Goal: Task Accomplishment & Management: Manage account settings

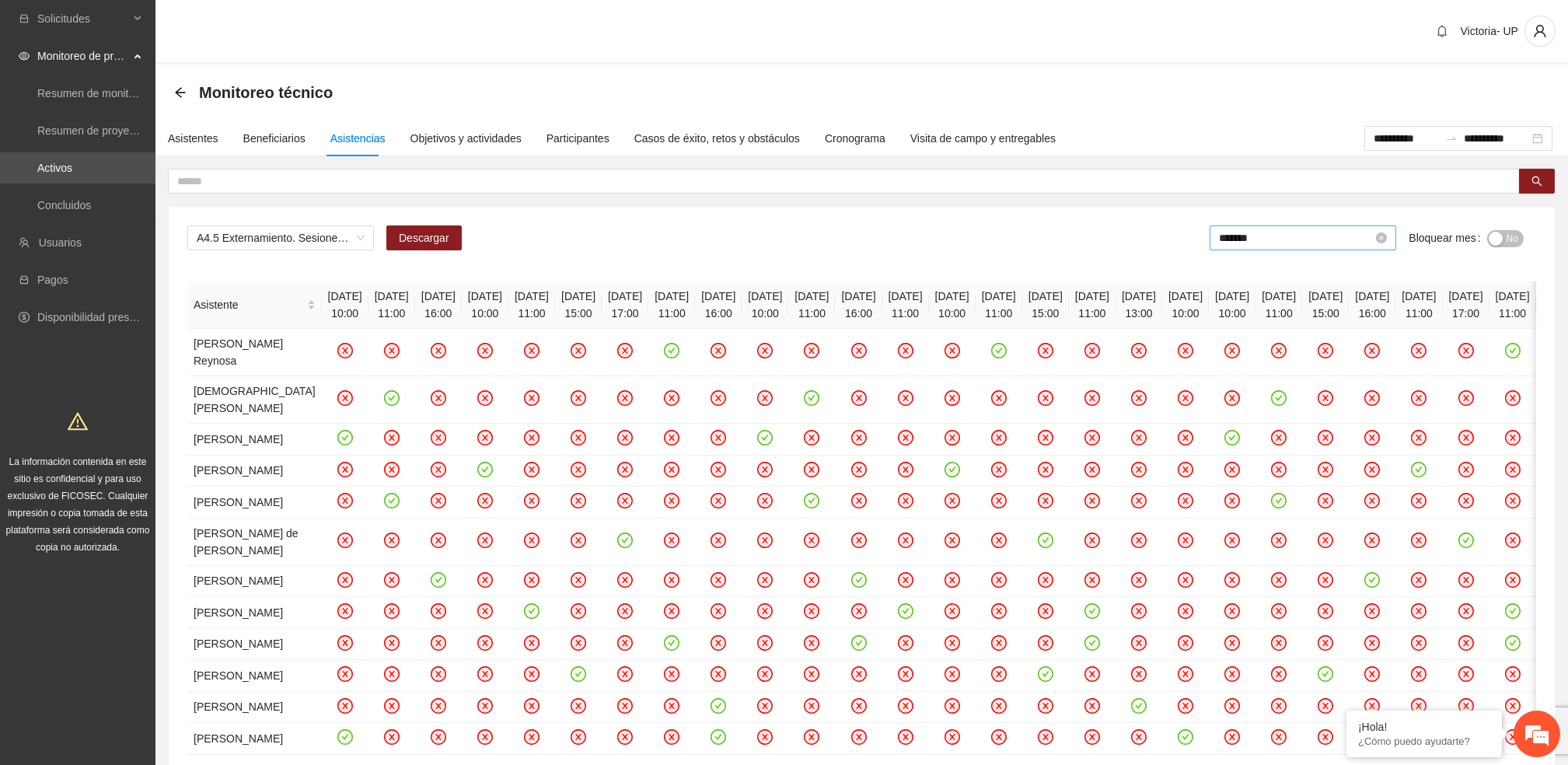
click at [1276, 238] on input "*******" at bounding box center [1296, 238] width 154 height 17
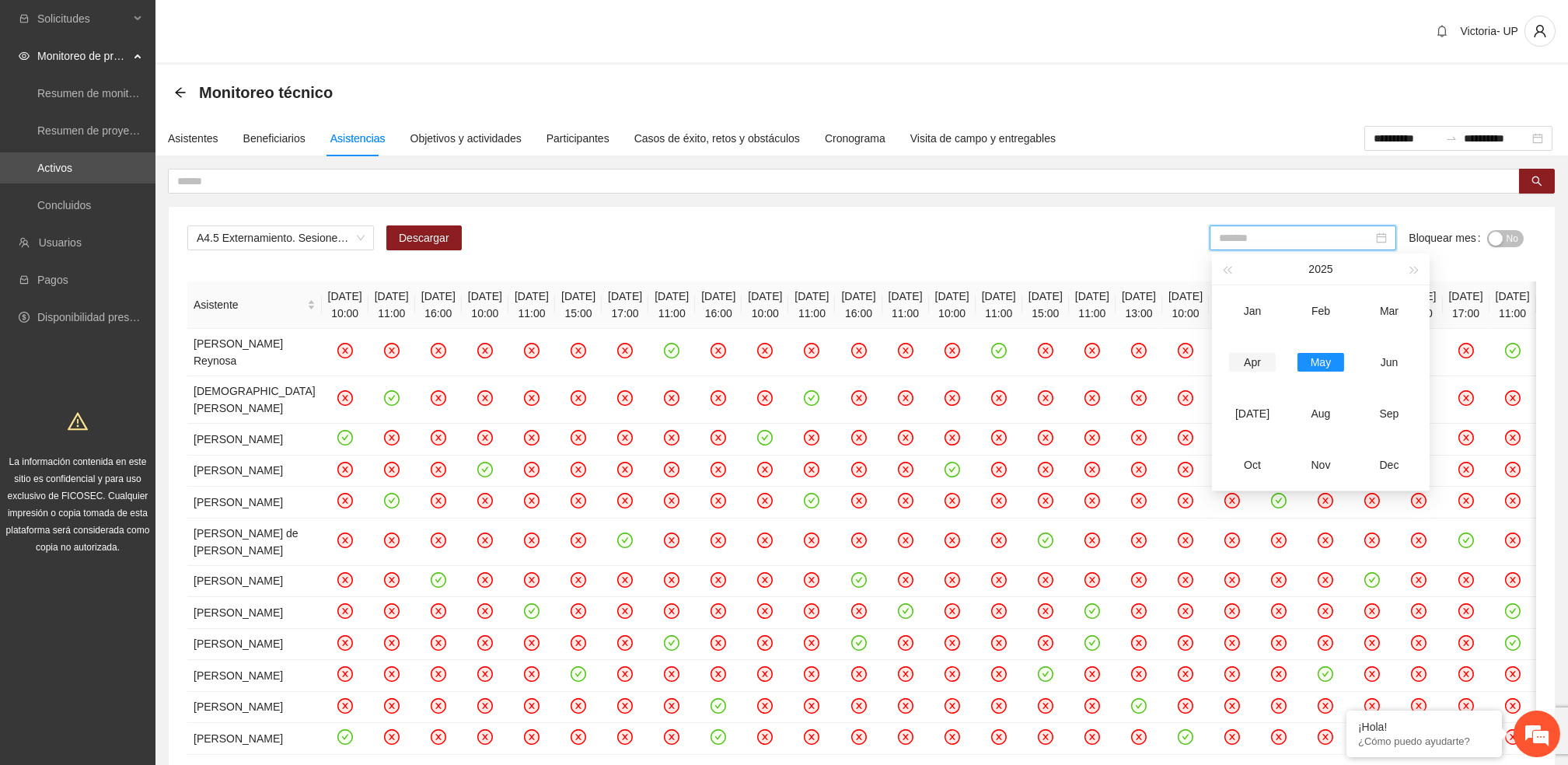
click at [1245, 360] on div "Apr" at bounding box center [1252, 362] width 47 height 19
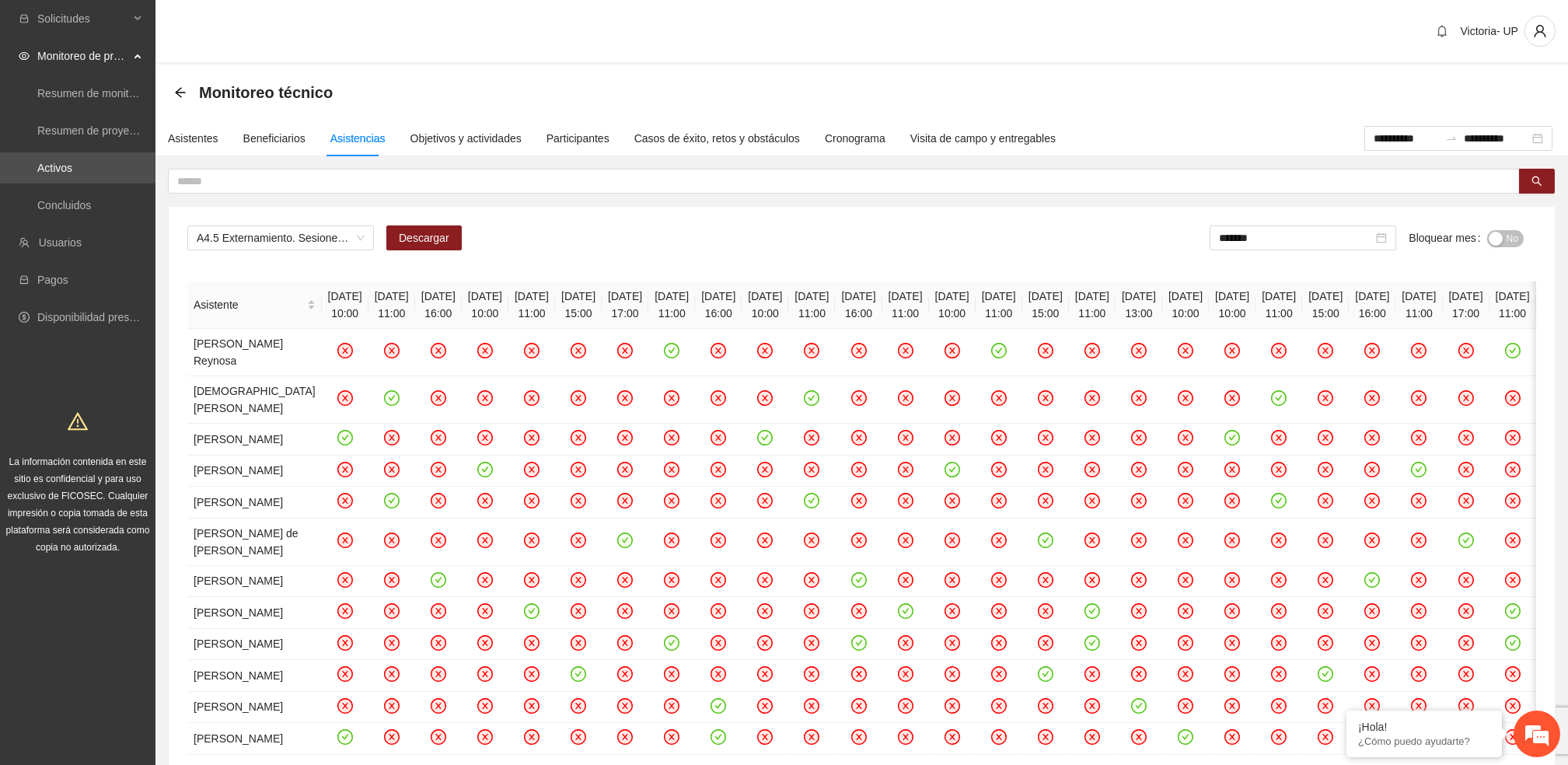
click at [1511, 230] on span "No" at bounding box center [1513, 239] width 12 height 17
click at [1291, 237] on input "*******" at bounding box center [1299, 238] width 154 height 17
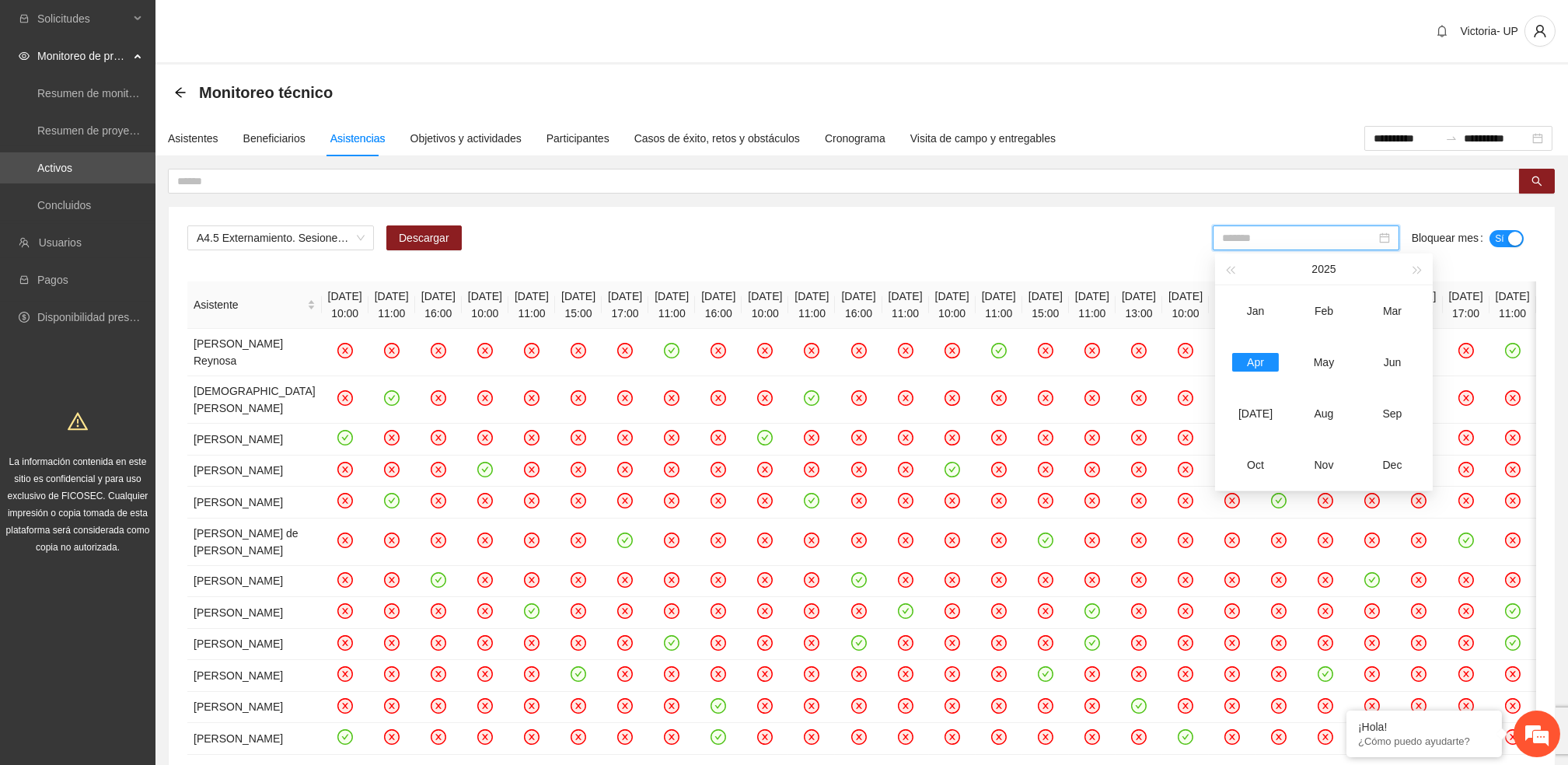
drag, startPoint x: 1319, startPoint y: 370, endPoint x: 1491, endPoint y: 260, distance: 204.2
click at [1327, 362] on div "May" at bounding box center [1324, 362] width 47 height 19
type input "*******"
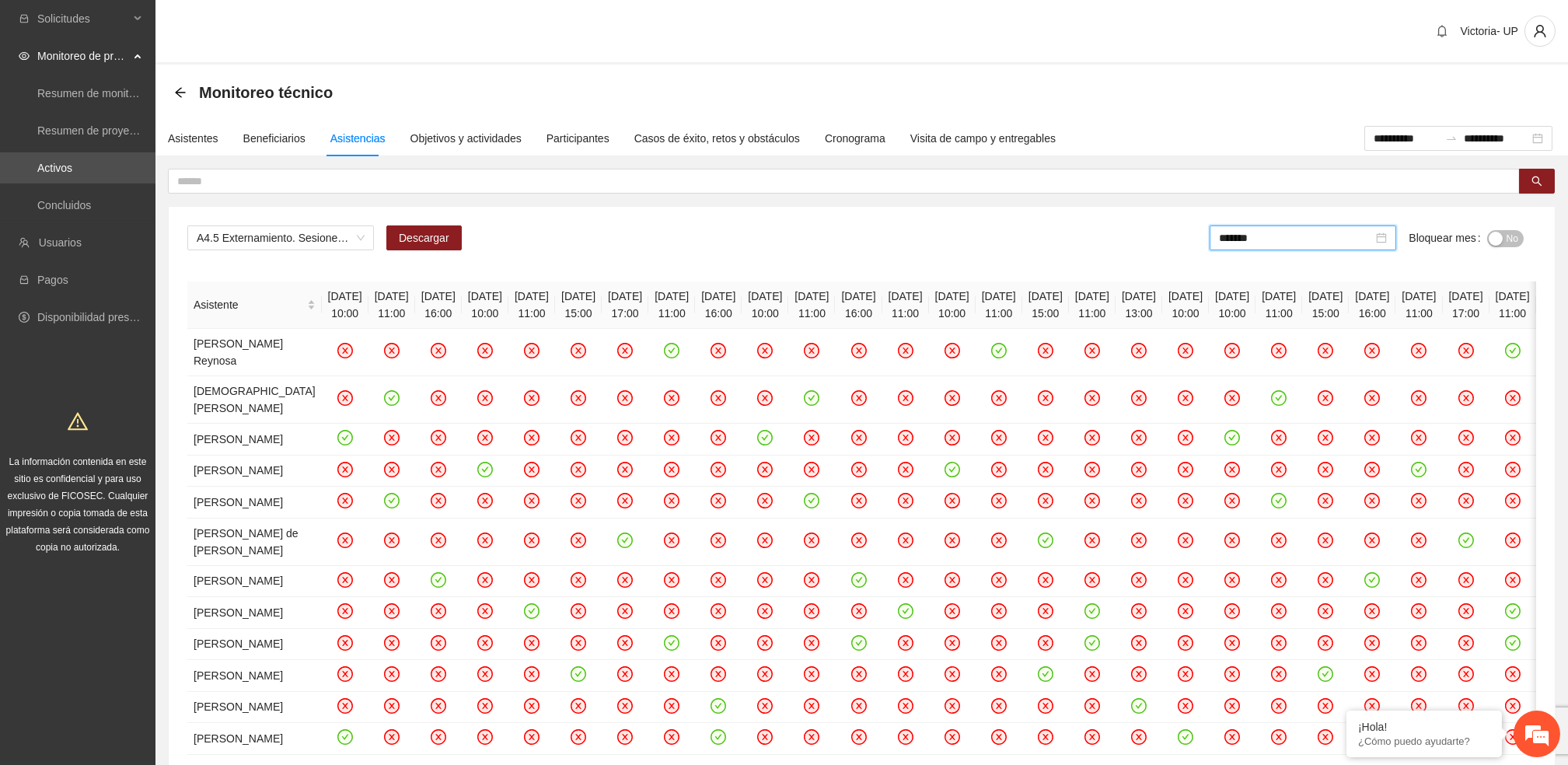
click at [1513, 232] on span "No" at bounding box center [1513, 239] width 12 height 17
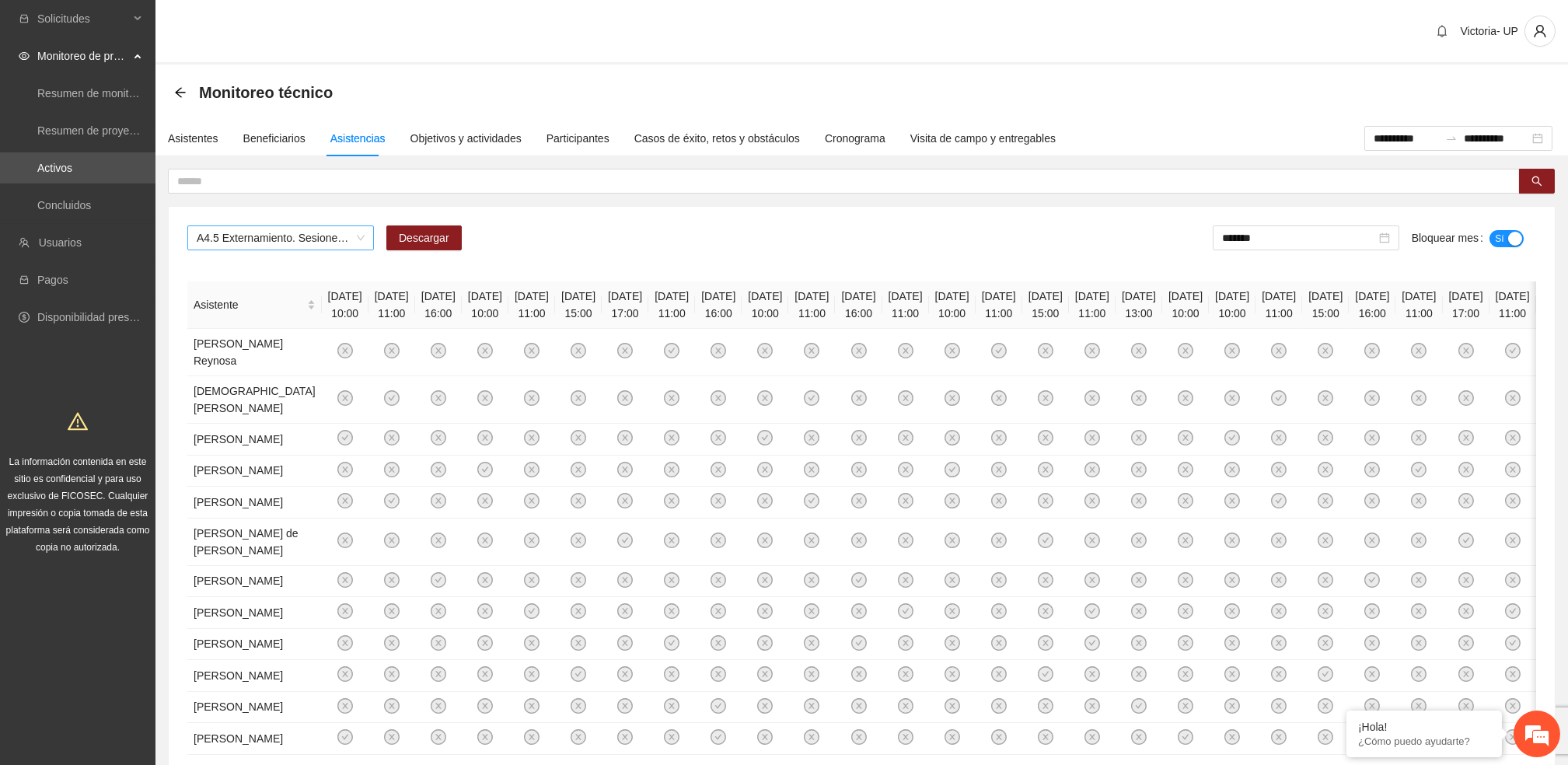
click at [249, 238] on span "A4.5 Externamiento. Sesiones terapéuticas personas en externamiento" at bounding box center [280, 237] width 168 height 23
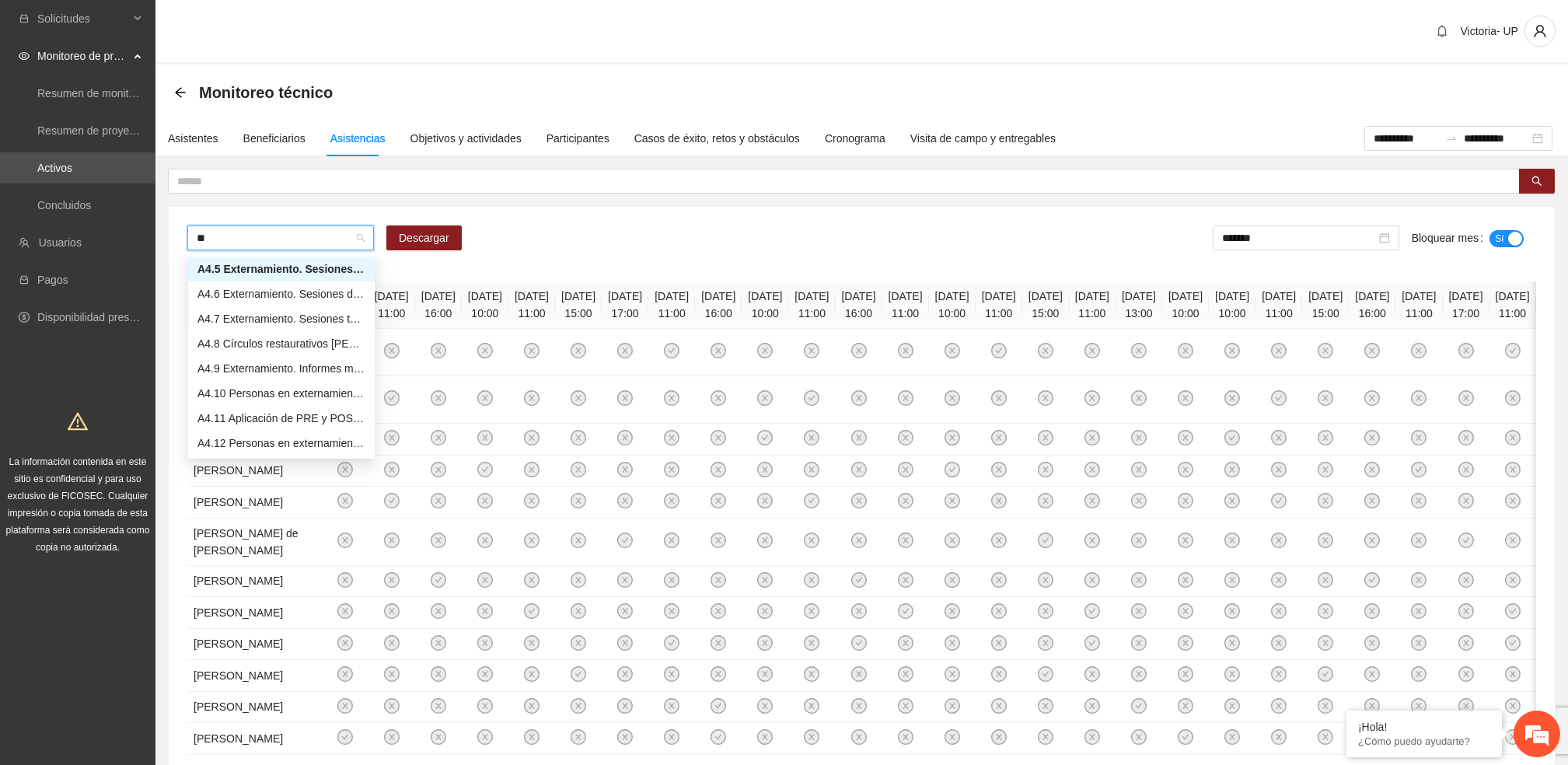
scroll to position [99, 0]
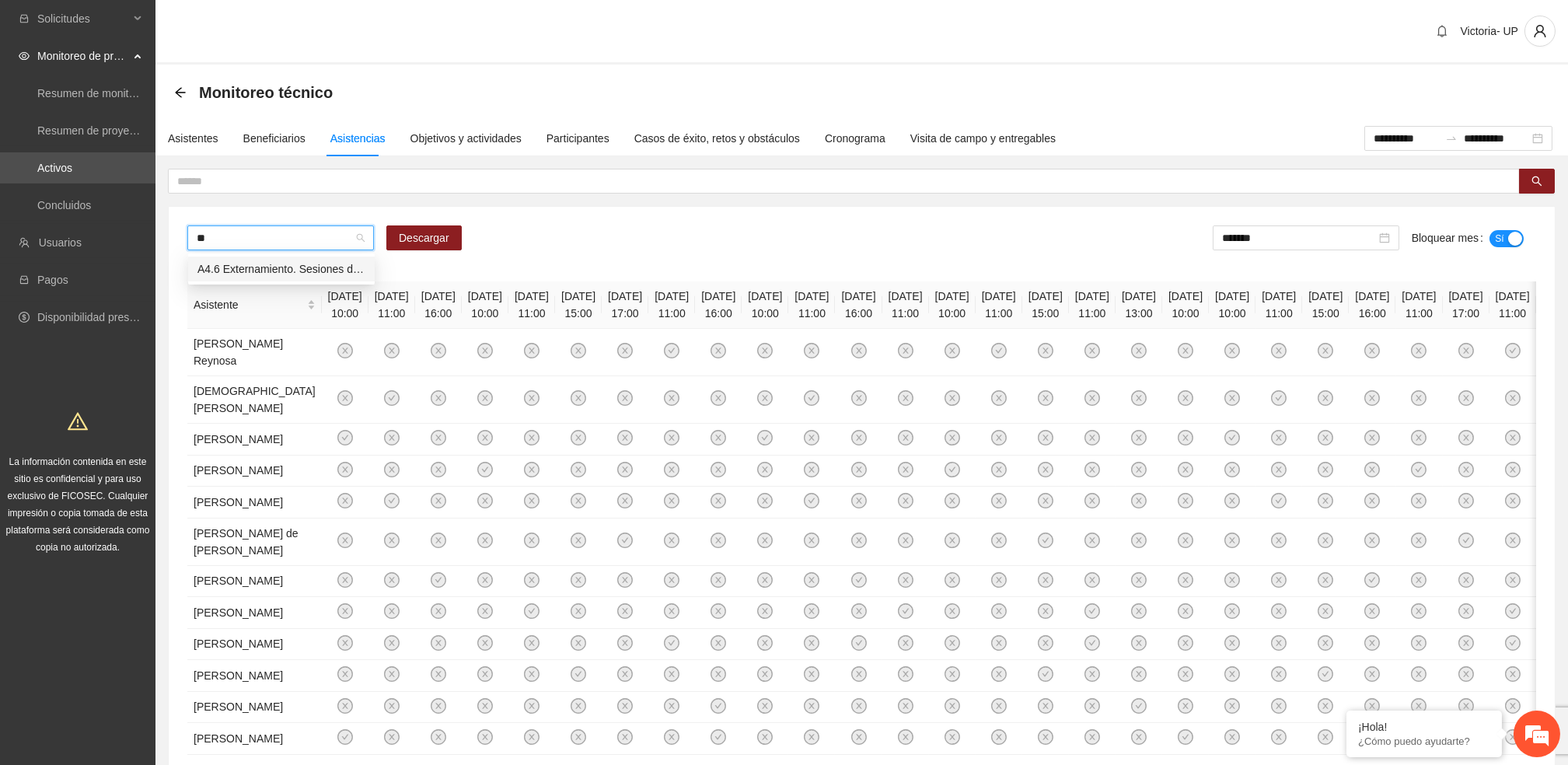
type input "***"
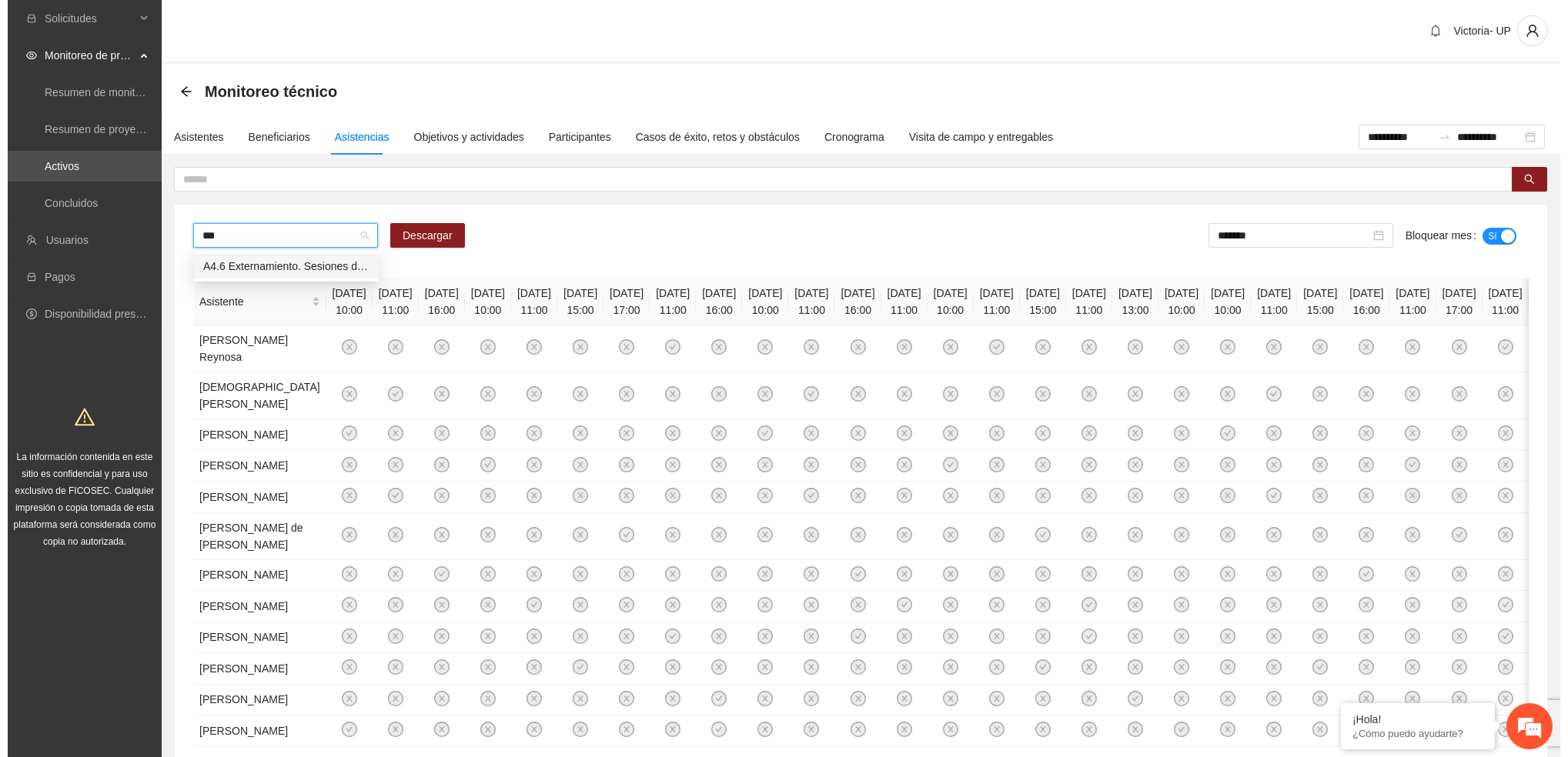
scroll to position [0, 0]
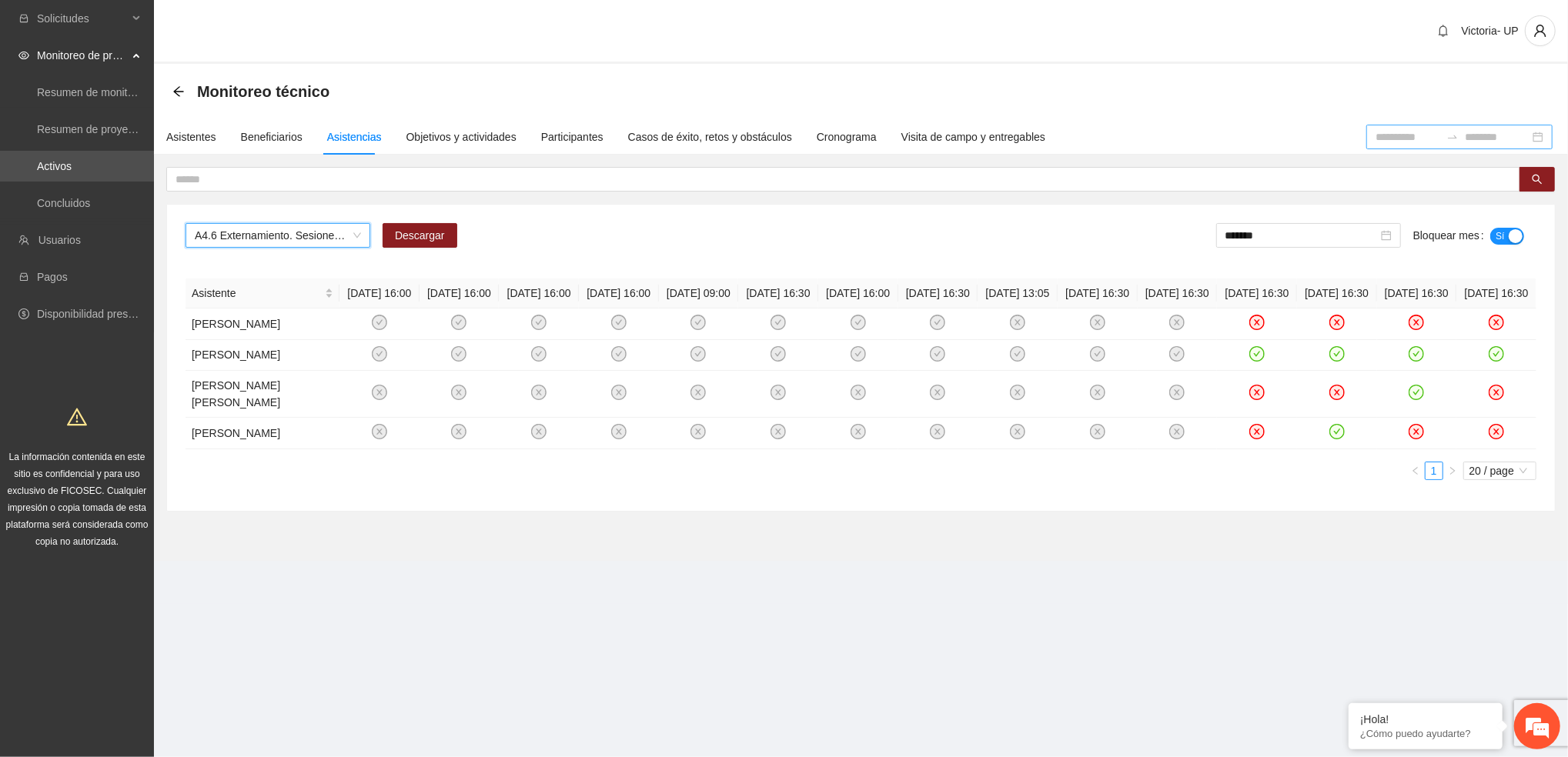
click at [1368, 145] on div at bounding box center [1459, 137] width 186 height 25
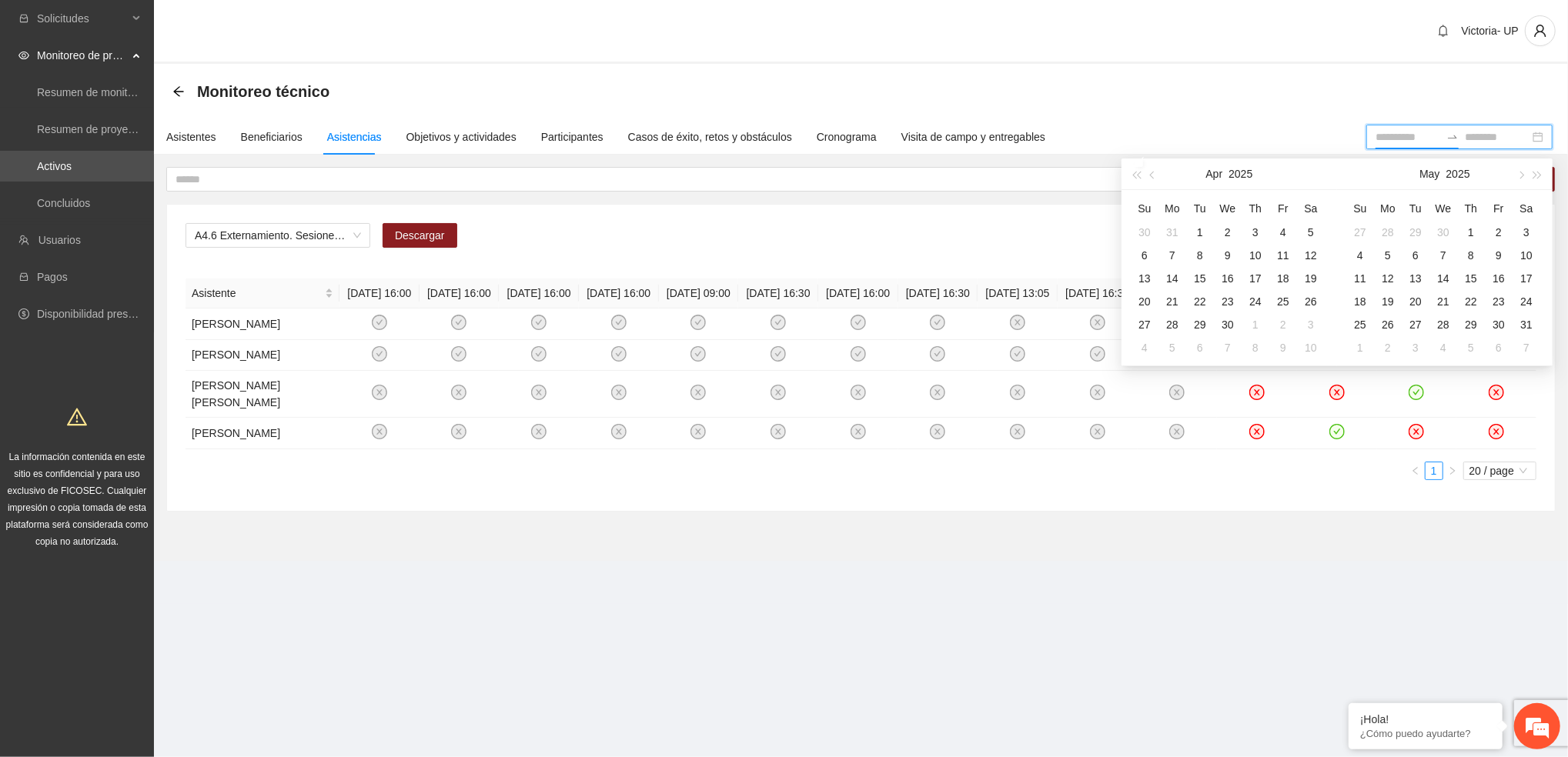
click at [1375, 140] on input at bounding box center [1408, 137] width 65 height 17
type input "**********"
click at [1196, 230] on div "1" at bounding box center [1200, 232] width 19 height 19
type input "**********"
click at [1227, 327] on div "30" at bounding box center [1227, 325] width 19 height 19
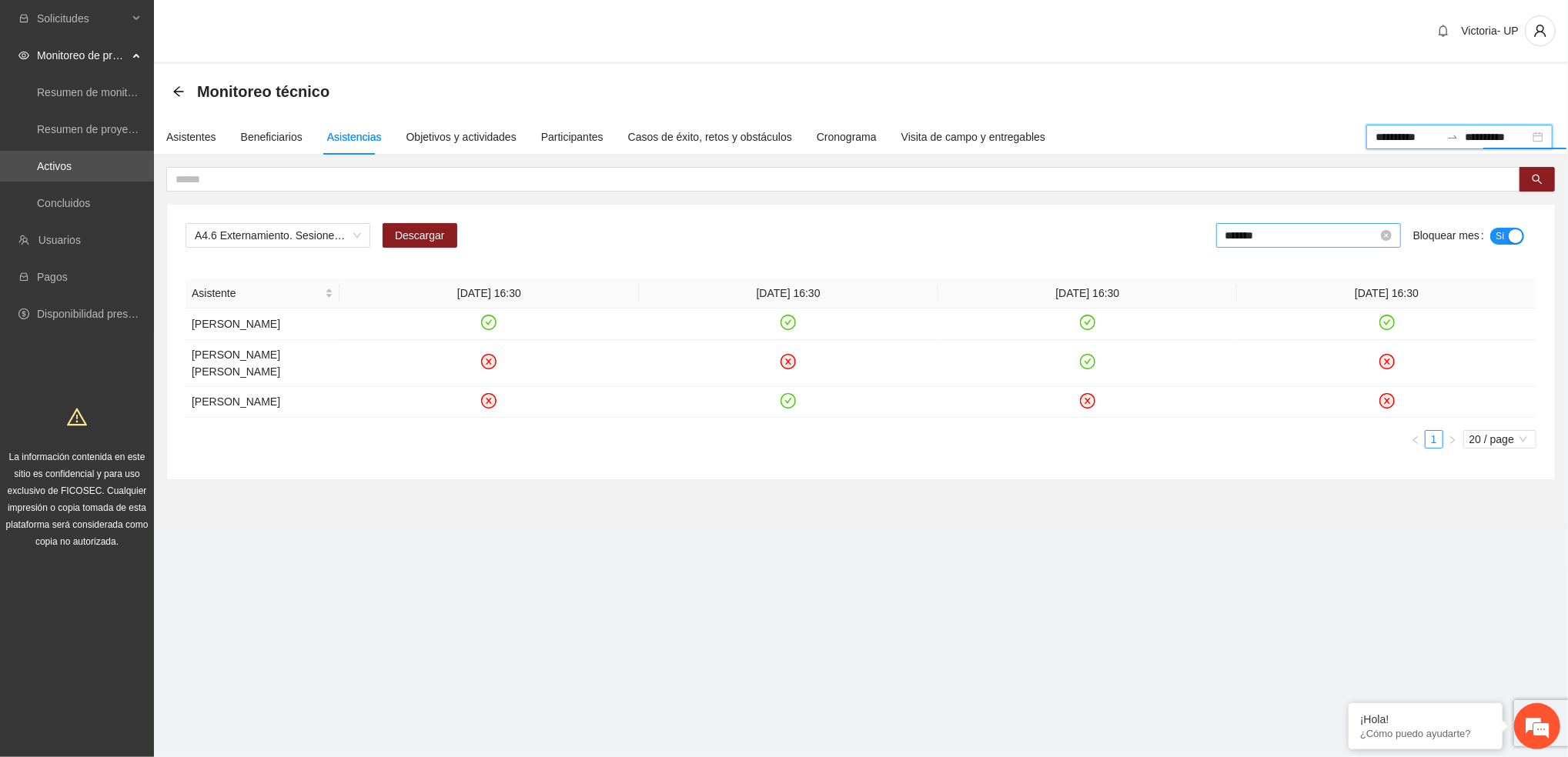
click at [1290, 238] on input "*******" at bounding box center [1301, 236] width 153 height 17
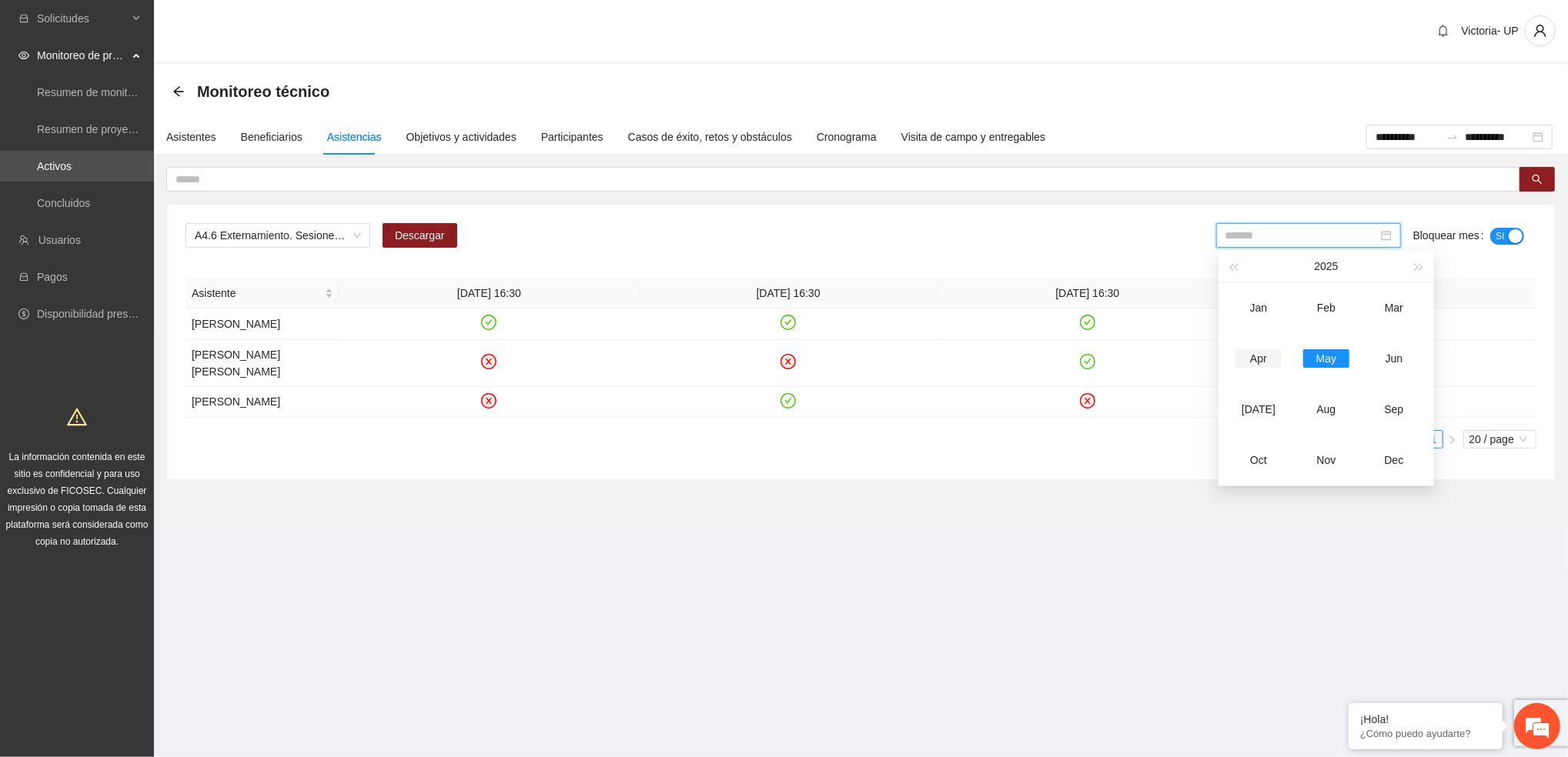
click at [1251, 364] on div "Apr" at bounding box center [1258, 358] width 46 height 19
type input "*******"
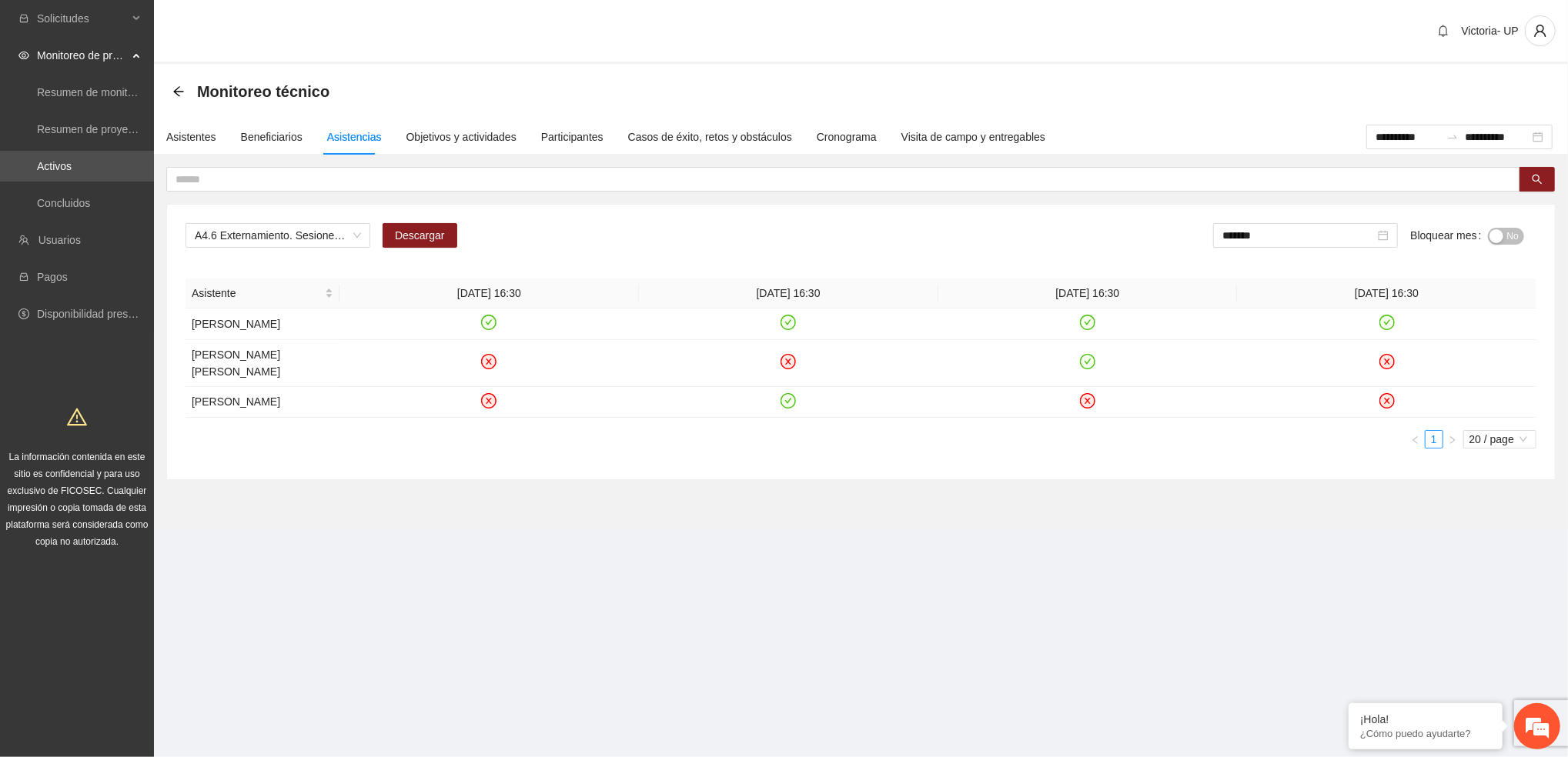
click at [1517, 234] on span "No" at bounding box center [1513, 236] width 12 height 17
click at [296, 235] on span "A4.6 Externamiento. Sesiones de arte" at bounding box center [277, 235] width 166 height 23
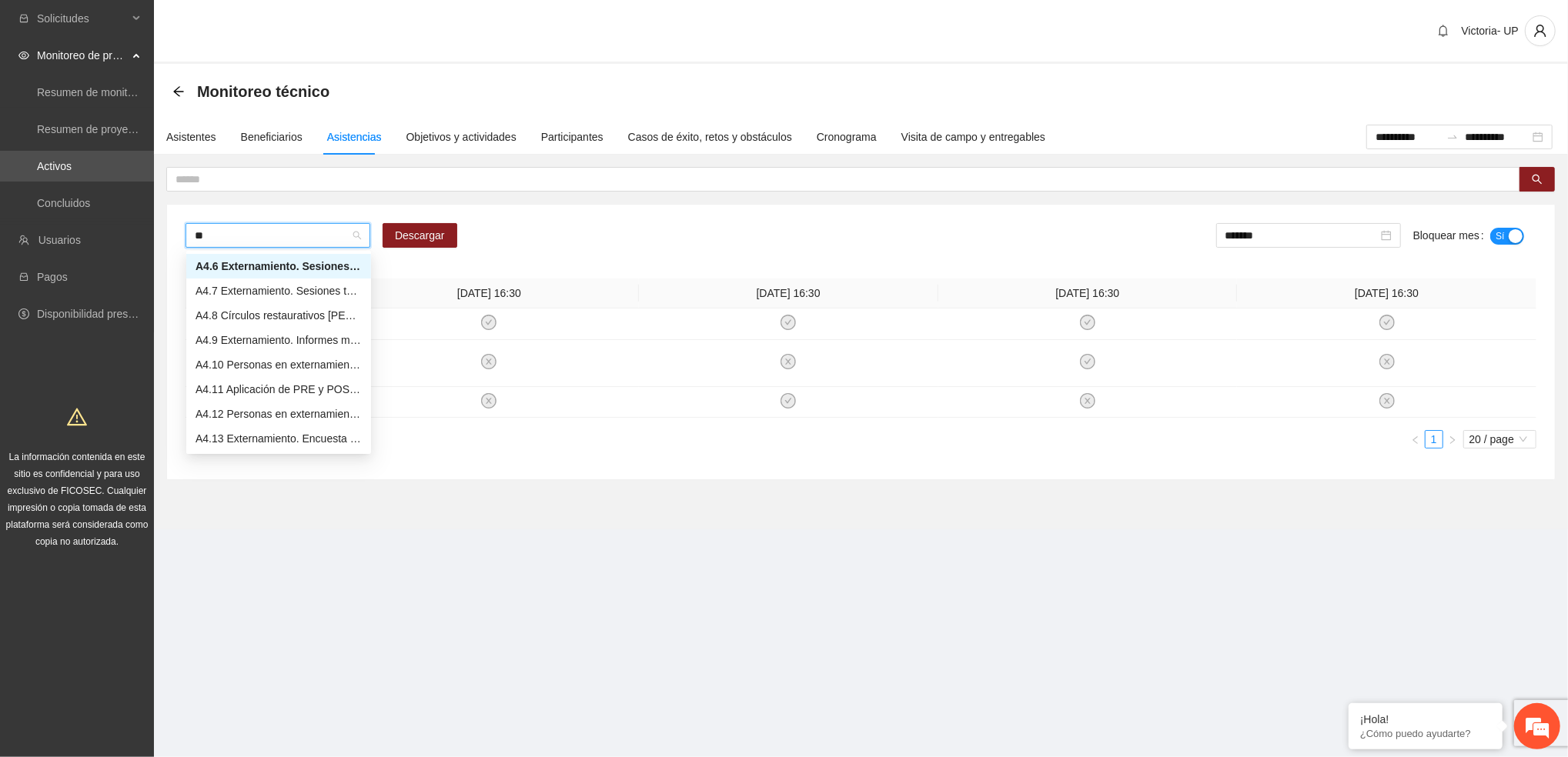
scroll to position [123, 0]
type input "***"
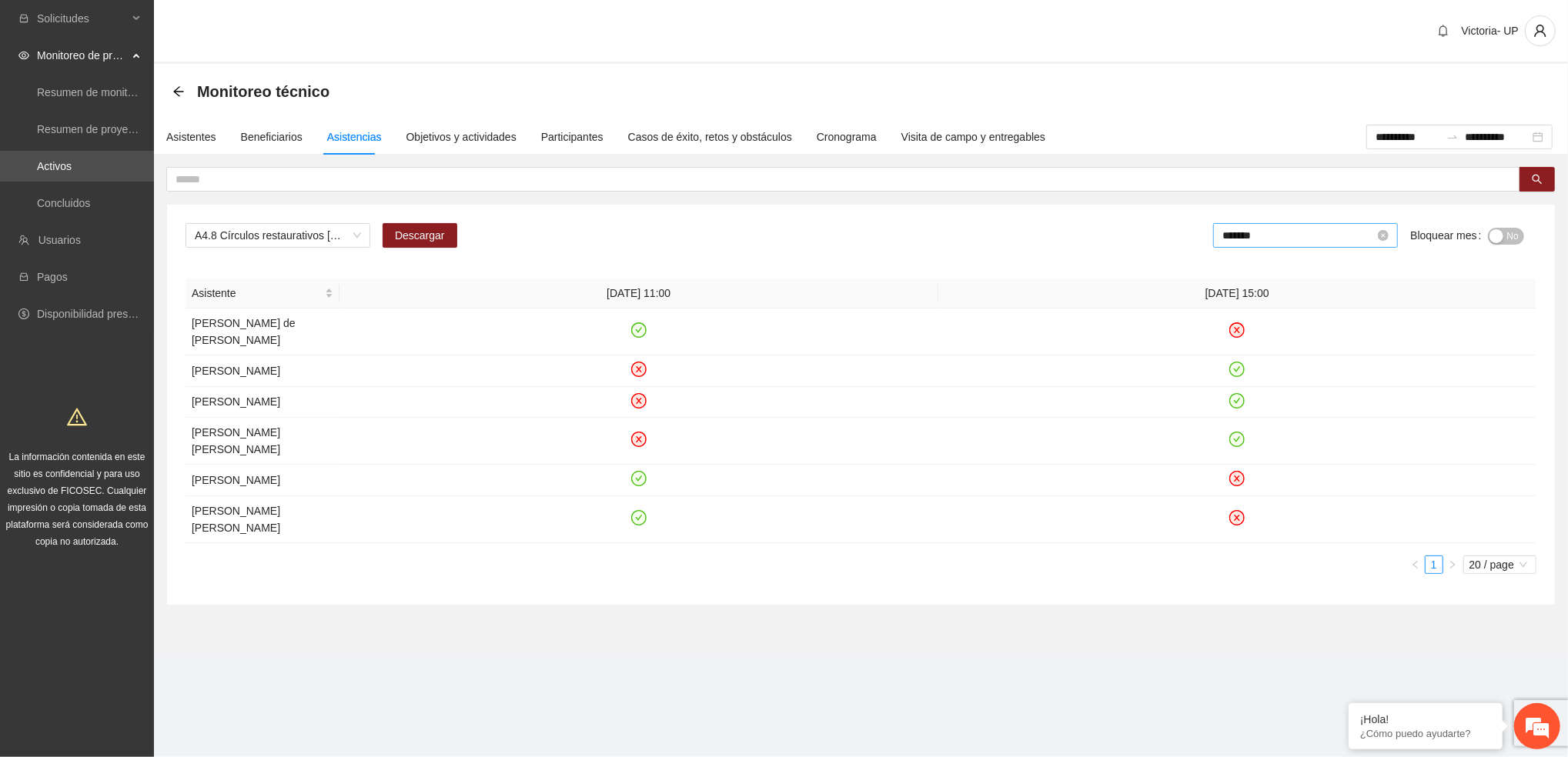
click at [1343, 242] on input "*******" at bounding box center [1298, 236] width 153 height 17
type input "*******"
click at [1511, 236] on span "No" at bounding box center [1513, 236] width 12 height 17
click at [339, 236] on span "A4.8 Círculos restaurativos [PERSON_NAME] familiares" at bounding box center [277, 235] width 166 height 23
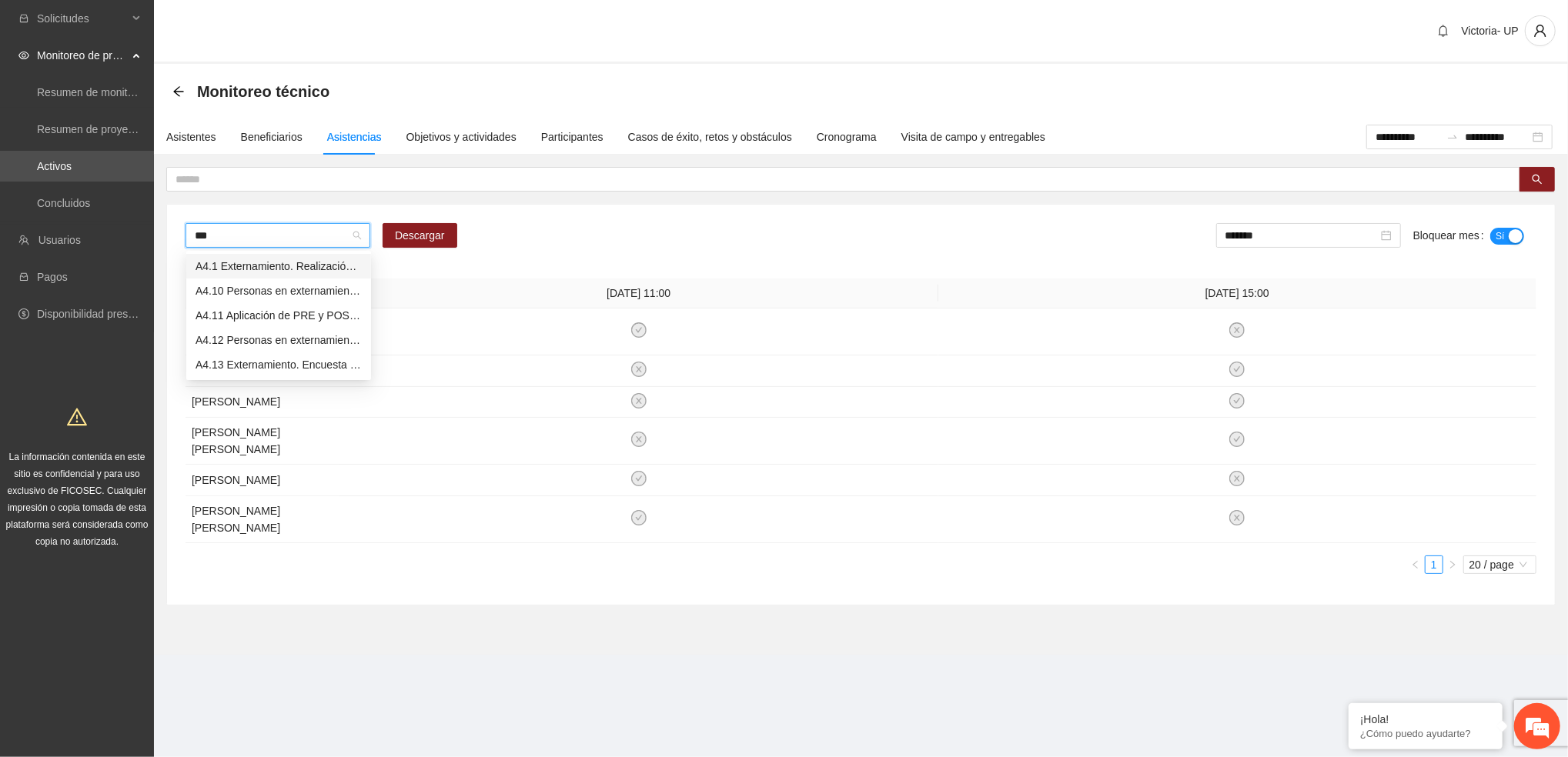
type input "****"
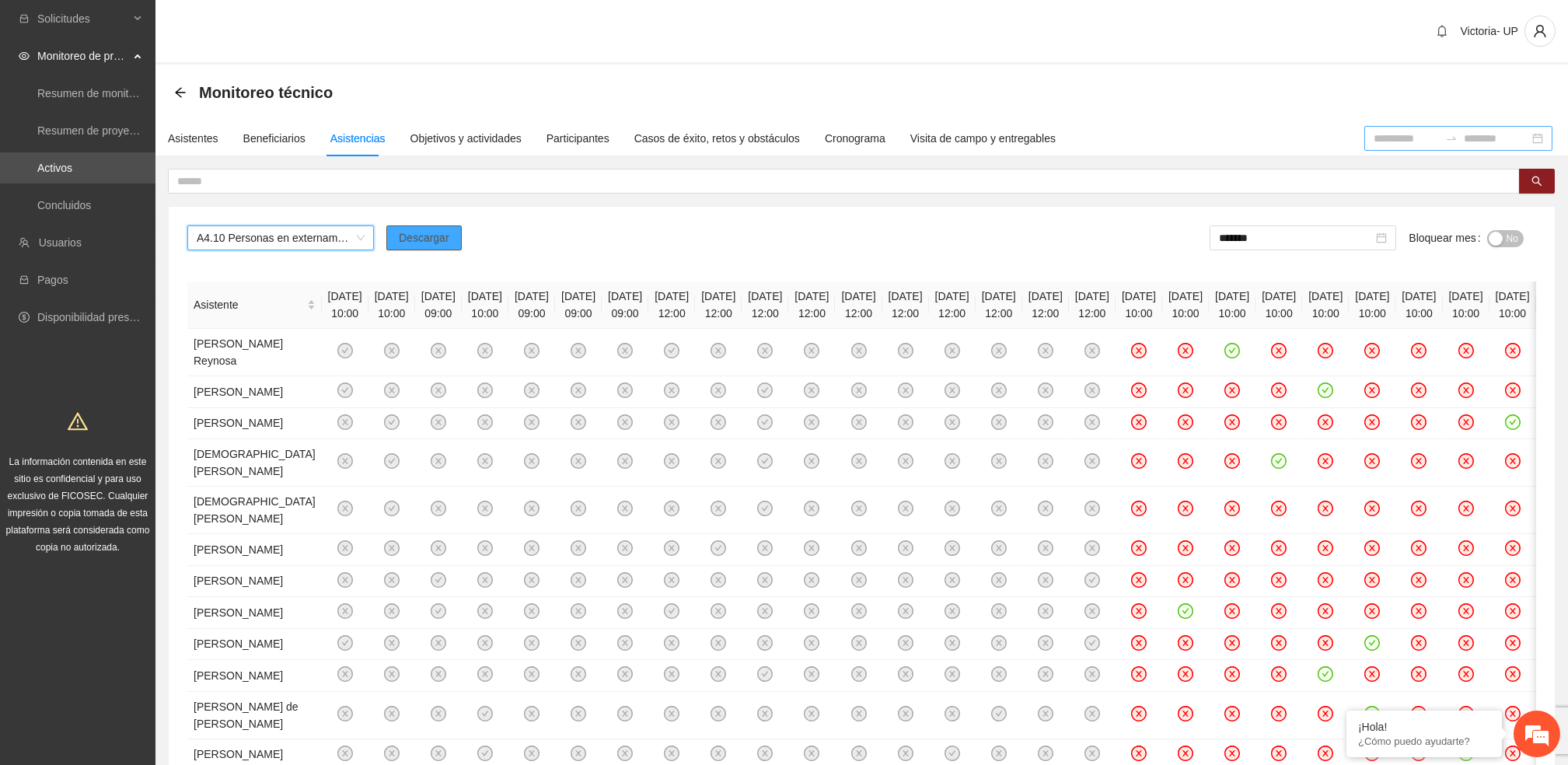
click at [443, 234] on span "Descargar" at bounding box center [424, 238] width 51 height 17
click at [1504, 233] on button "No" at bounding box center [1506, 239] width 36 height 17
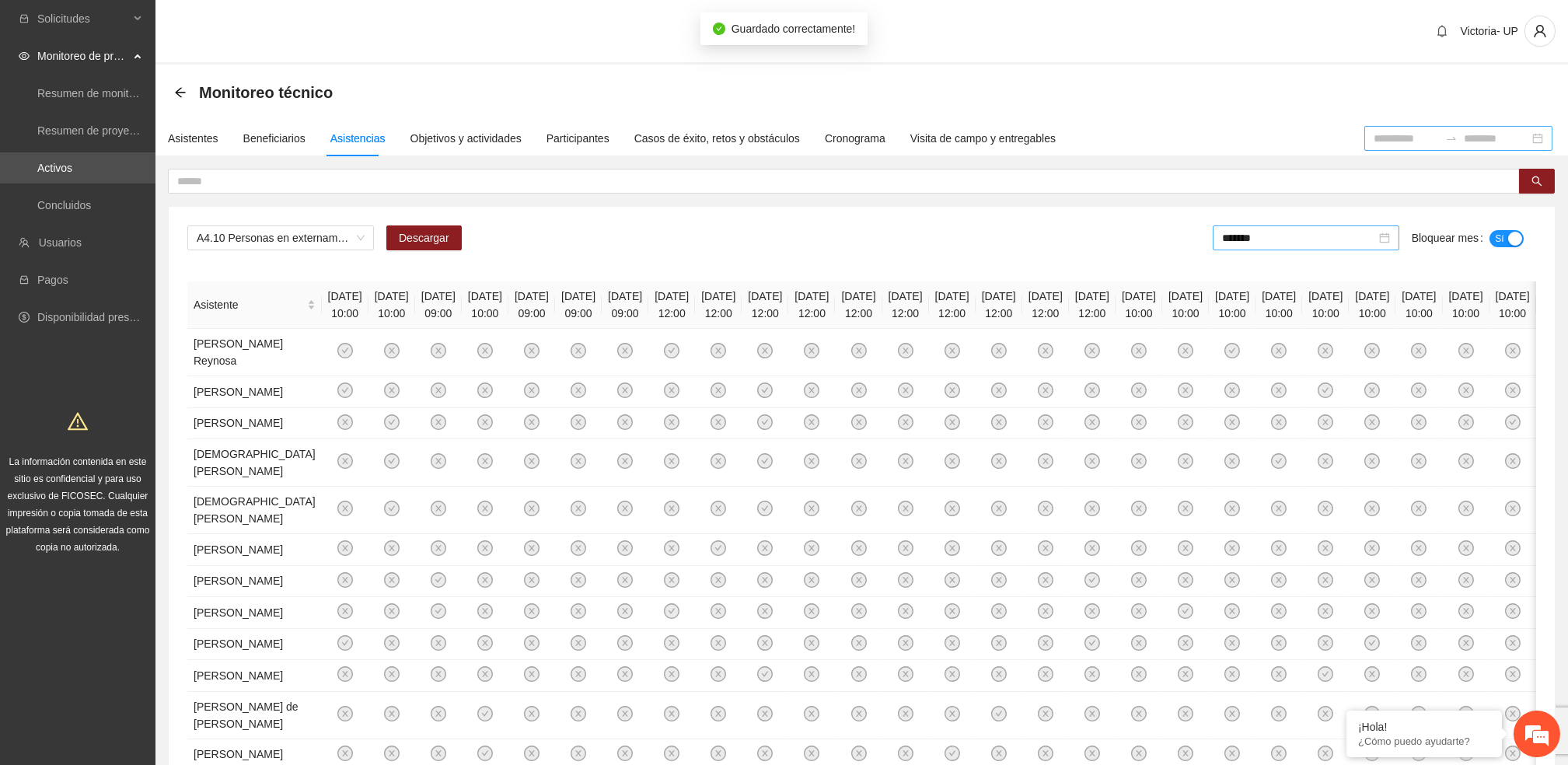
click at [1291, 247] on div "*******" at bounding box center [1306, 237] width 186 height 25
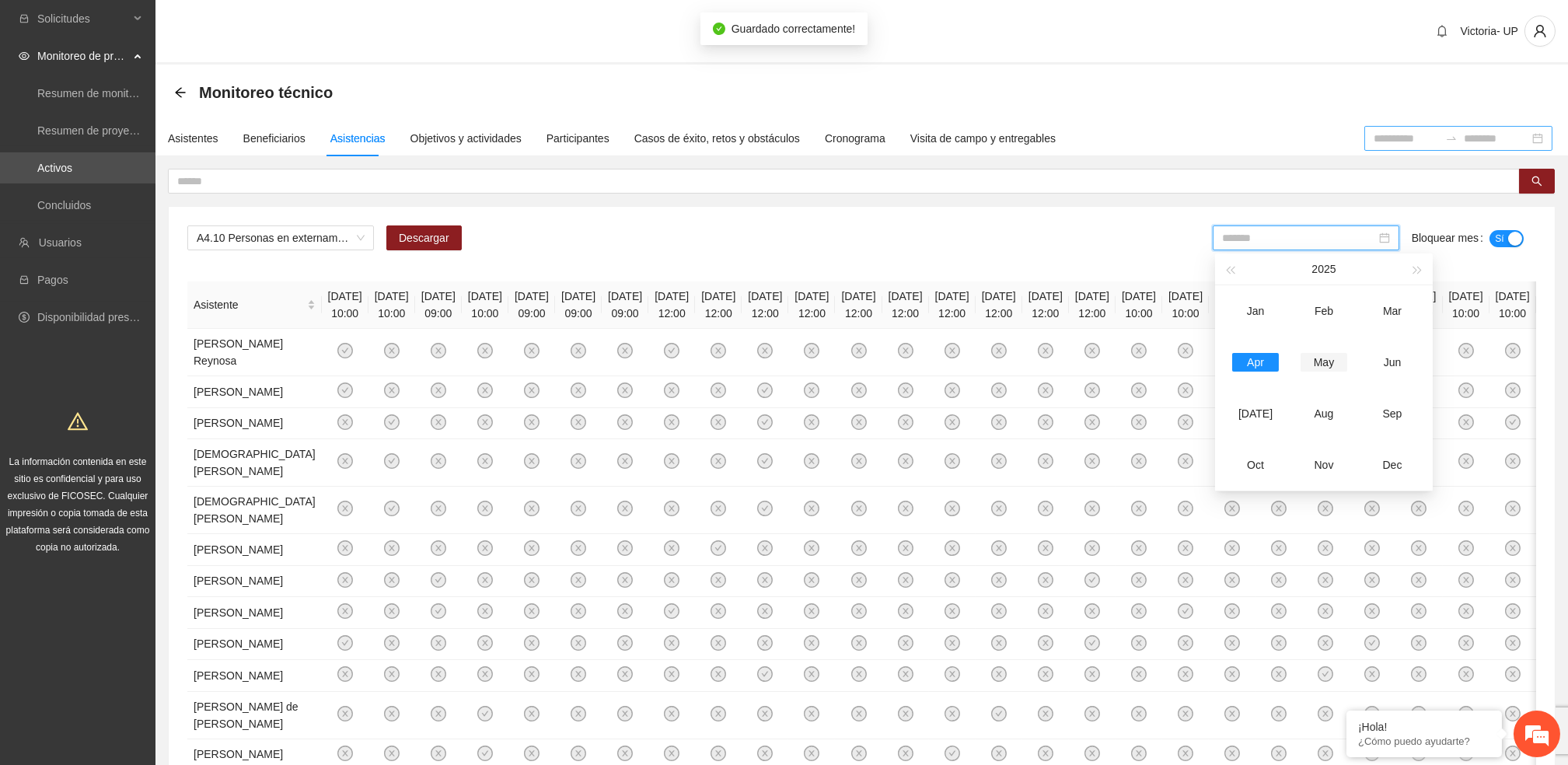
click at [1324, 352] on td "May" at bounding box center [1324, 362] width 68 height 52
type input "*******"
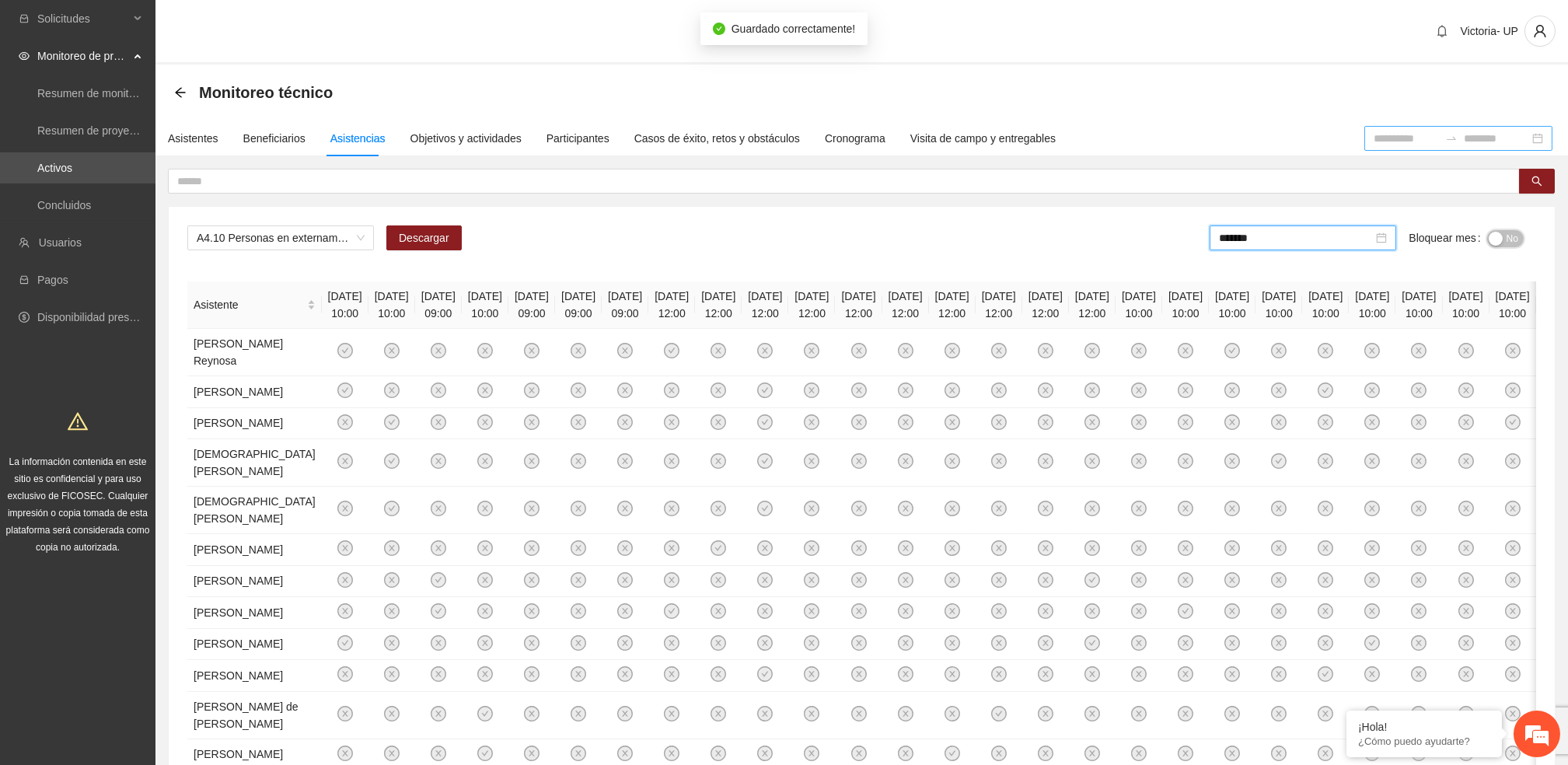
click at [1508, 240] on span "No" at bounding box center [1513, 239] width 12 height 17
click at [249, 237] on span "A4.10 Personas en externamiento llamadas y/o mensajes de seguimiento a personas…" at bounding box center [280, 237] width 168 height 23
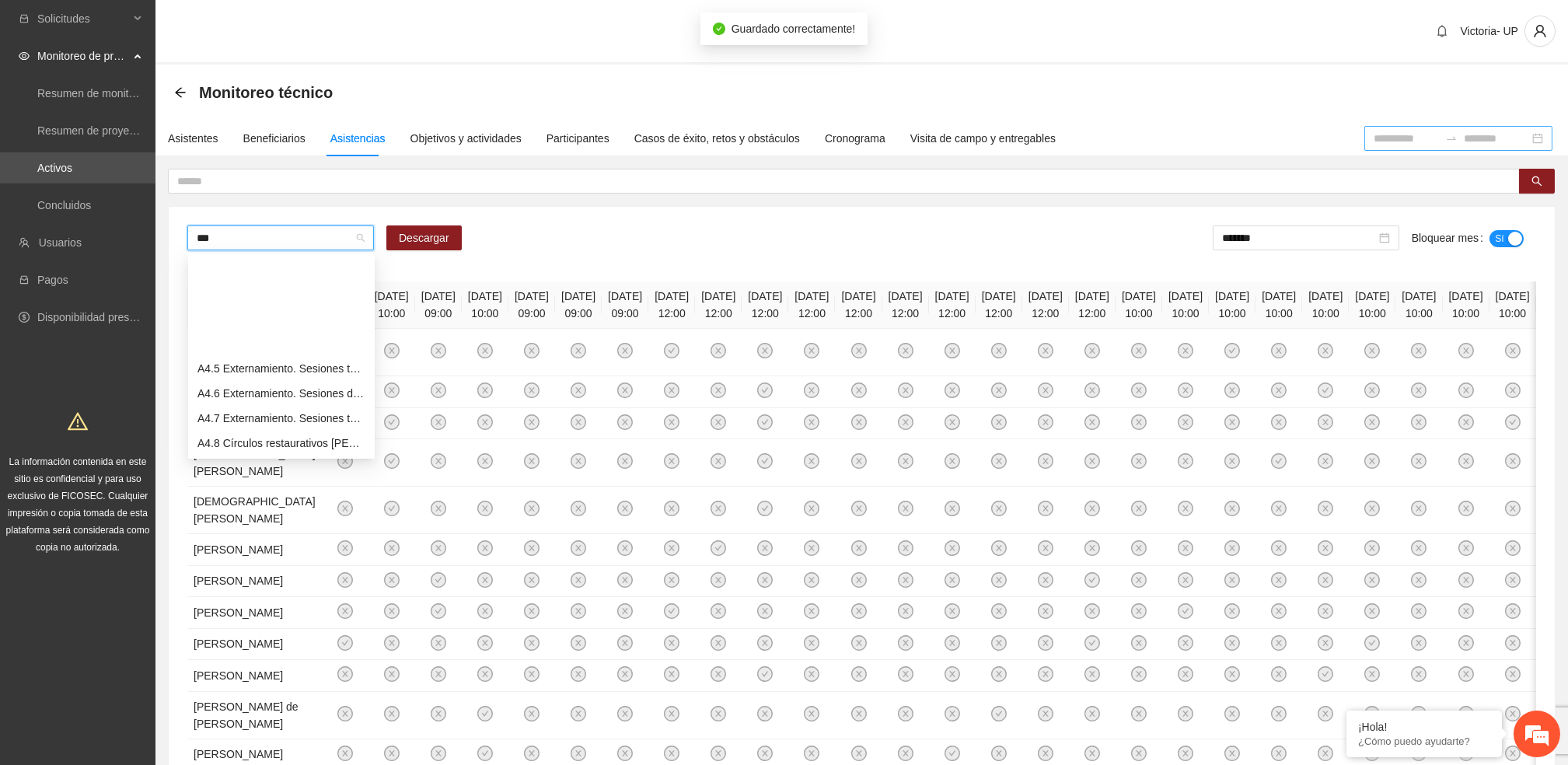
type input "****"
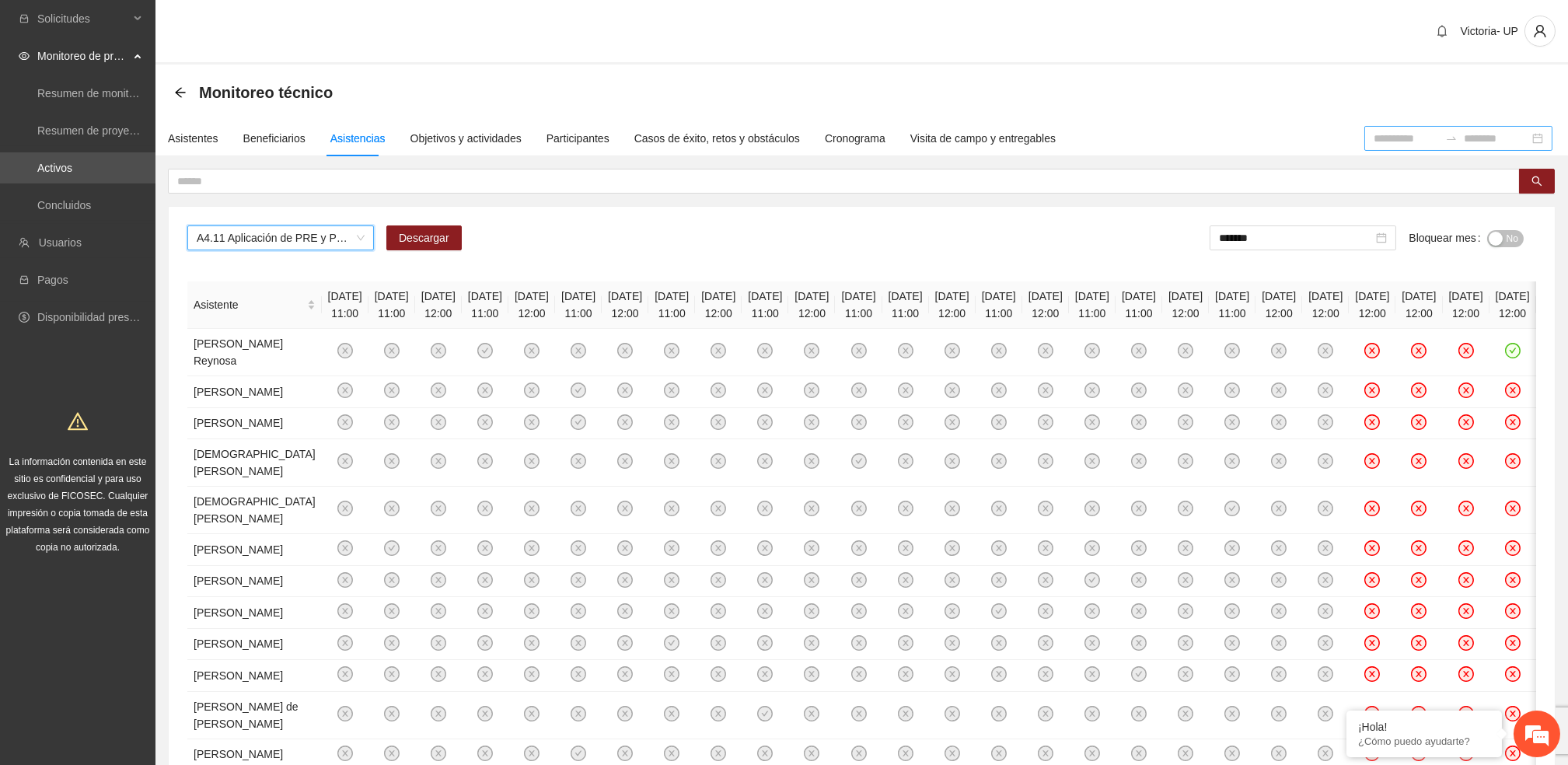
click at [1385, 145] on input at bounding box center [1407, 139] width 66 height 17
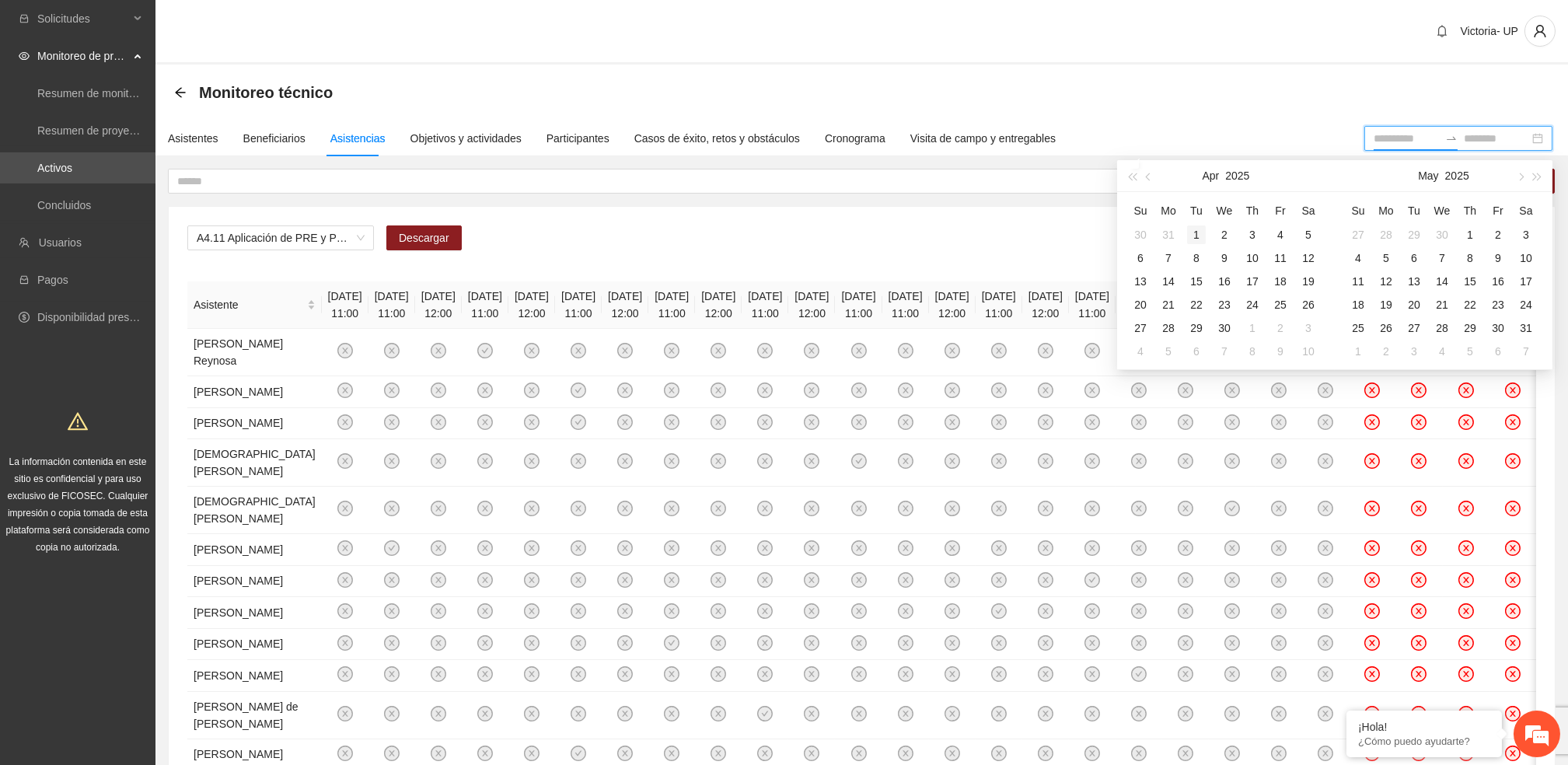
type input "**********"
drag, startPoint x: 1197, startPoint y: 241, endPoint x: 1205, endPoint y: 273, distance: 33.0
click at [1197, 240] on div "1" at bounding box center [1197, 235] width 19 height 19
type input "**********"
click at [1228, 329] on div "30" at bounding box center [1225, 329] width 19 height 19
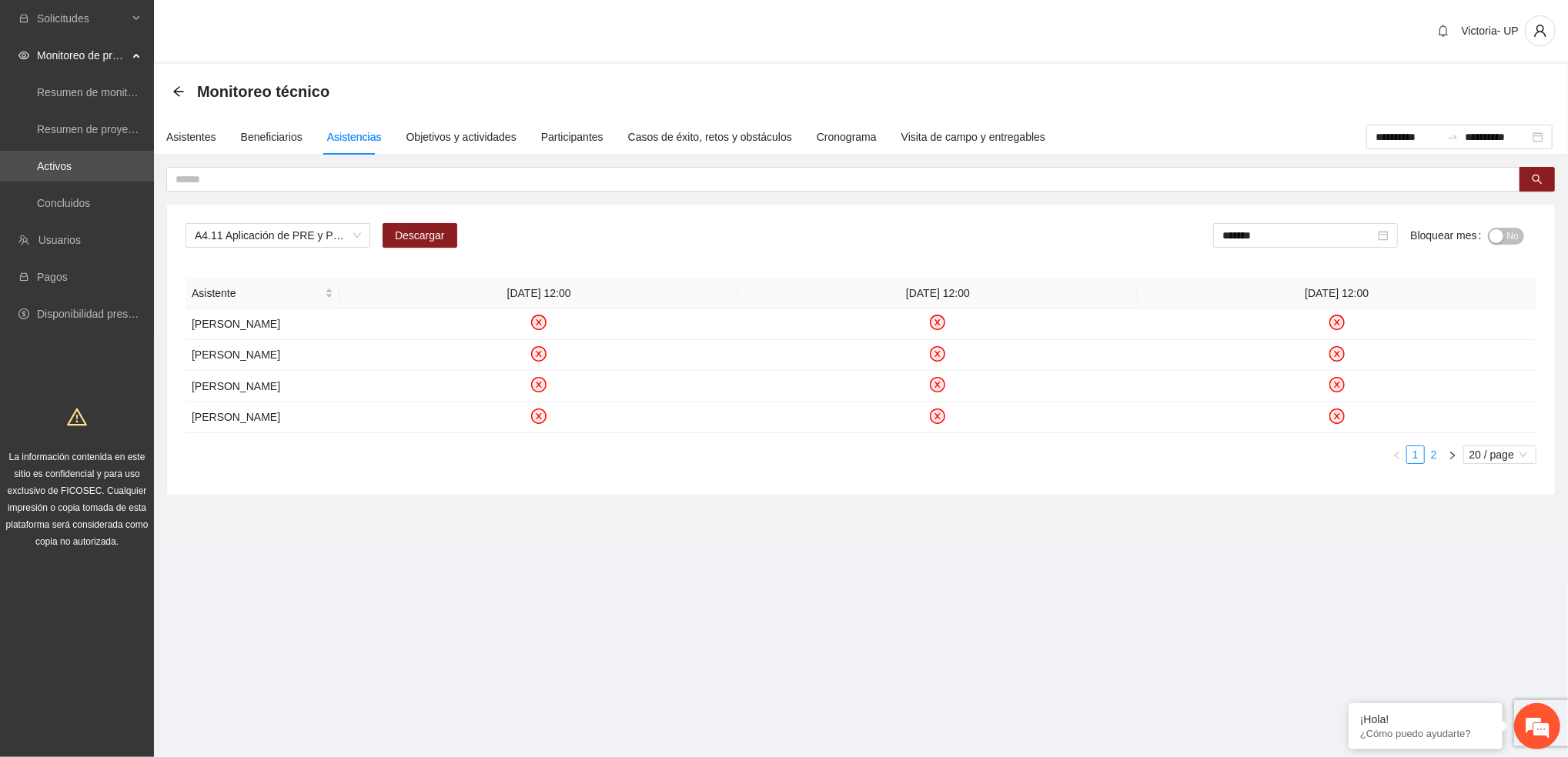
click at [1431, 460] on link "2" at bounding box center [1434, 455] width 17 height 17
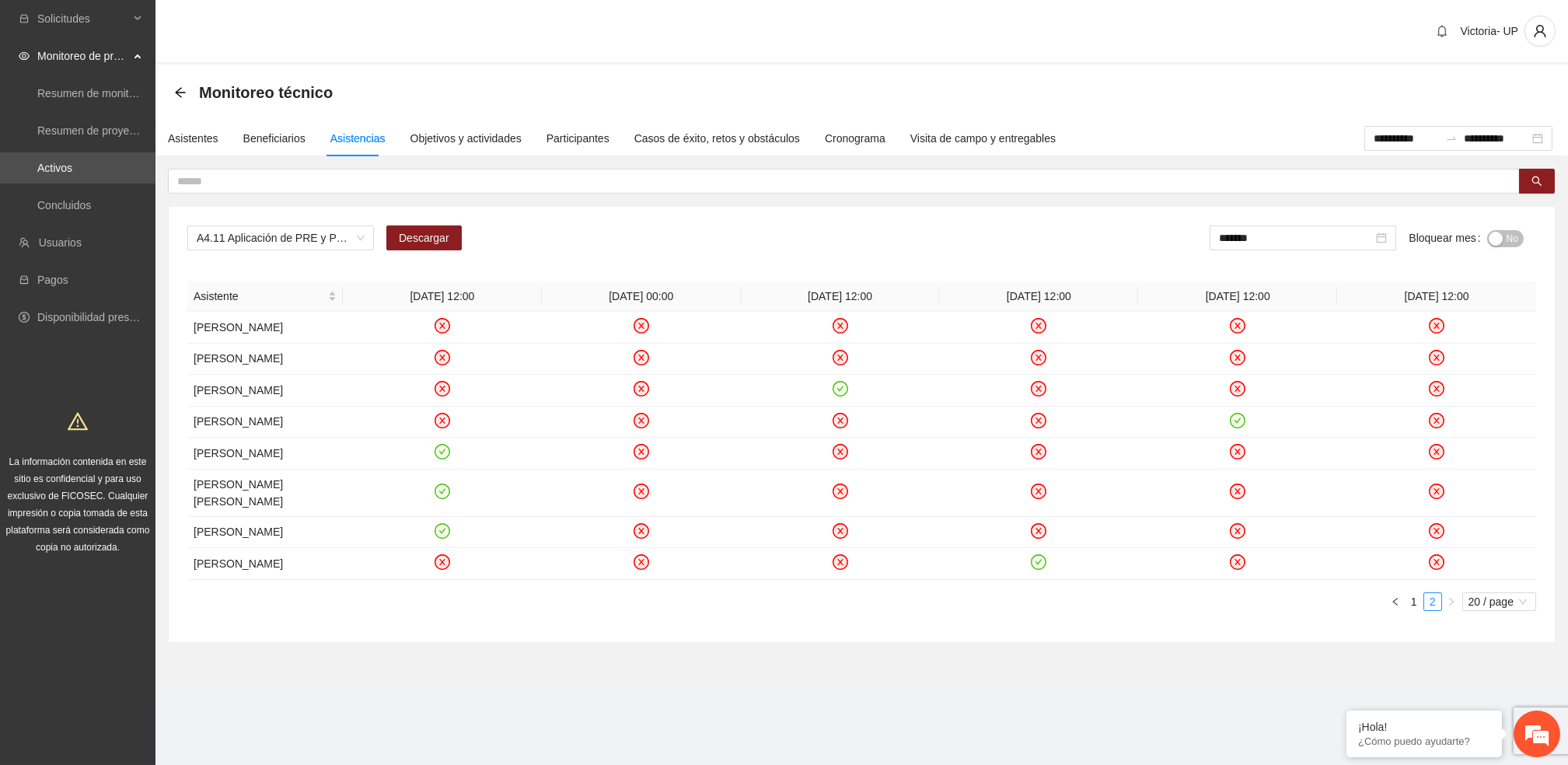
click at [1518, 234] on span "No" at bounding box center [1513, 239] width 12 height 17
click at [1283, 241] on input "*******" at bounding box center [1299, 238] width 154 height 17
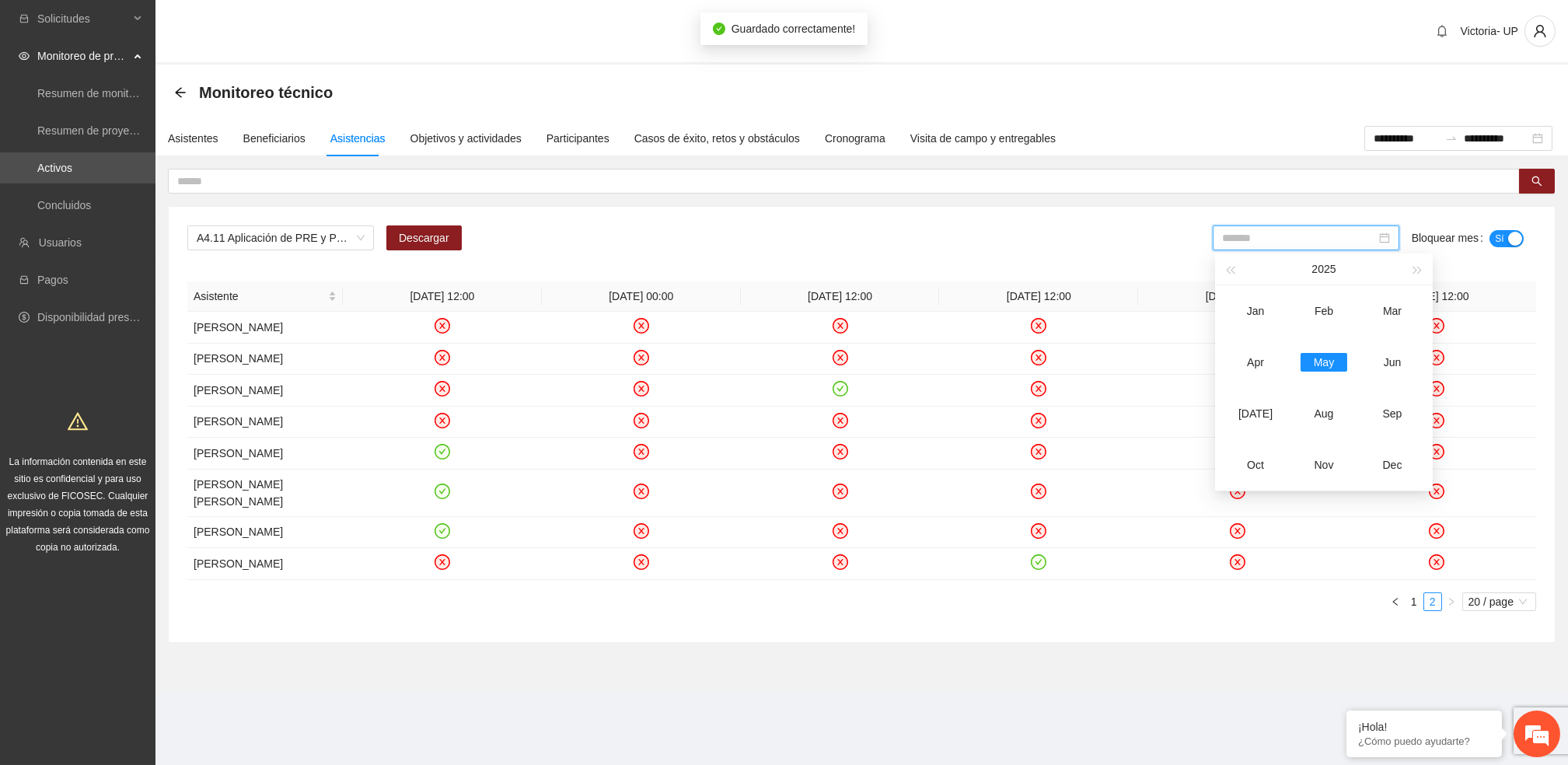
drag, startPoint x: 1247, startPoint y: 364, endPoint x: 1420, endPoint y: 268, distance: 197.9
click at [1248, 365] on div "Apr" at bounding box center [1256, 362] width 47 height 19
type input "*******"
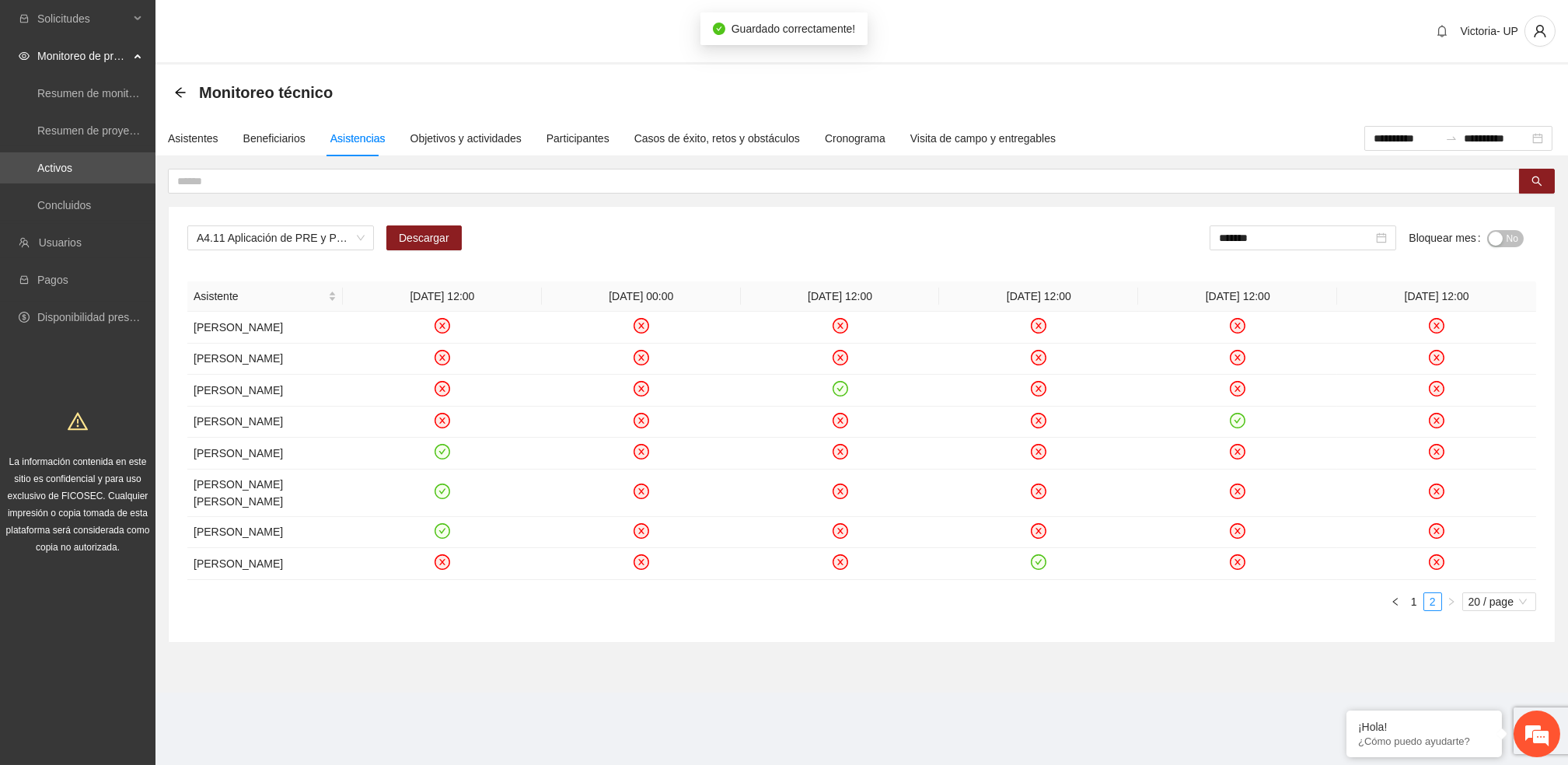
click at [1509, 236] on span "No" at bounding box center [1513, 239] width 12 height 17
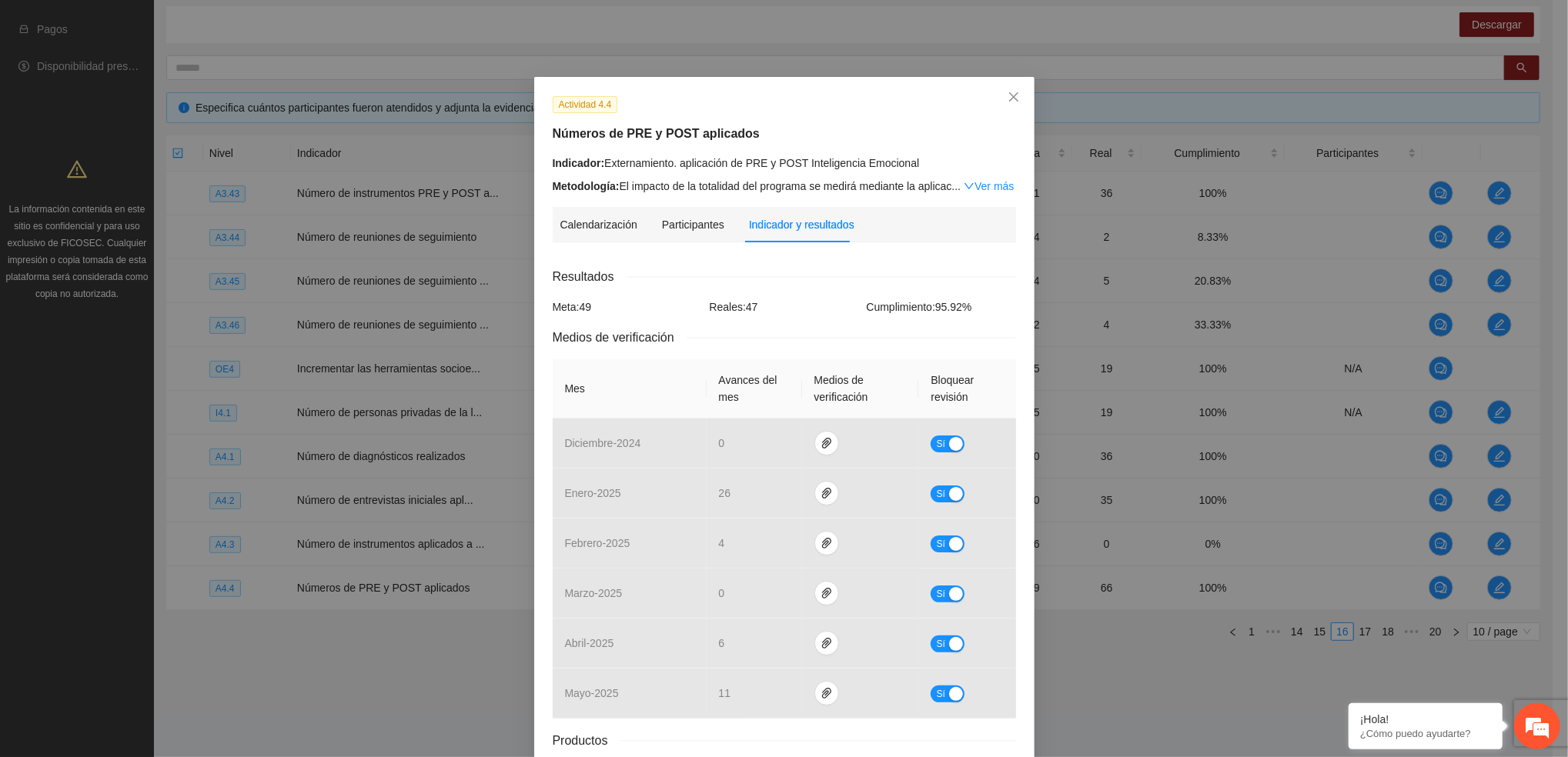
scroll to position [128, 0]
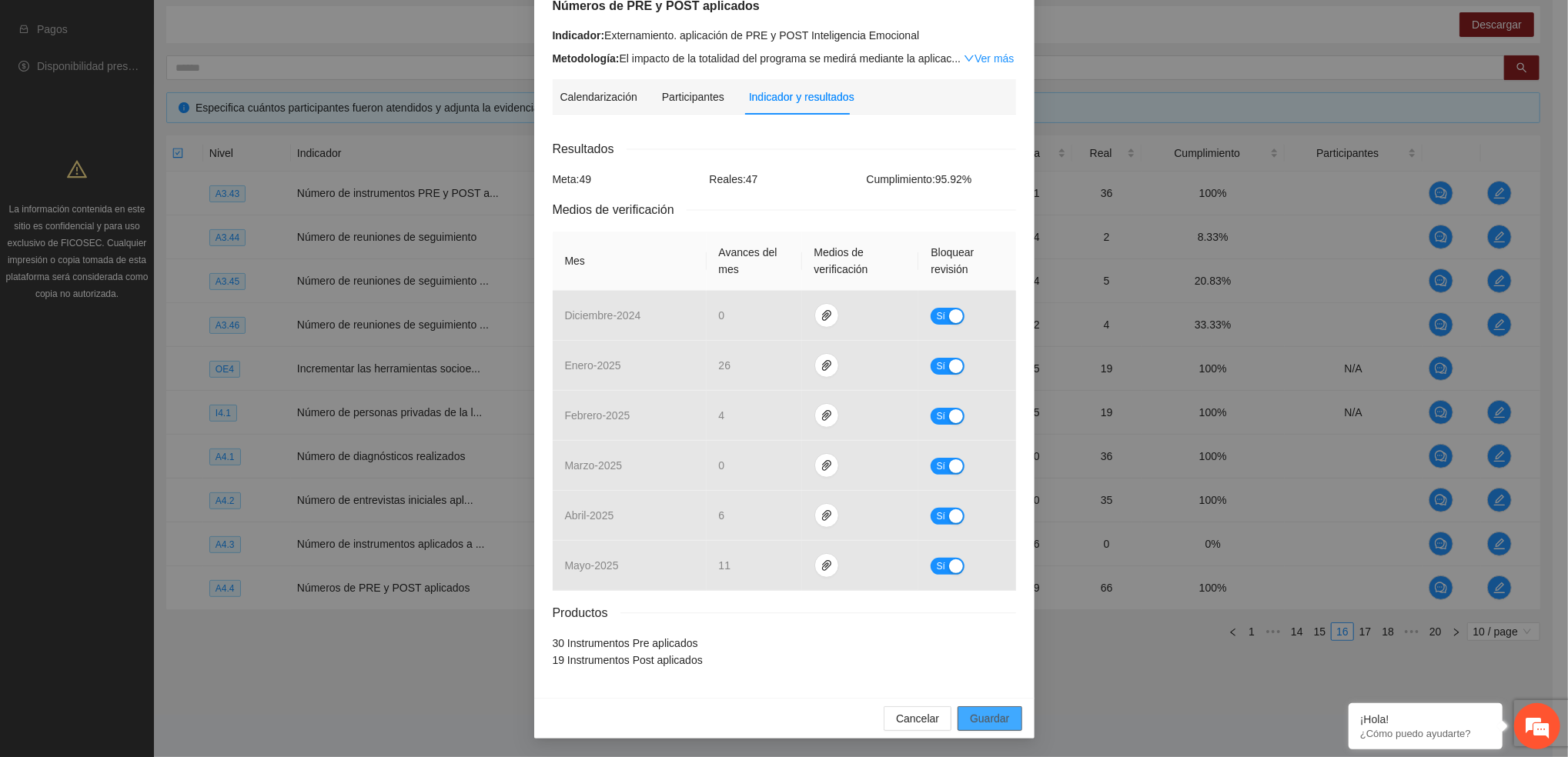
click at [980, 716] on span "Guardar" at bounding box center [989, 719] width 39 height 17
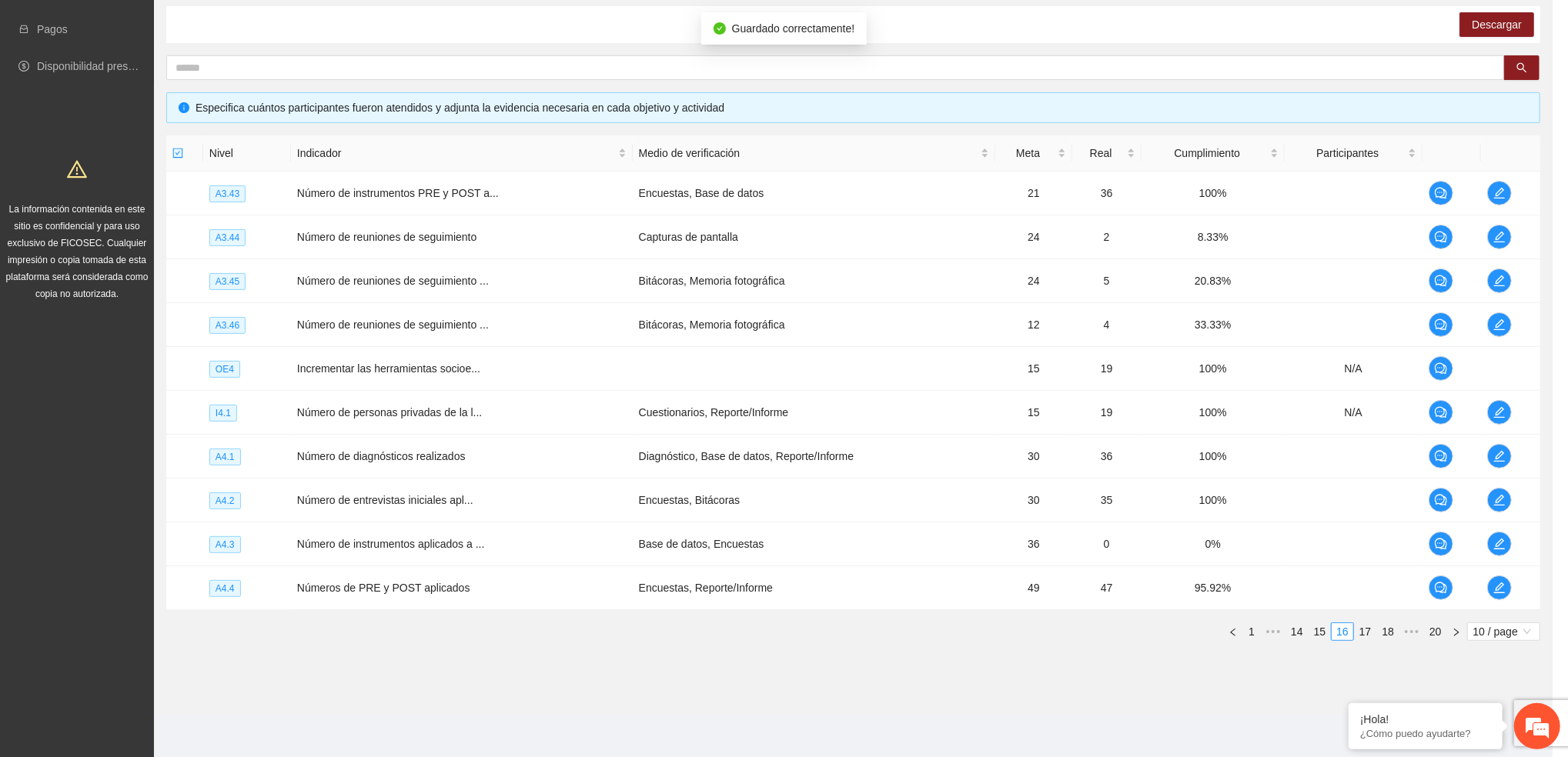
scroll to position [51, 0]
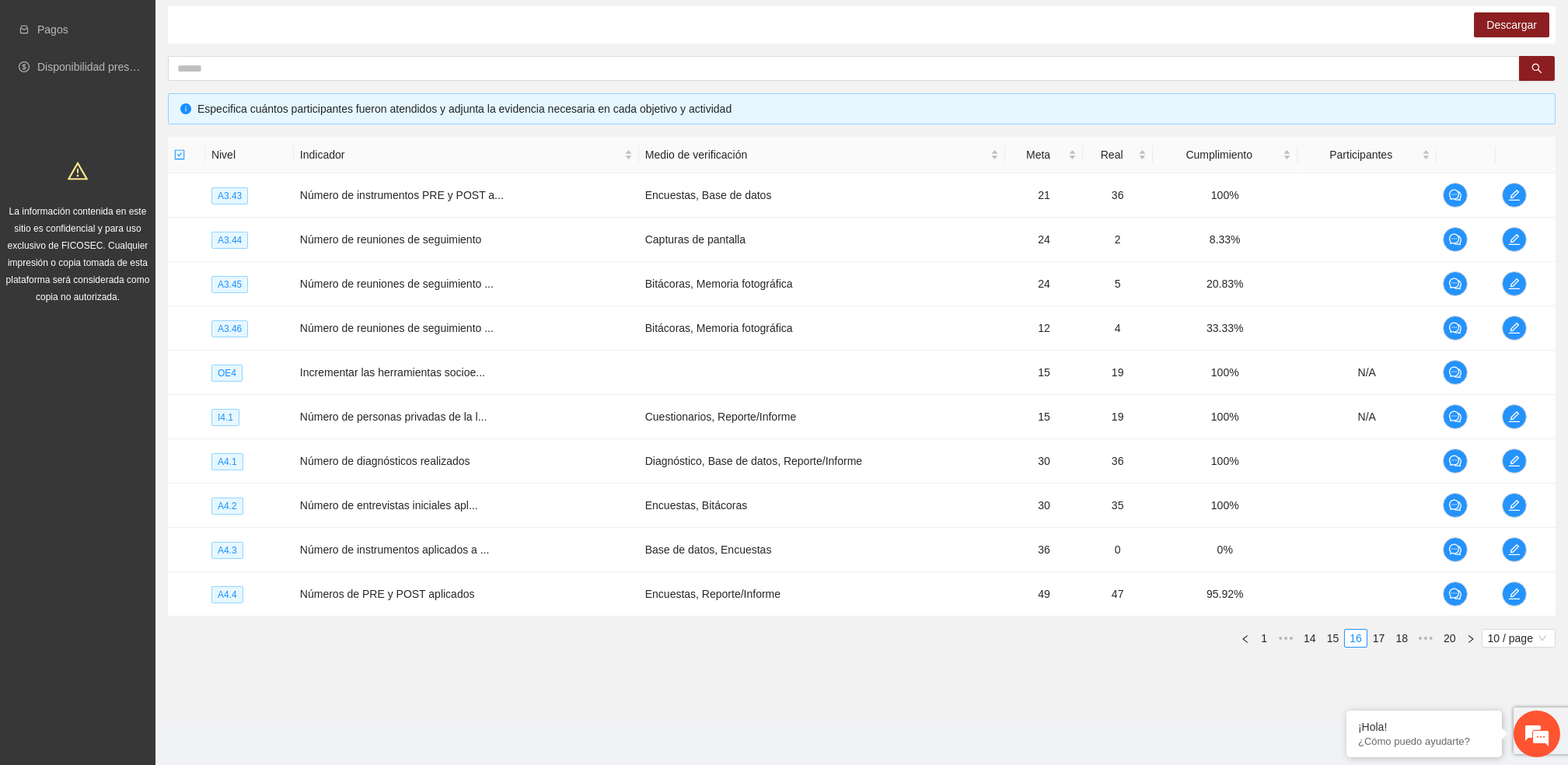
drag, startPoint x: 1377, startPoint y: 641, endPoint x: 1363, endPoint y: 619, distance: 26.1
click at [1376, 641] on link "17" at bounding box center [1379, 638] width 22 height 17
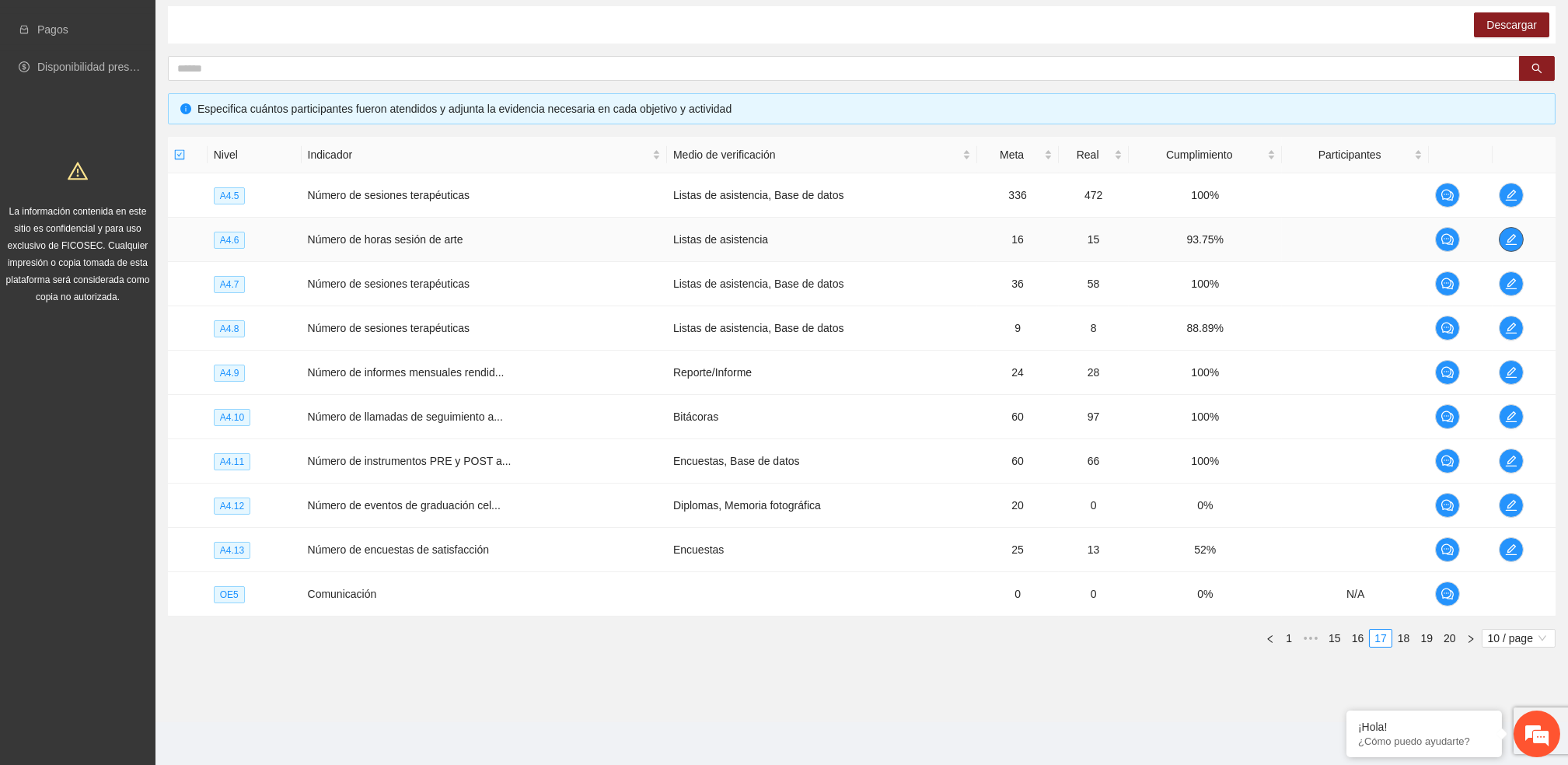
click at [1506, 234] on icon "edit" at bounding box center [1511, 239] width 12 height 12
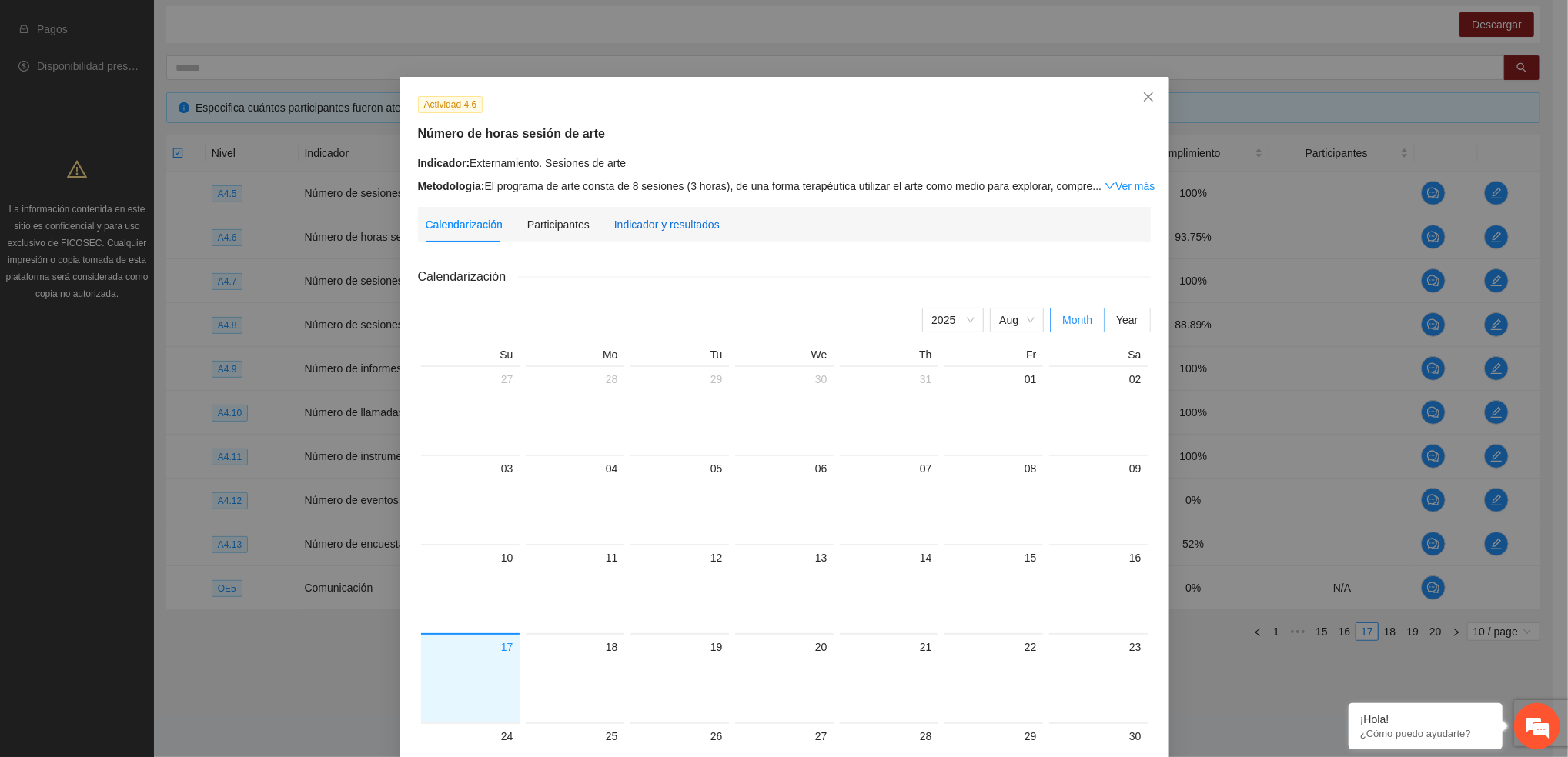
click at [662, 223] on div "Indicador y resultados" at bounding box center [667, 224] width 106 height 17
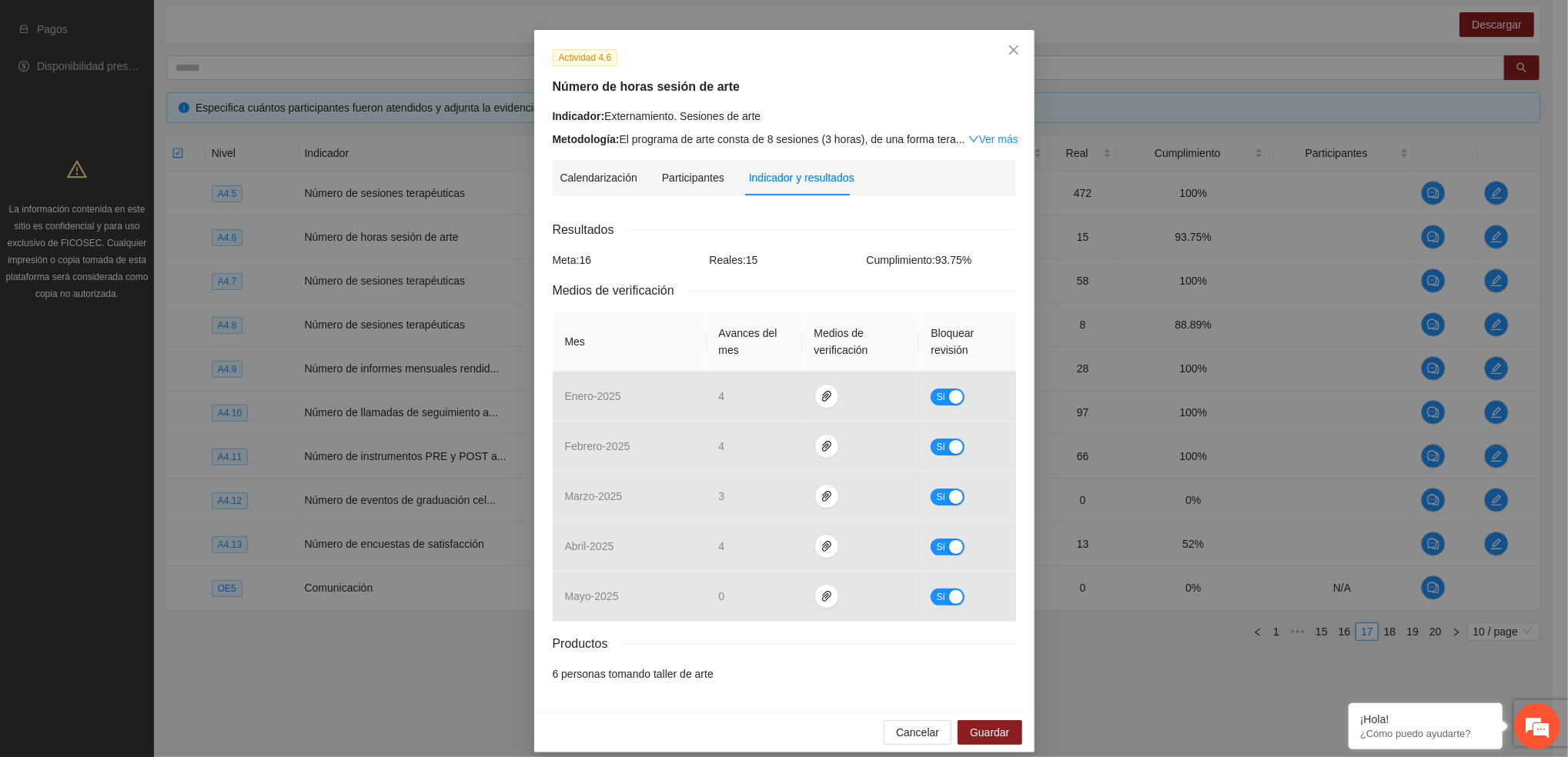
scroll to position [61, 0]
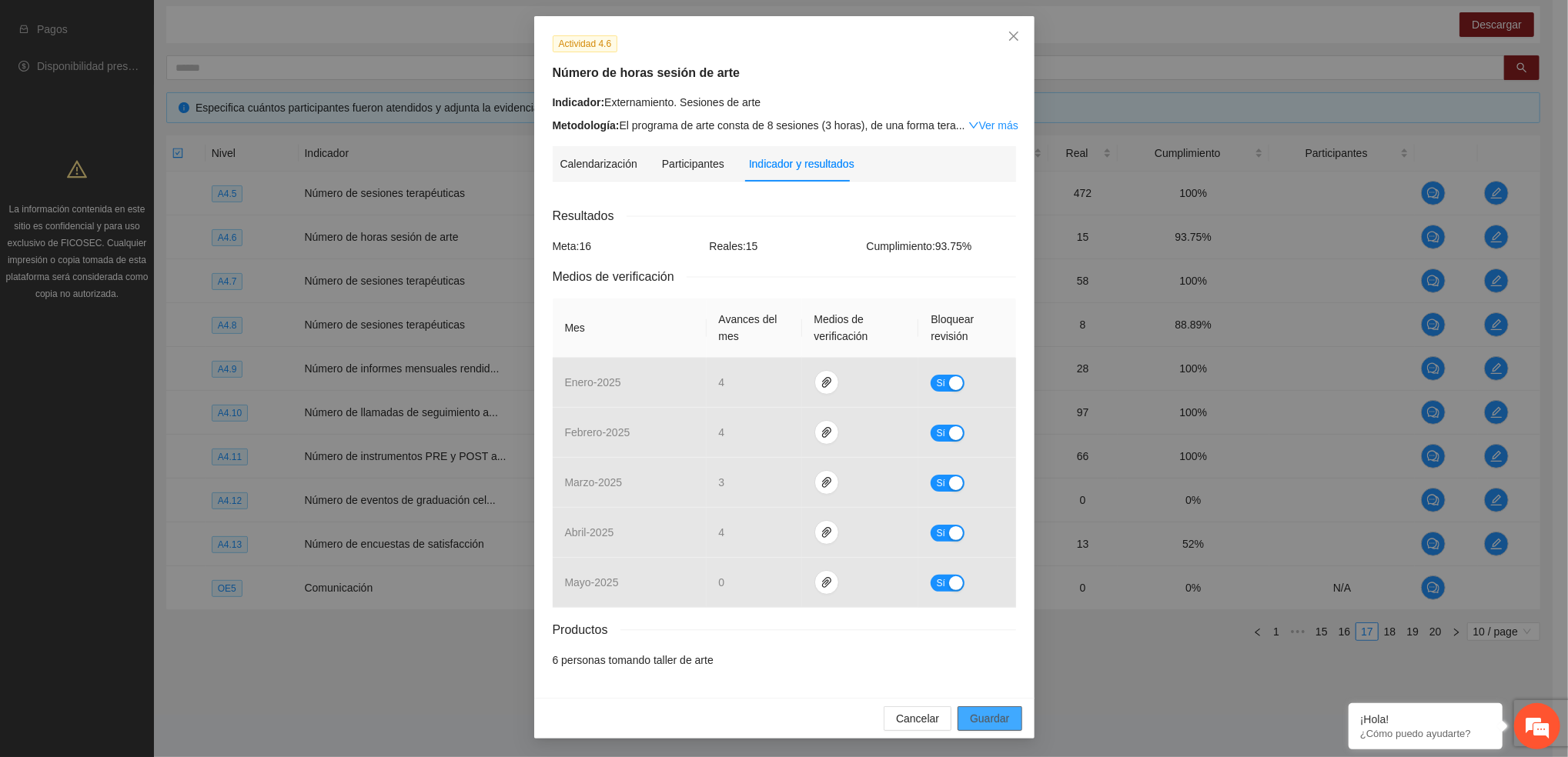
click at [974, 713] on span "Guardar" at bounding box center [989, 719] width 39 height 17
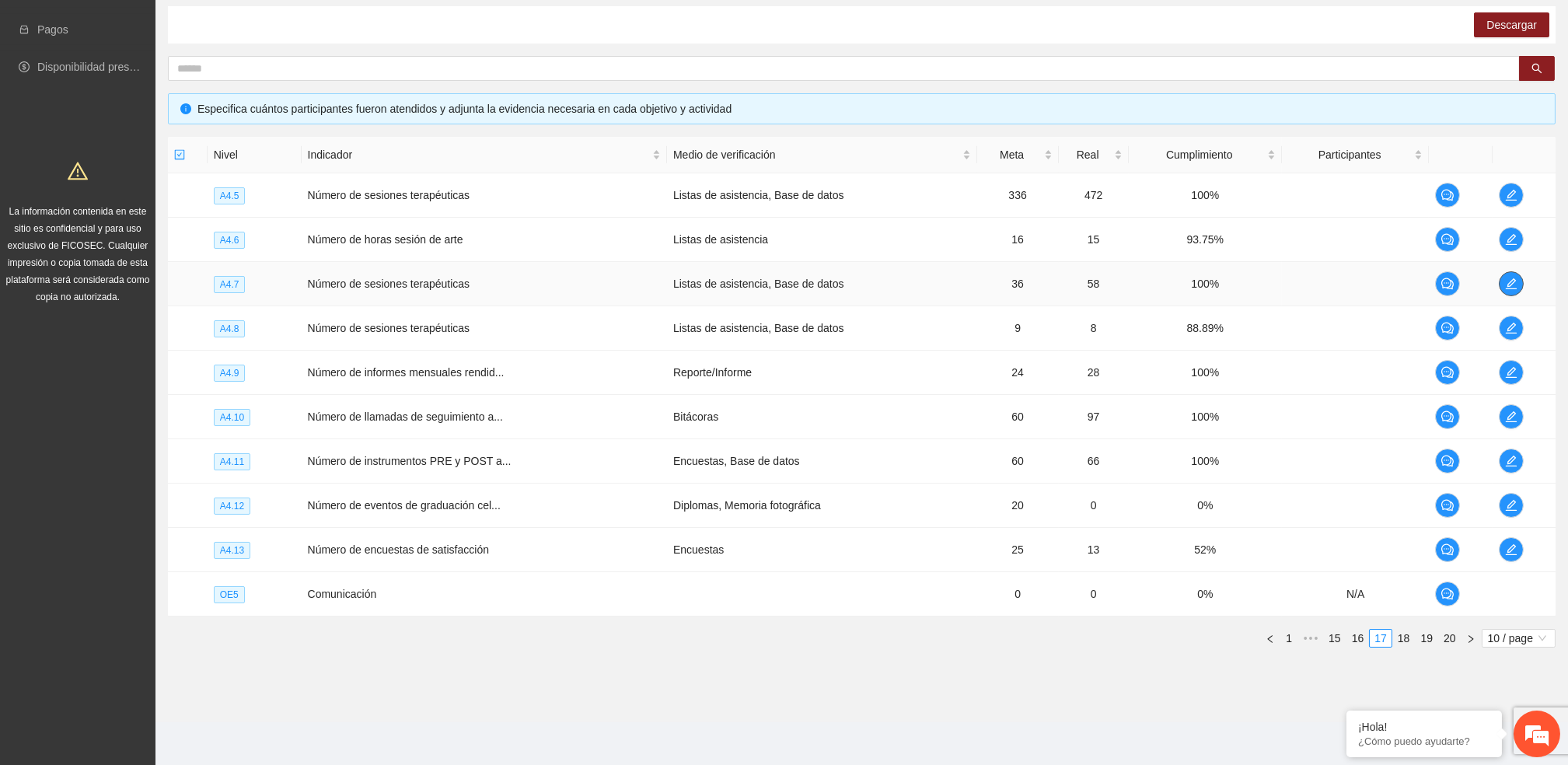
click at [1512, 273] on button "button" at bounding box center [1511, 284] width 25 height 25
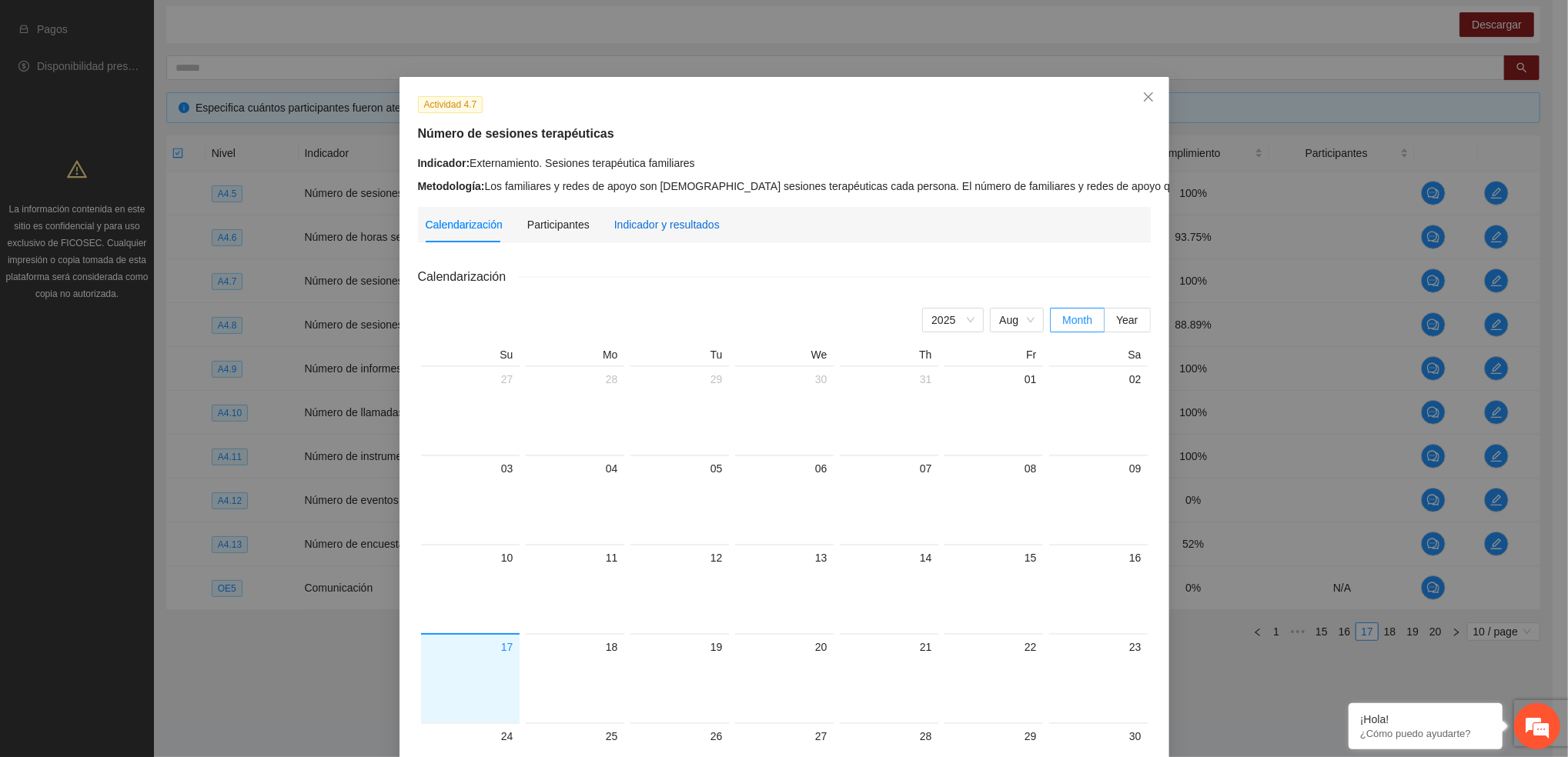
click at [650, 218] on div "Indicador y resultados" at bounding box center [667, 224] width 106 height 17
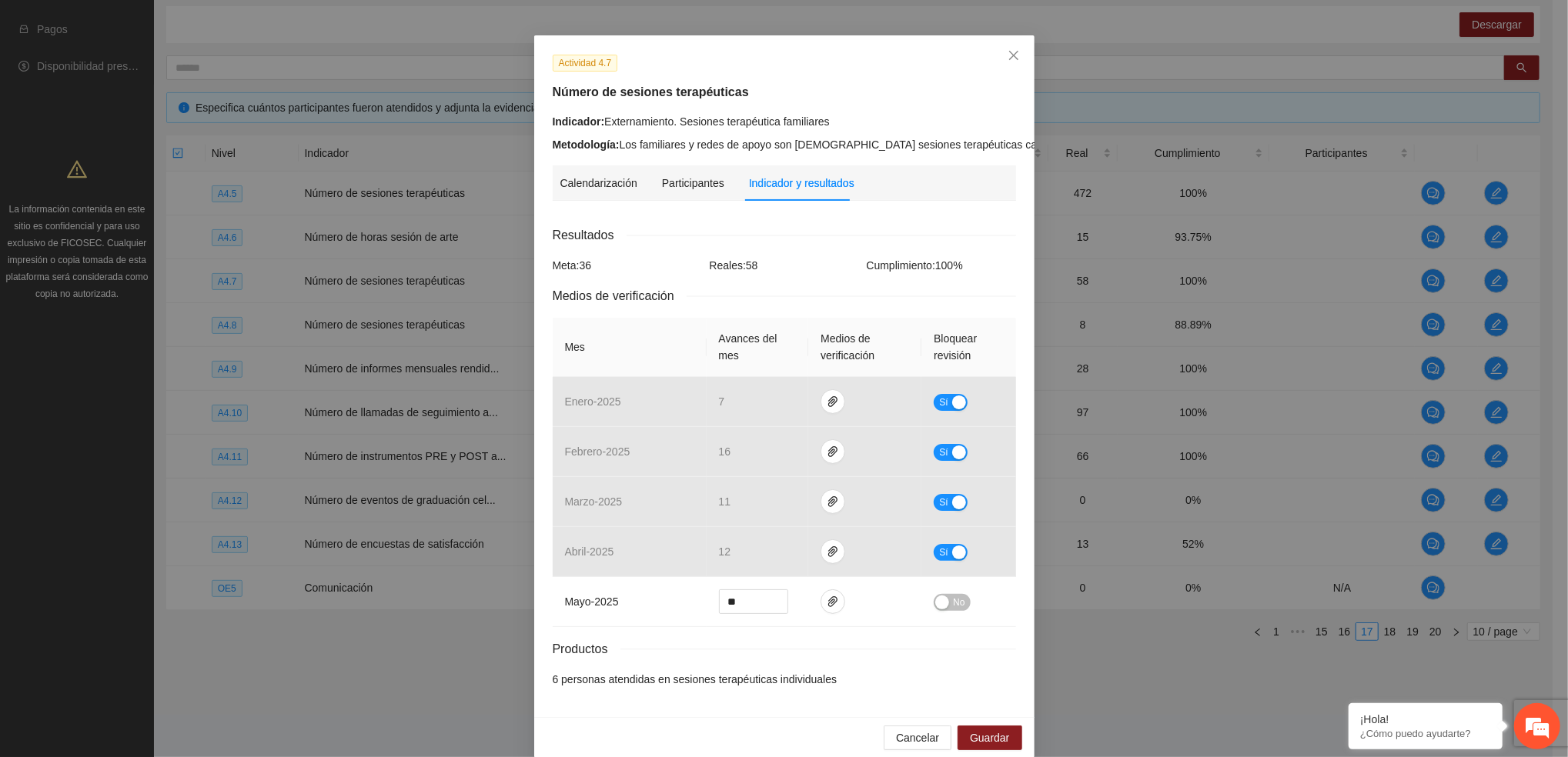
scroll to position [61, 0]
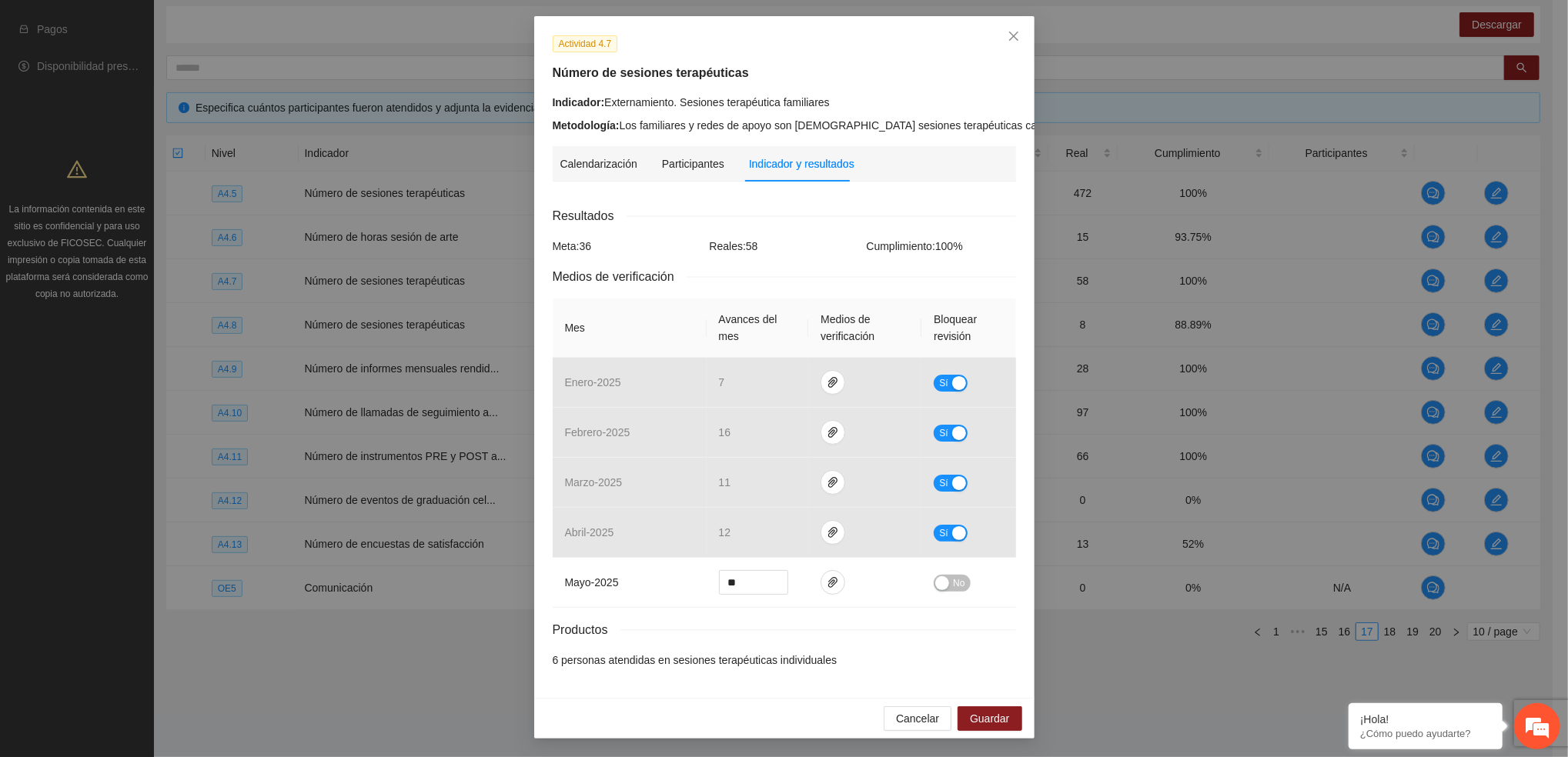
click at [731, 166] on div "Calendarización Participantes Indicador y resultados" at bounding box center [707, 163] width 294 height 35
click at [826, 570] on button "button" at bounding box center [832, 582] width 25 height 25
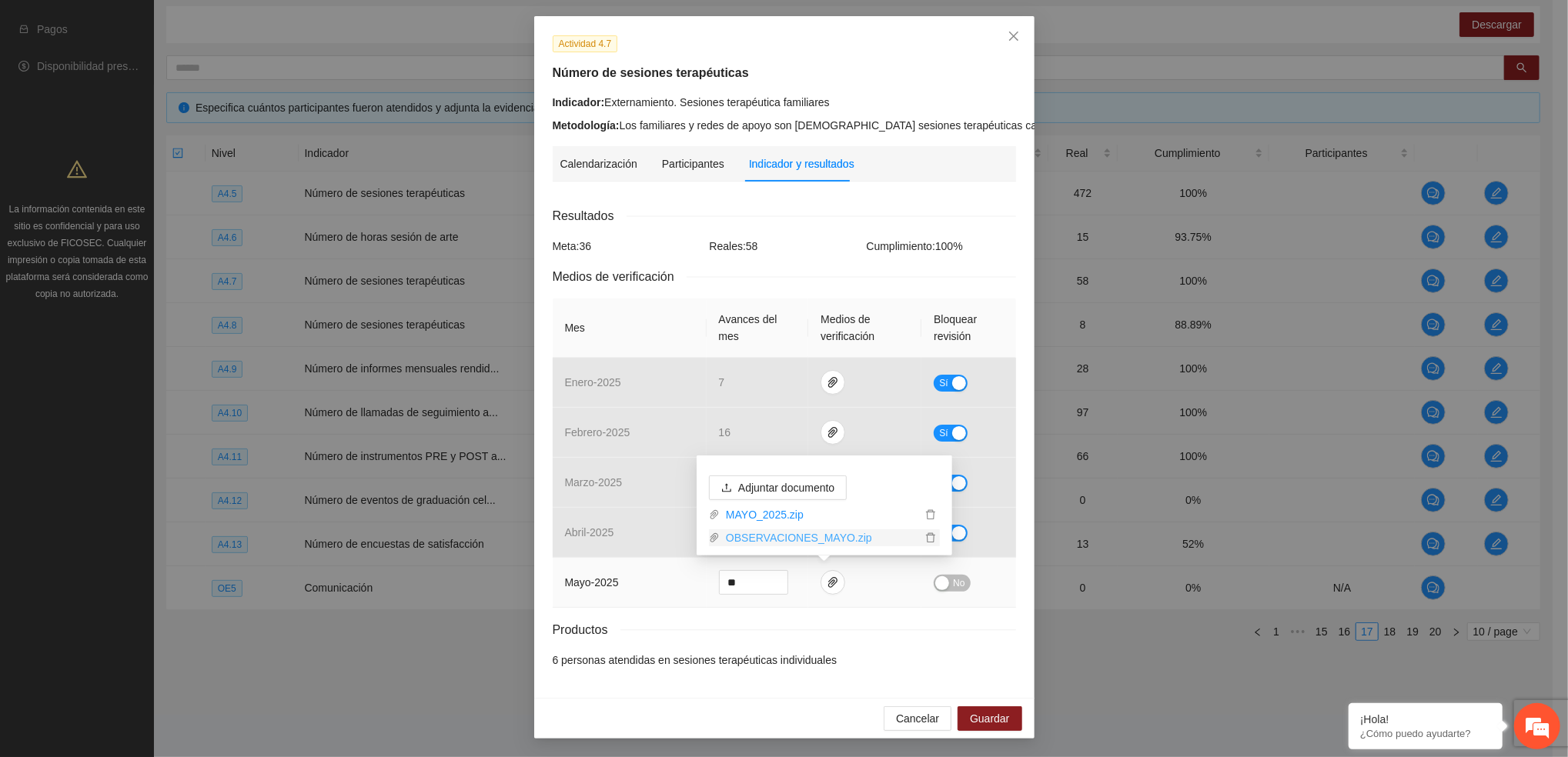
click at [785, 531] on link "OBSERVACIONES_MAYO.zip" at bounding box center [820, 538] width 201 height 17
click at [796, 155] on div "Indicador y resultados" at bounding box center [801, 164] width 106 height 17
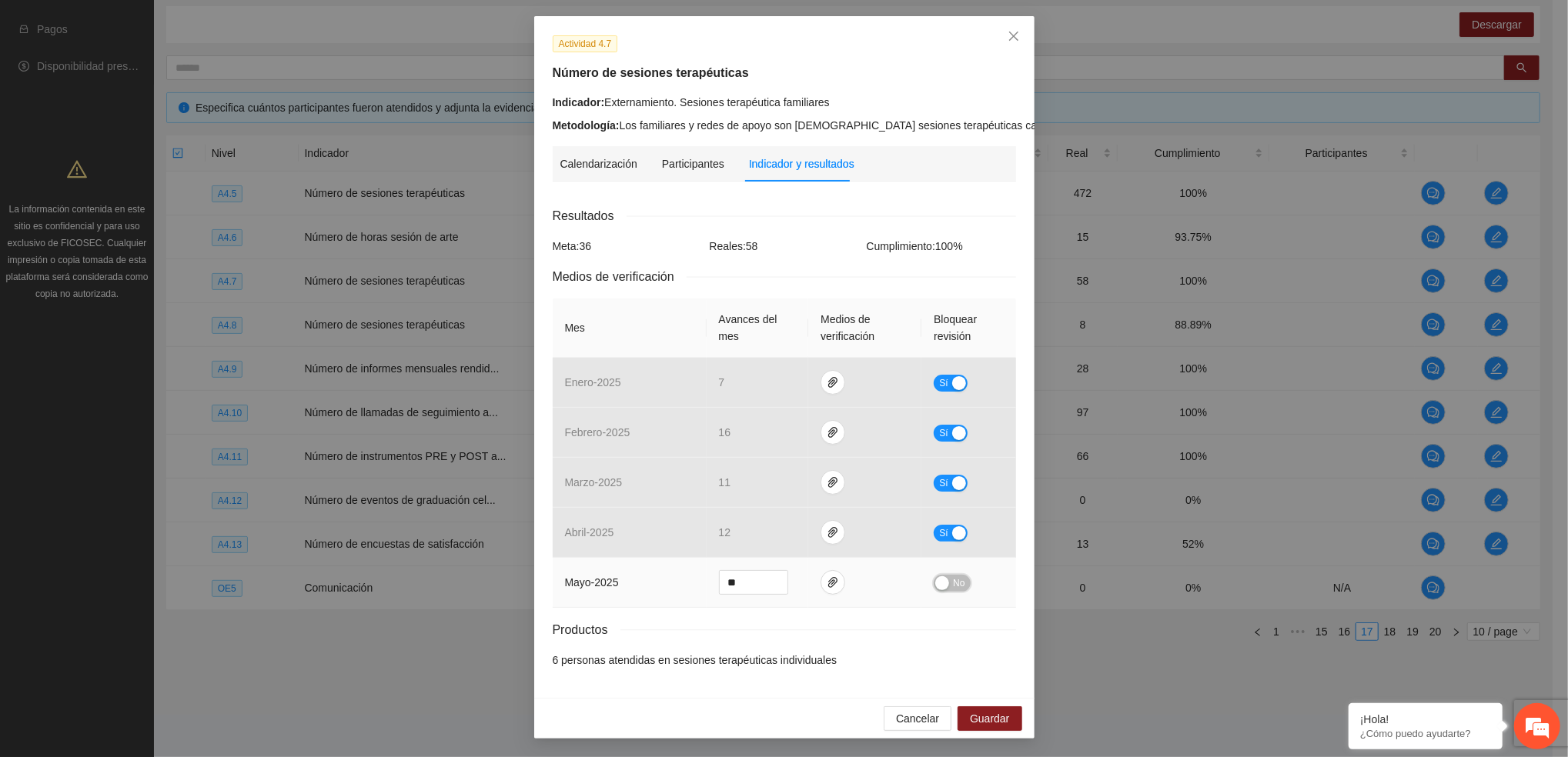
drag, startPoint x: 946, startPoint y: 582, endPoint x: 950, endPoint y: 592, distance: 10.8
click at [953, 582] on span "No" at bounding box center [959, 583] width 12 height 17
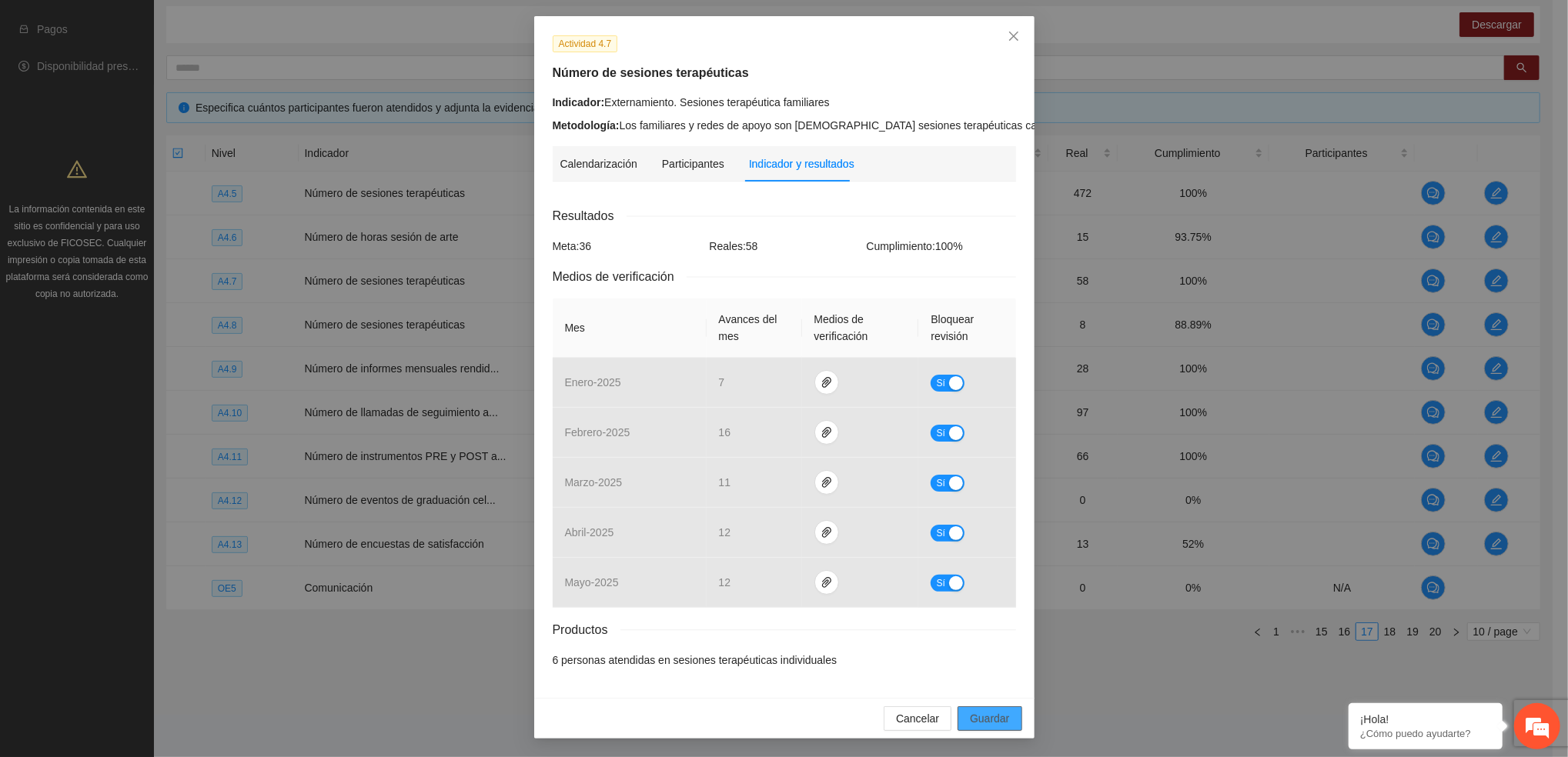
click at [988, 720] on span "Guardar" at bounding box center [989, 719] width 39 height 17
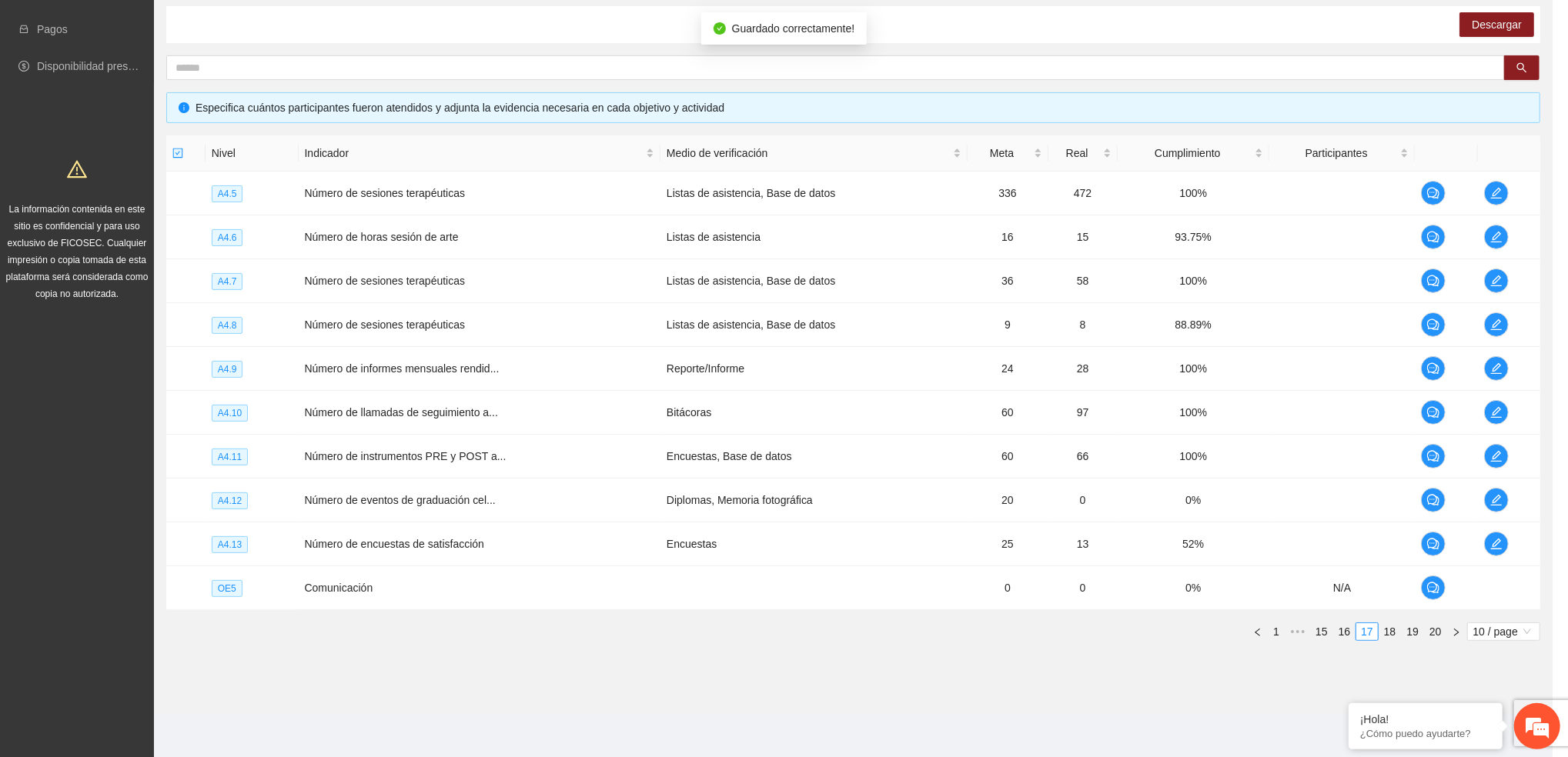
scroll to position [0, 0]
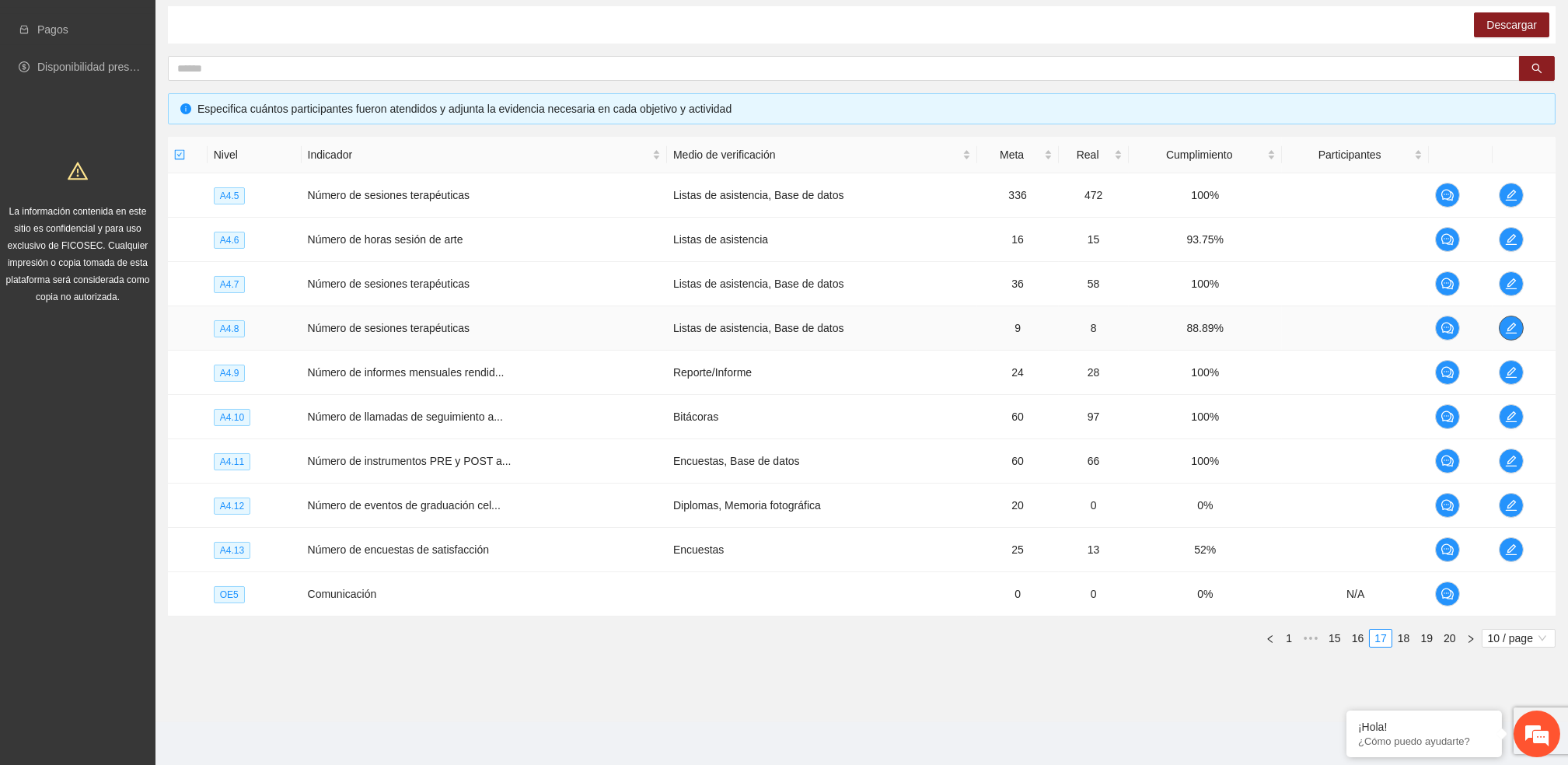
click at [1510, 328] on icon "edit" at bounding box center [1511, 328] width 12 height 12
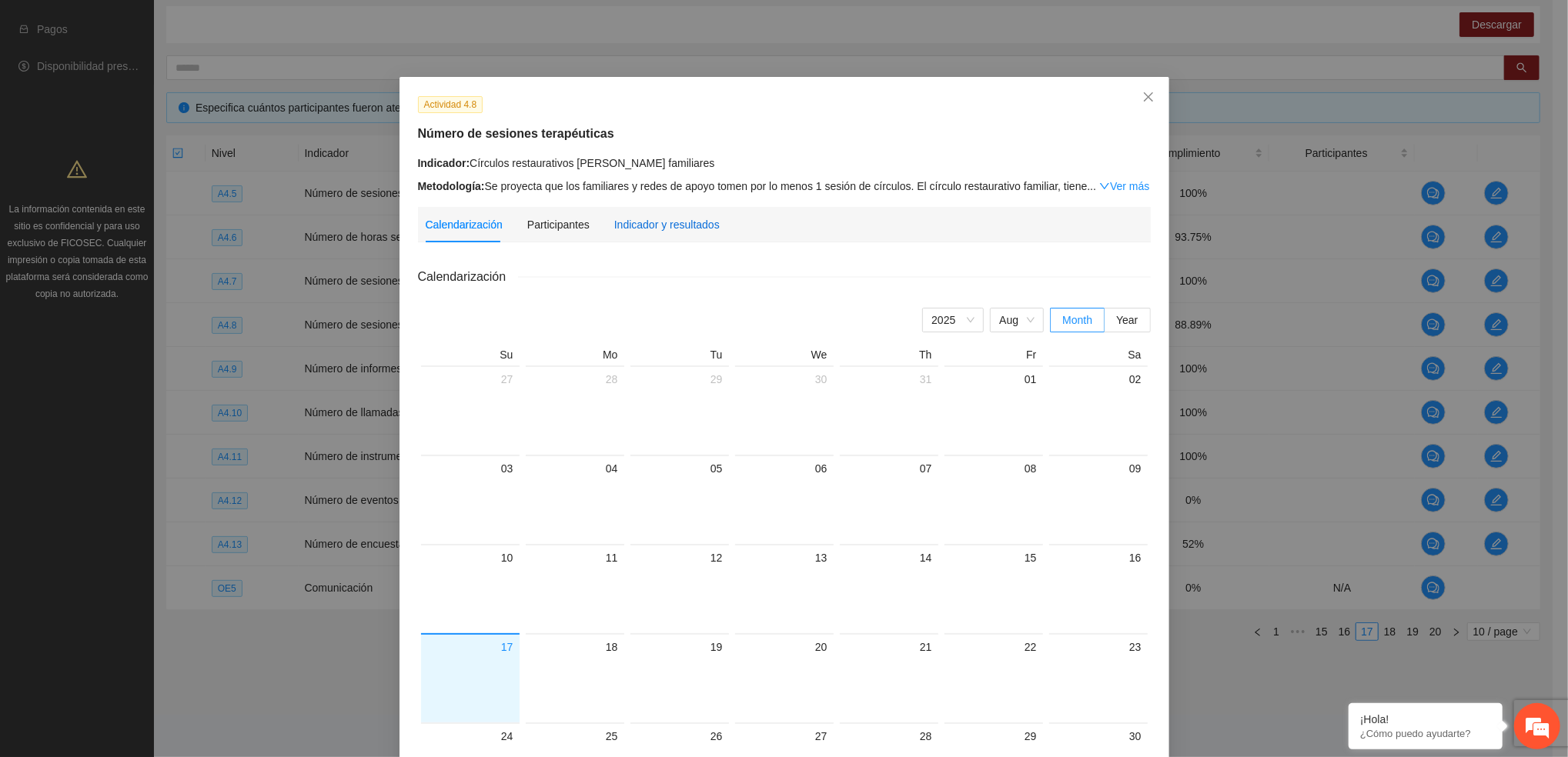
click at [614, 228] on div "Indicador y resultados" at bounding box center [667, 224] width 106 height 17
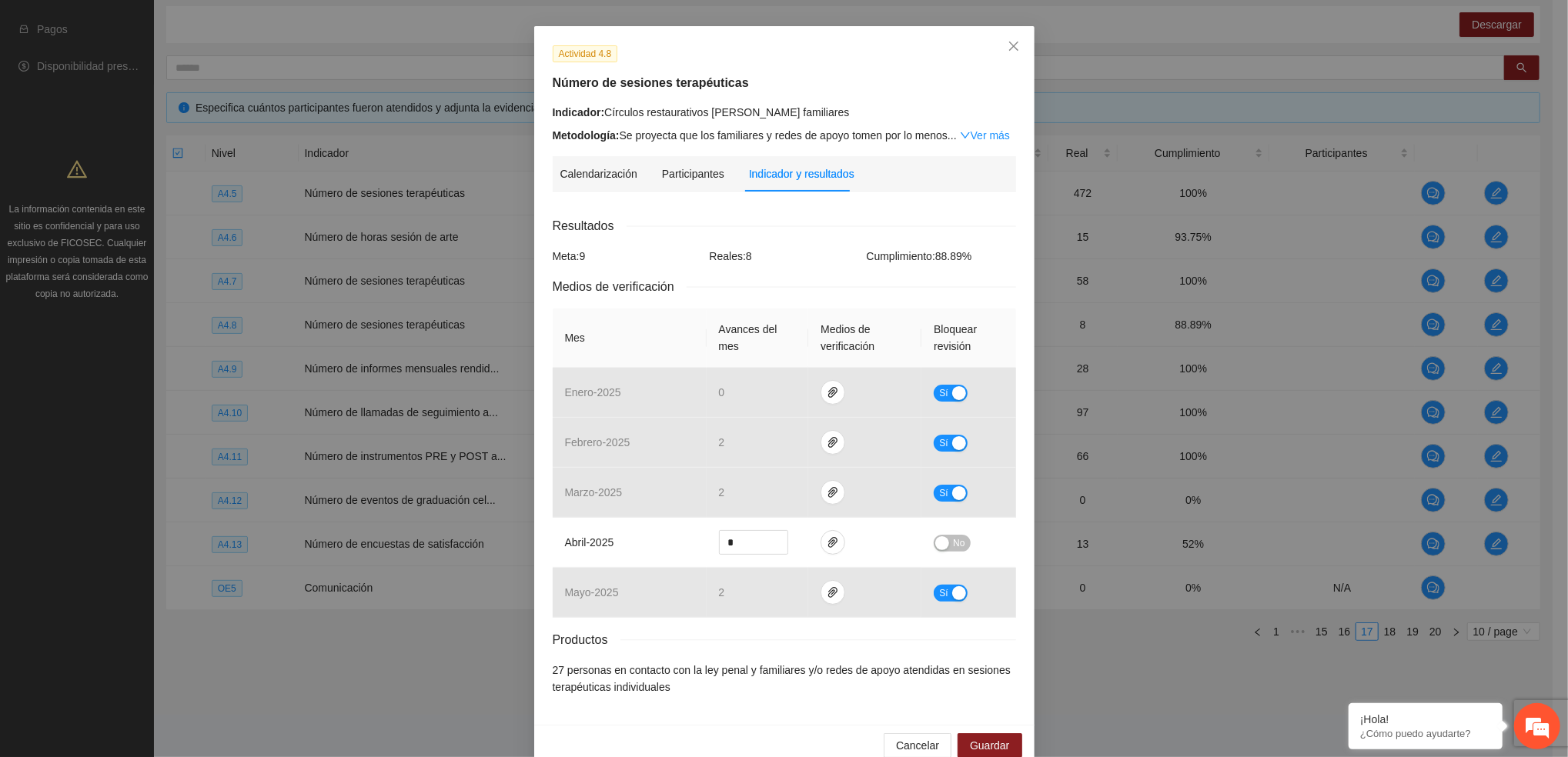
scroll to position [78, 0]
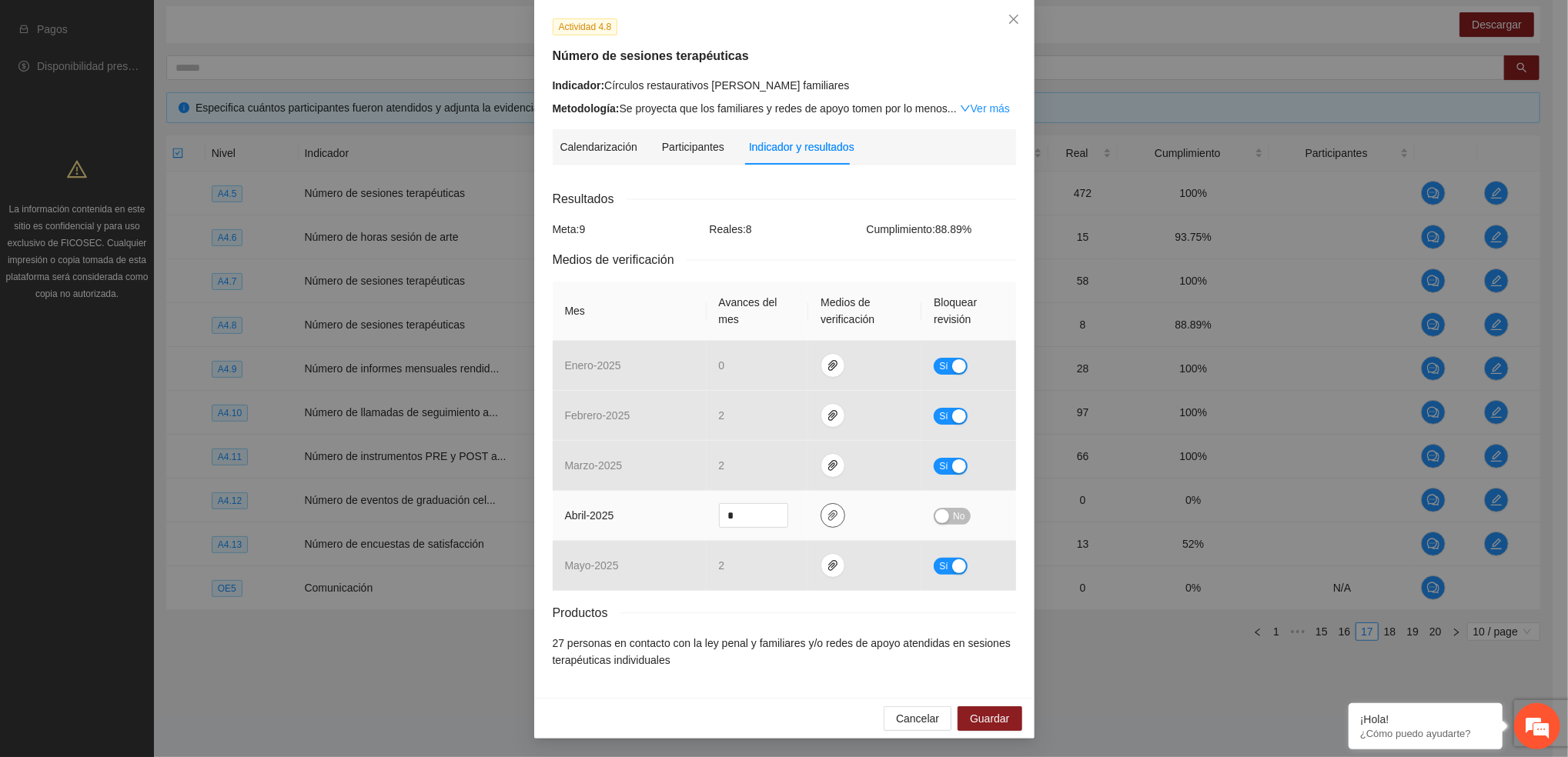
click at [828, 517] on icon "paper-clip" at bounding box center [832, 515] width 12 height 12
click at [790, 471] on link "OBSERVACIONES_ABRIL.zip" at bounding box center [820, 472] width 201 height 17
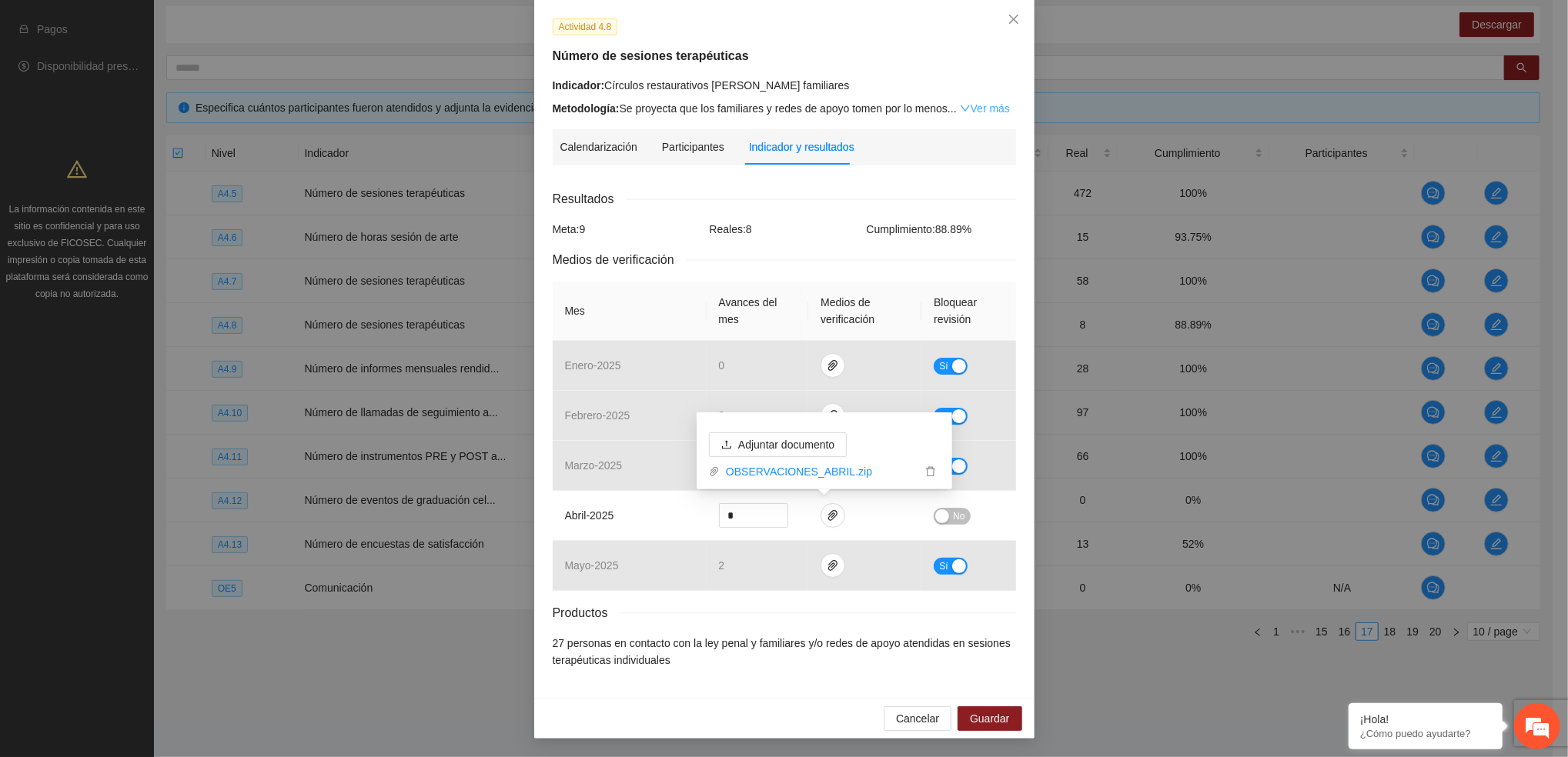
click at [970, 102] on link "Ver más" at bounding box center [984, 108] width 50 height 12
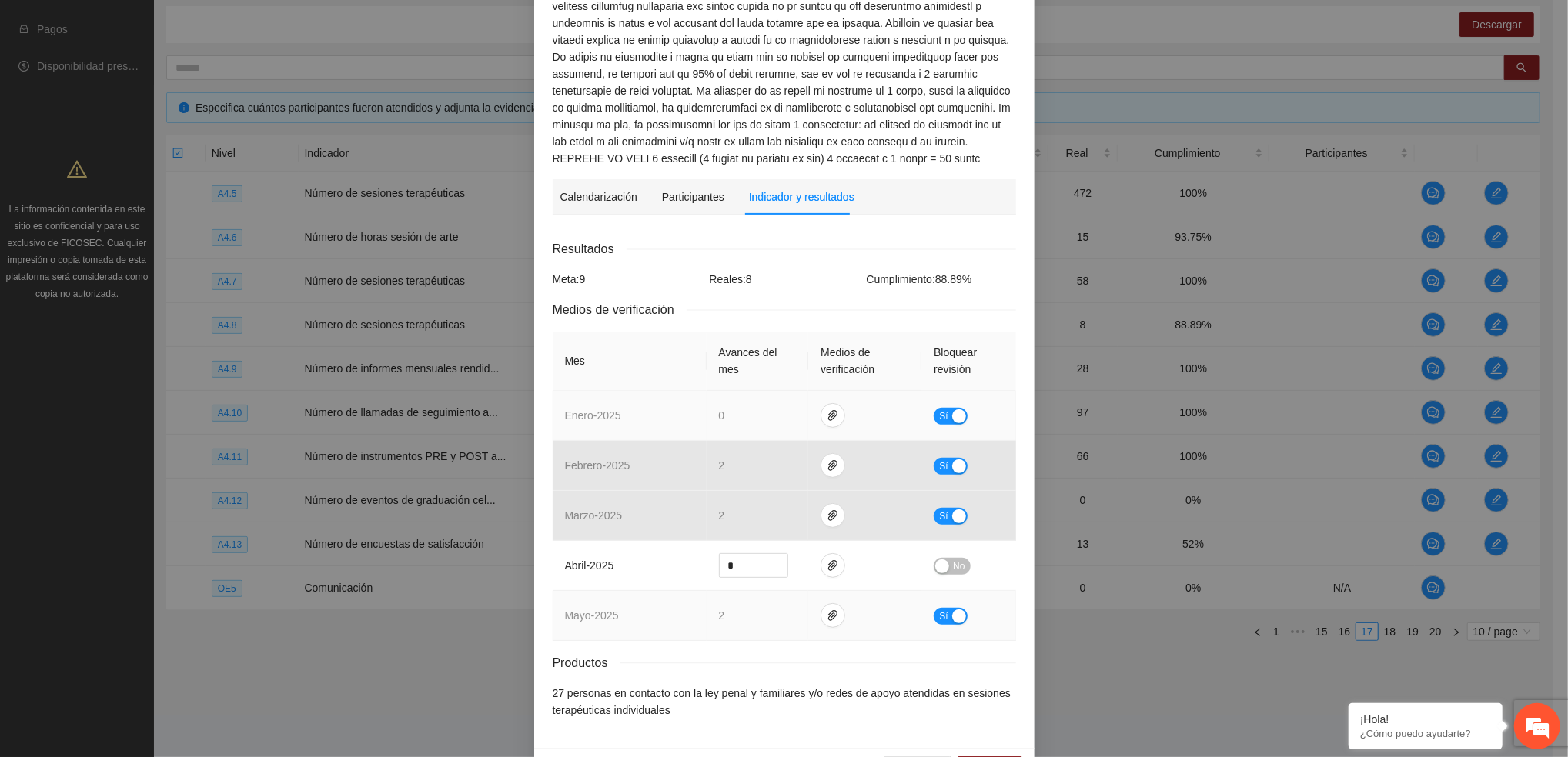
scroll to position [264, 0]
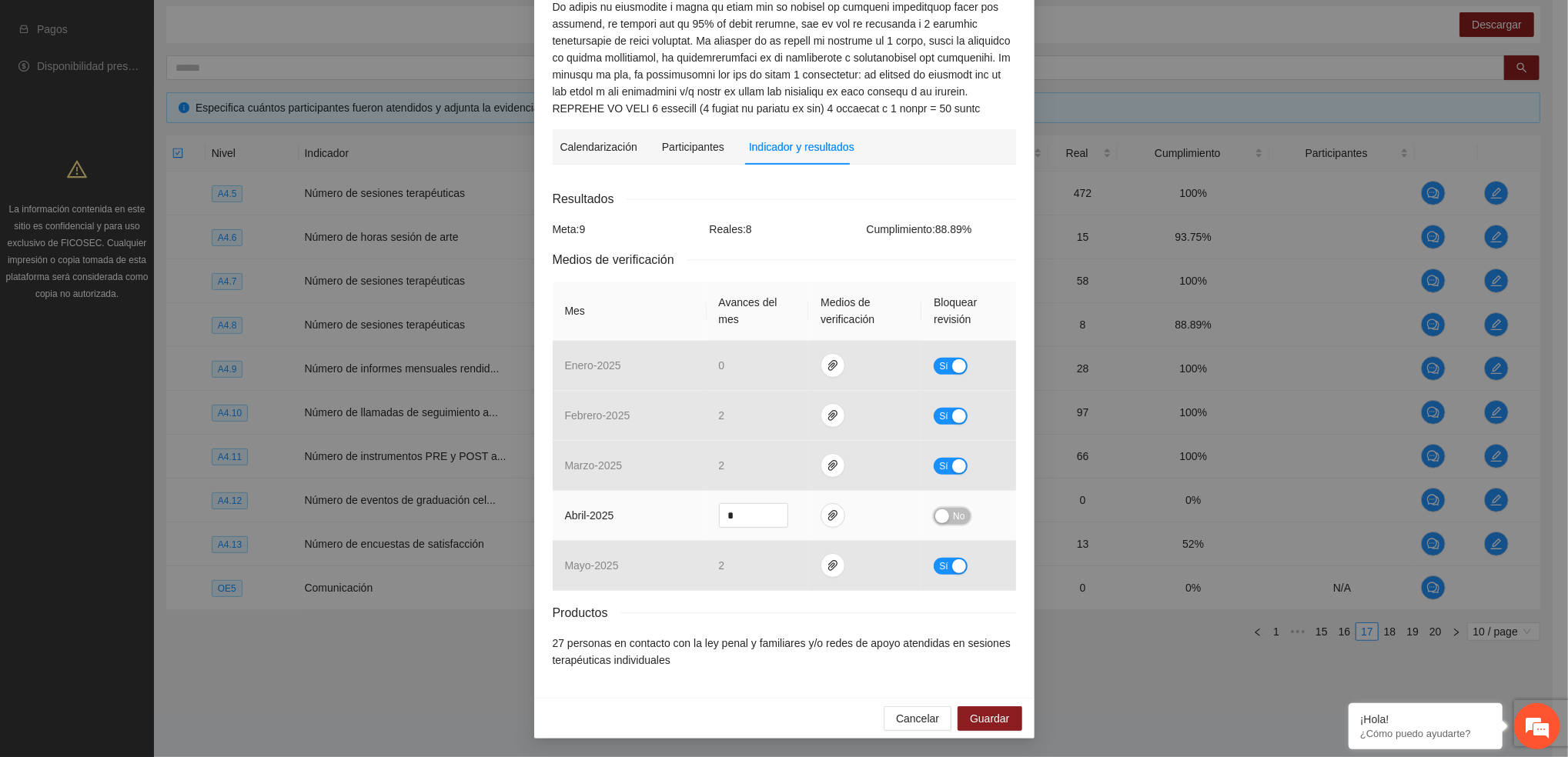
drag, startPoint x: 946, startPoint y: 515, endPoint x: 967, endPoint y: 659, distance: 145.5
click at [953, 517] on span "No" at bounding box center [959, 516] width 12 height 17
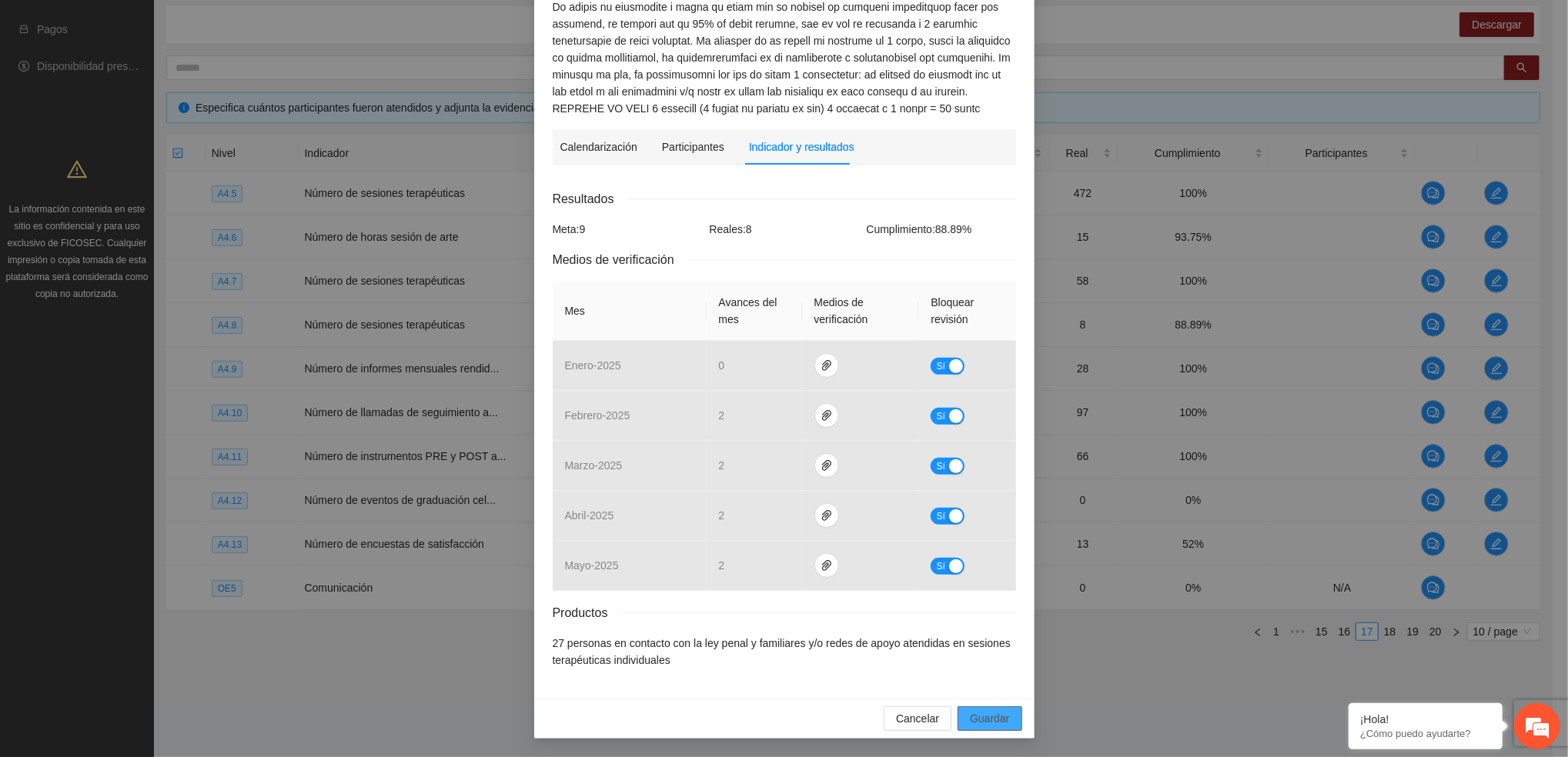
click at [983, 722] on span "Guardar" at bounding box center [989, 719] width 39 height 17
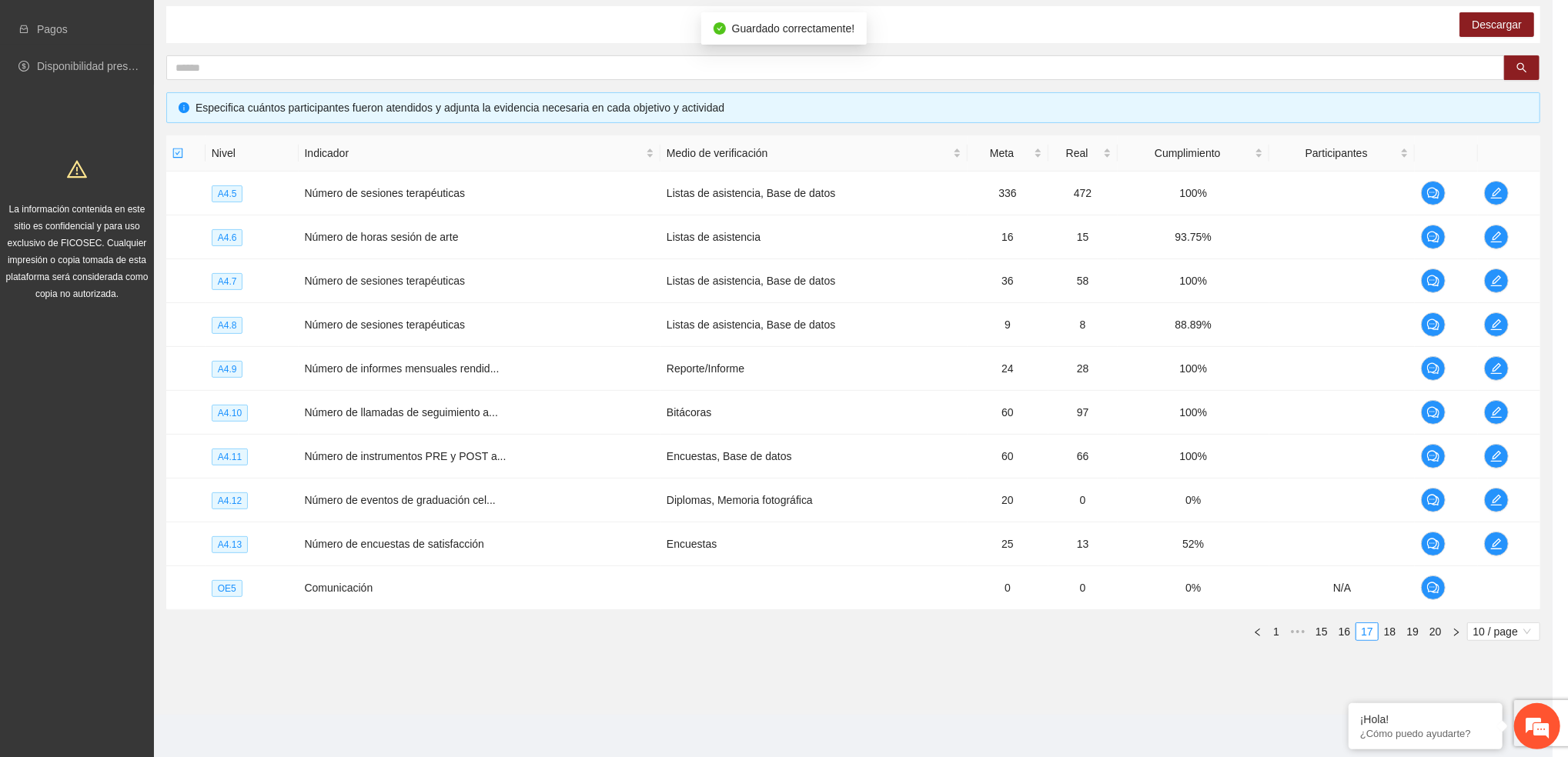
scroll to position [187, 0]
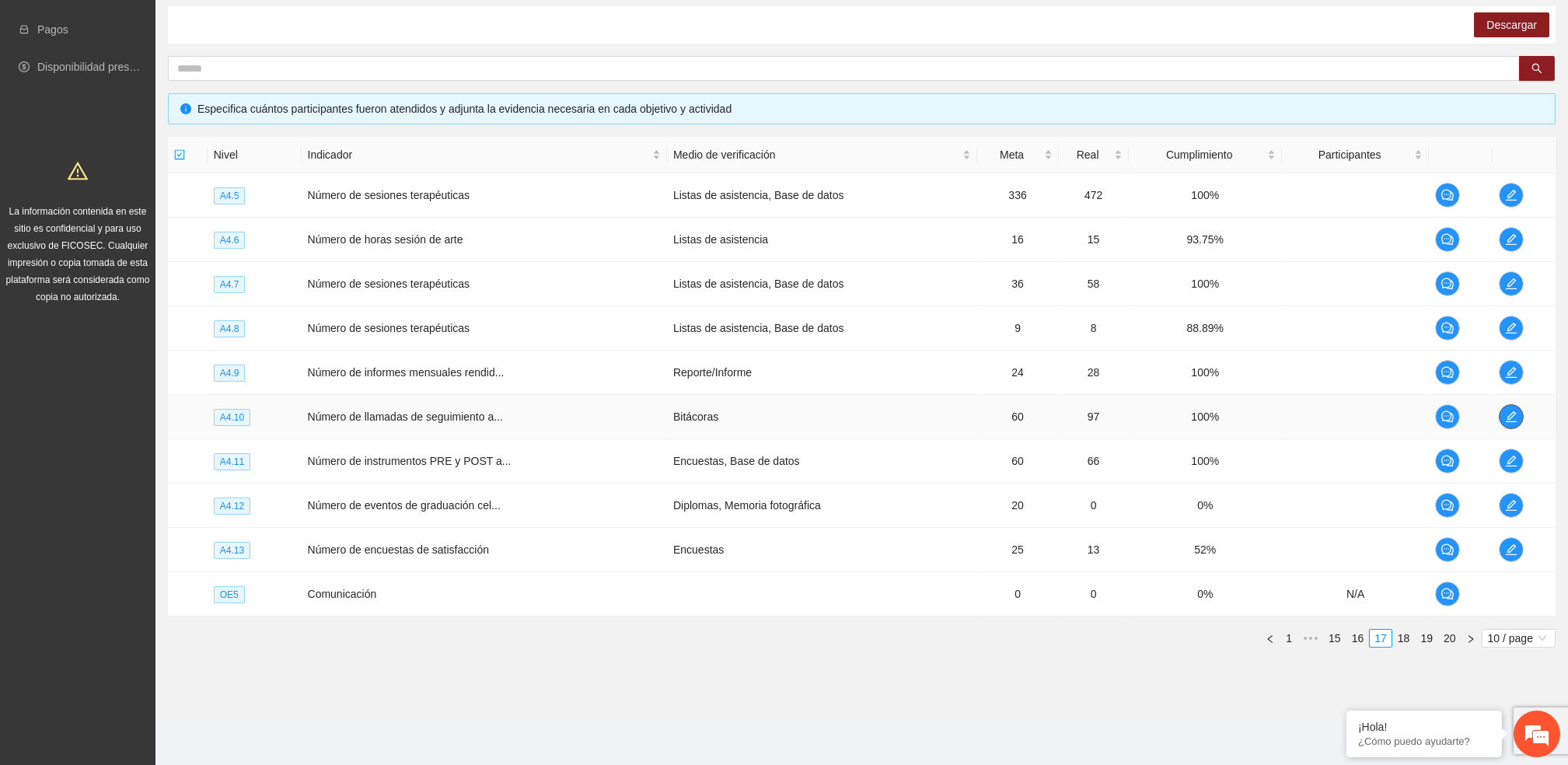
click at [1511, 423] on icon "edit" at bounding box center [1511, 417] width 12 height 12
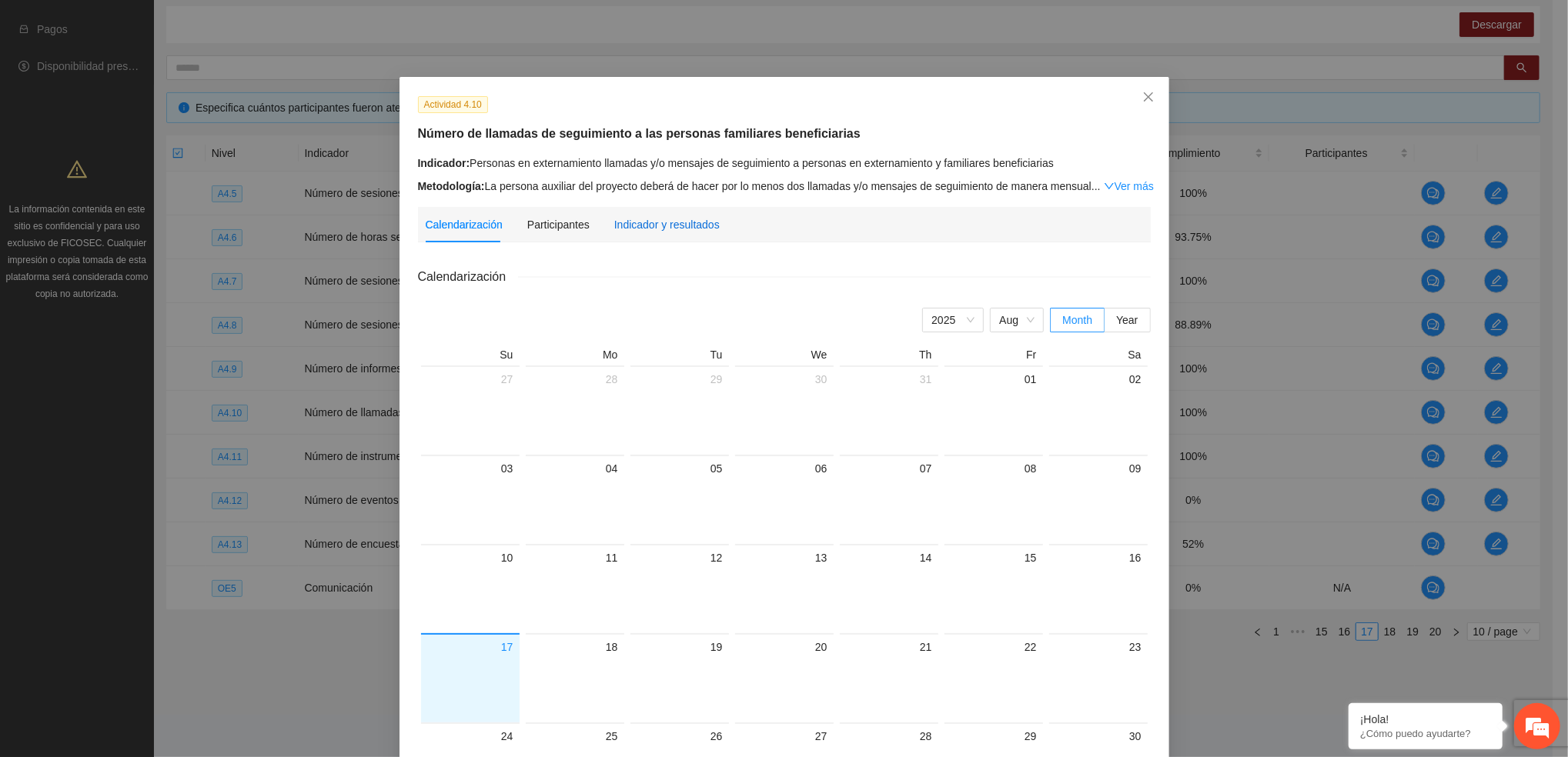
click at [616, 230] on div "Indicador y resultados" at bounding box center [667, 224] width 106 height 17
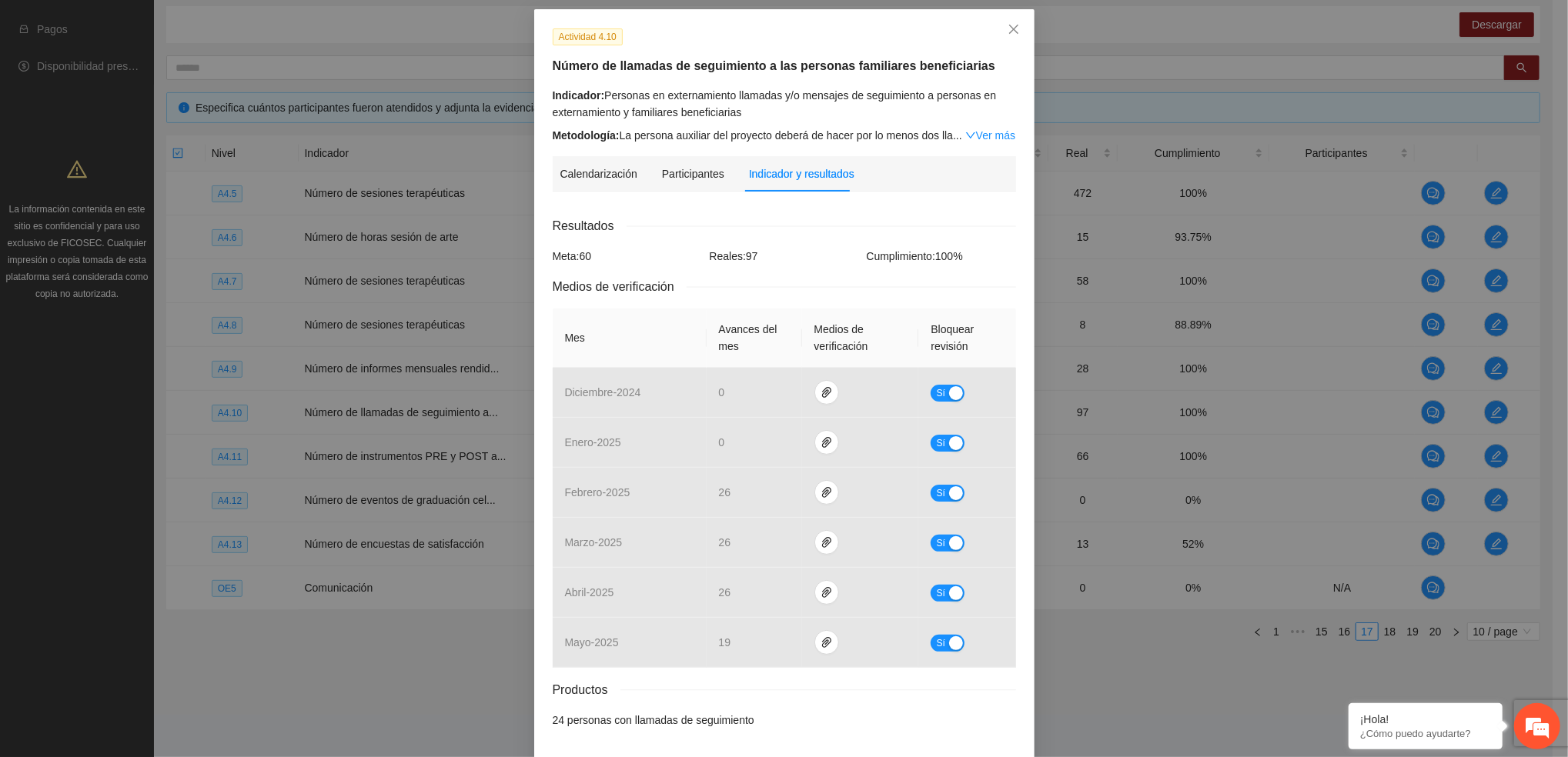
scroll to position [128, 0]
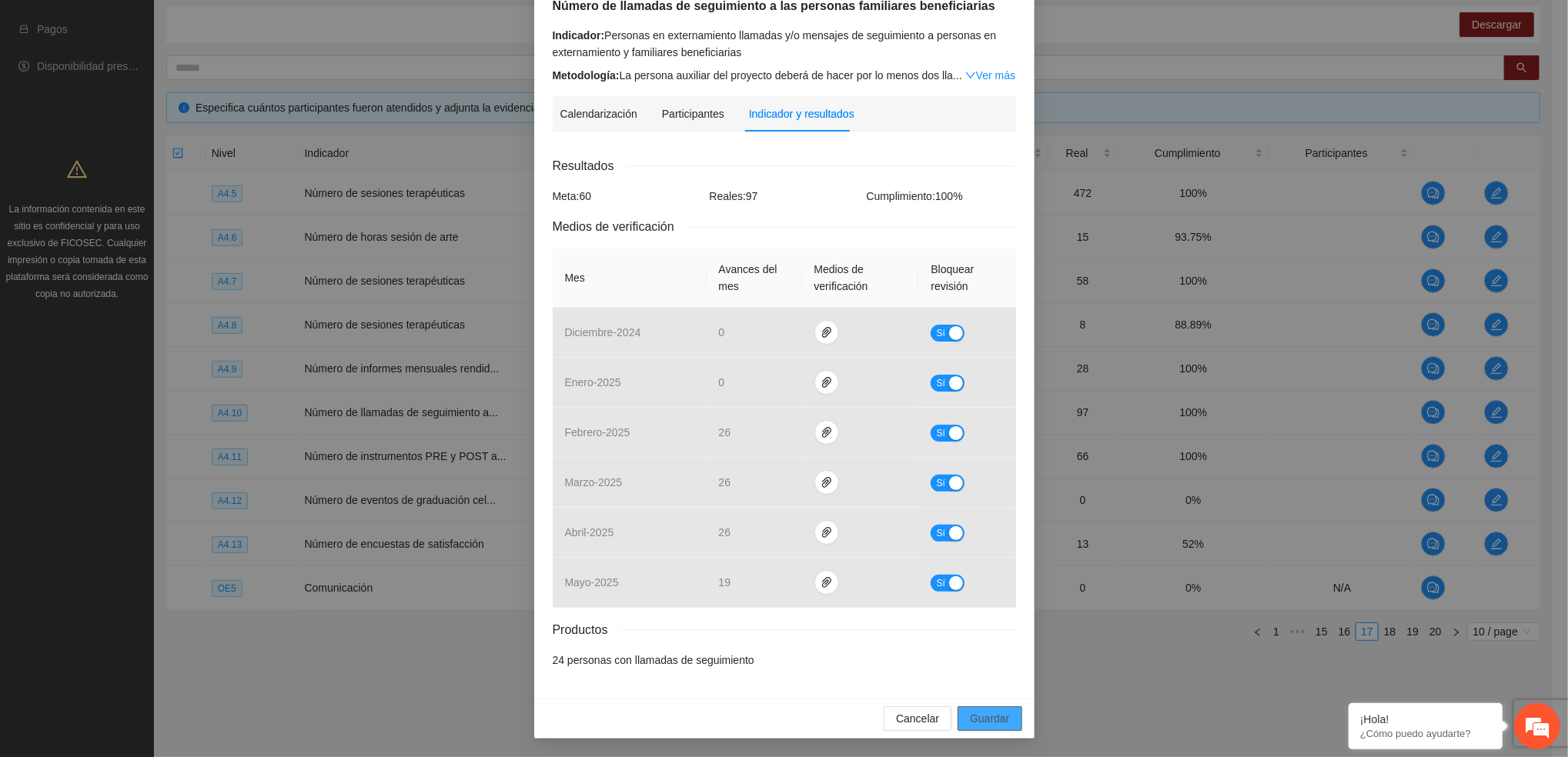
drag, startPoint x: 982, startPoint y: 715, endPoint x: 975, endPoint y: 723, distance: 10.6
click at [982, 715] on span "Guardar" at bounding box center [989, 719] width 39 height 17
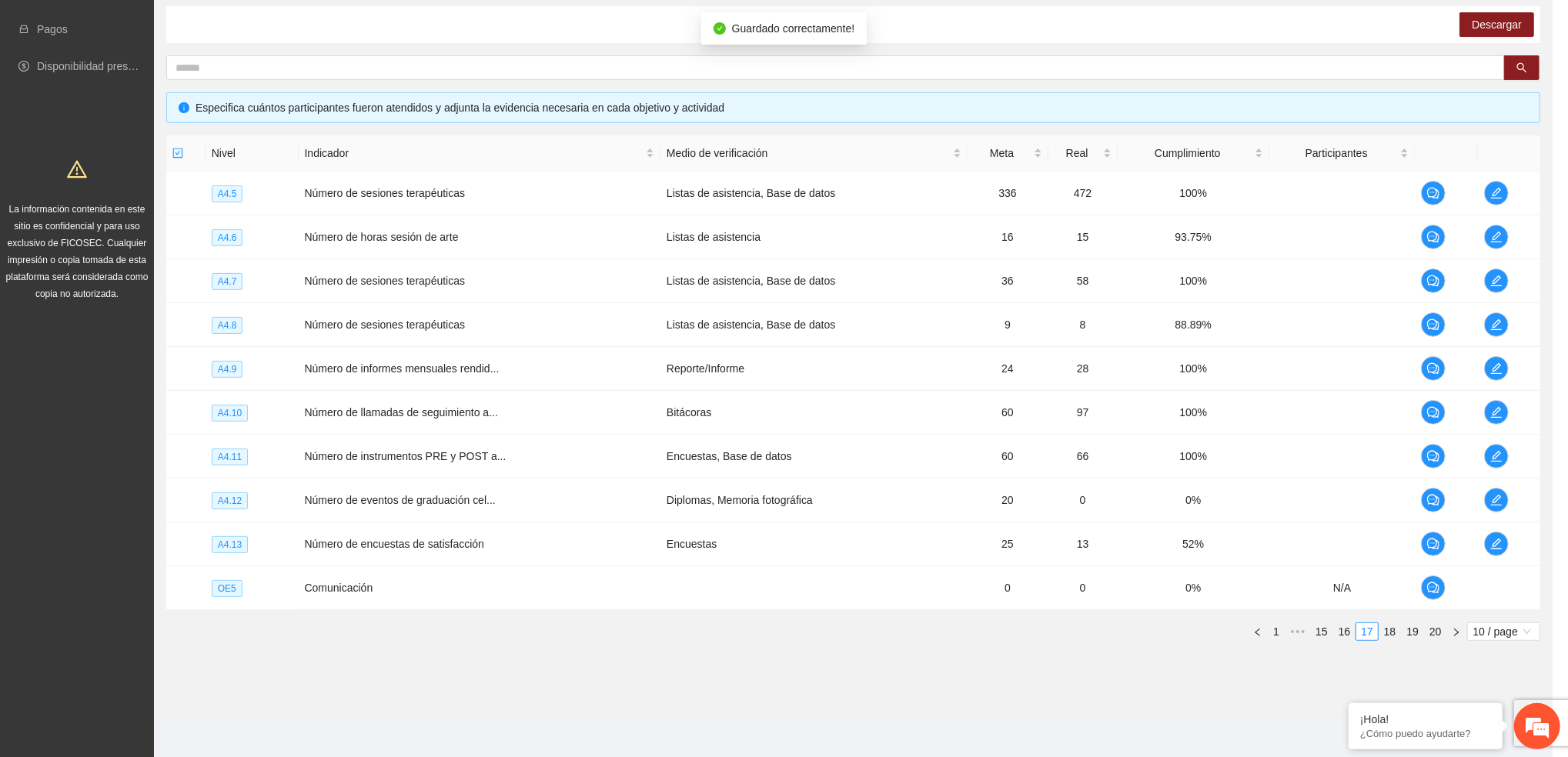
scroll to position [0, 0]
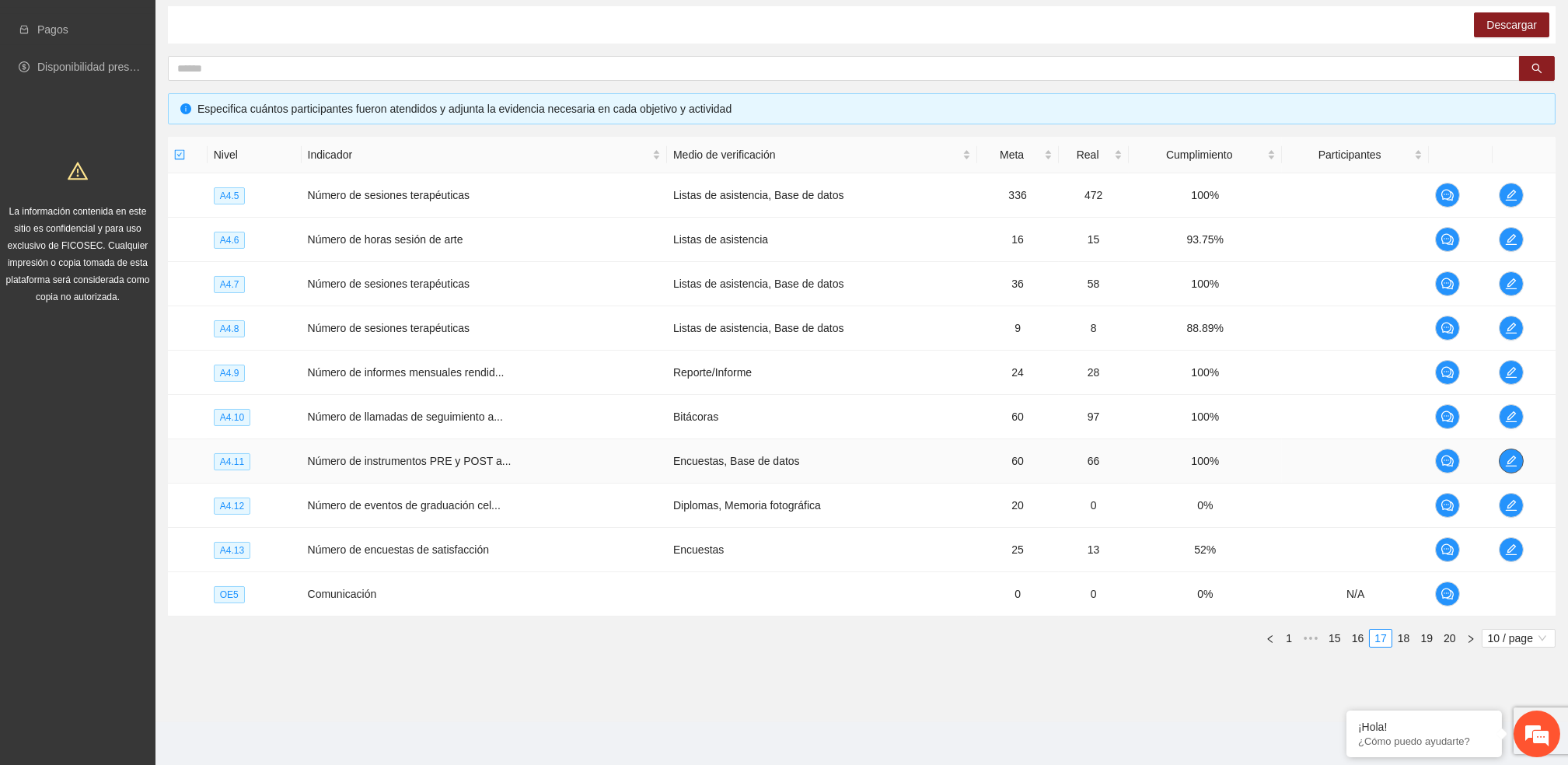
click at [1511, 449] on button "button" at bounding box center [1511, 461] width 25 height 25
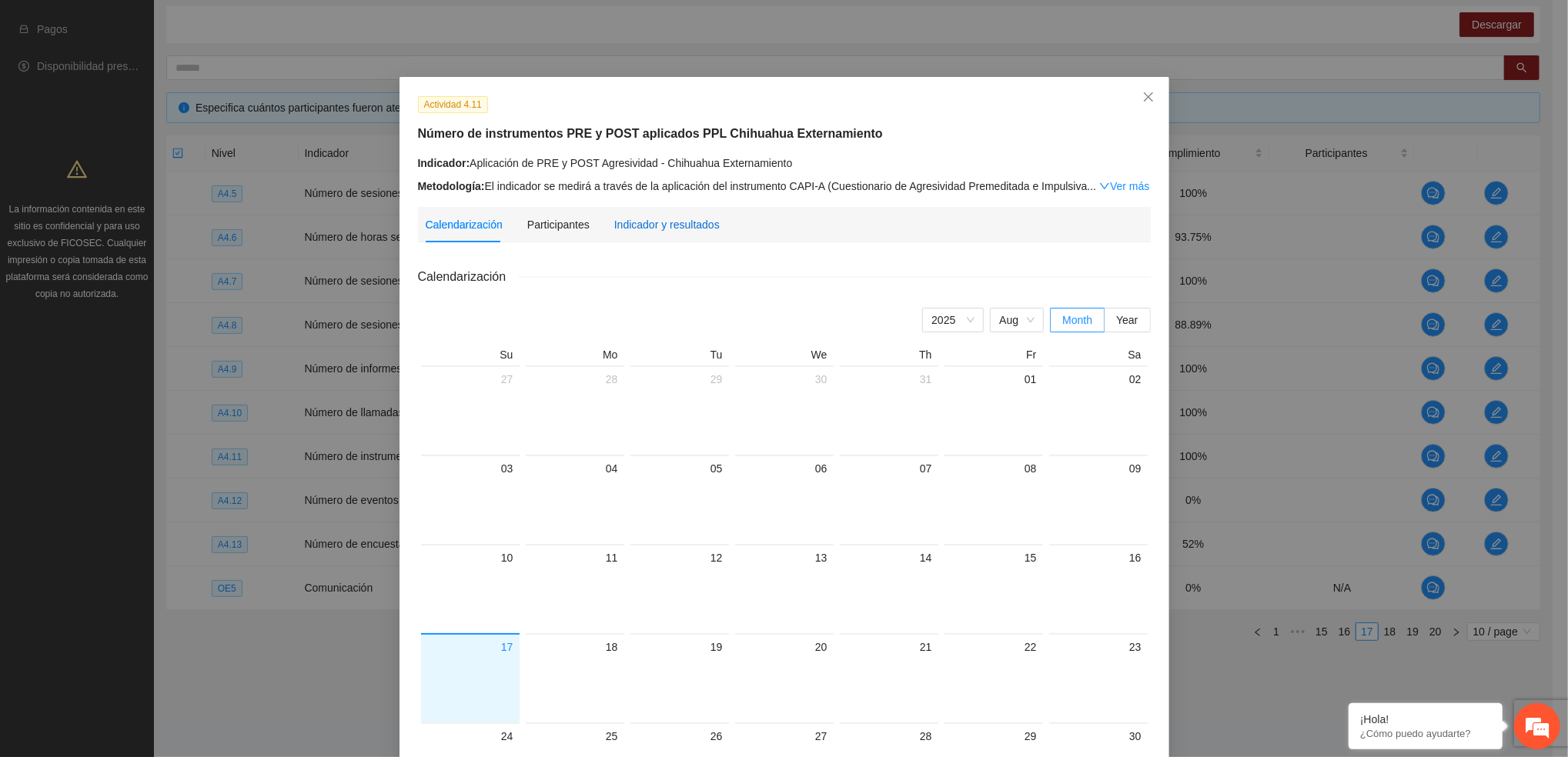
click at [658, 230] on div "Indicador y resultados" at bounding box center [667, 224] width 106 height 17
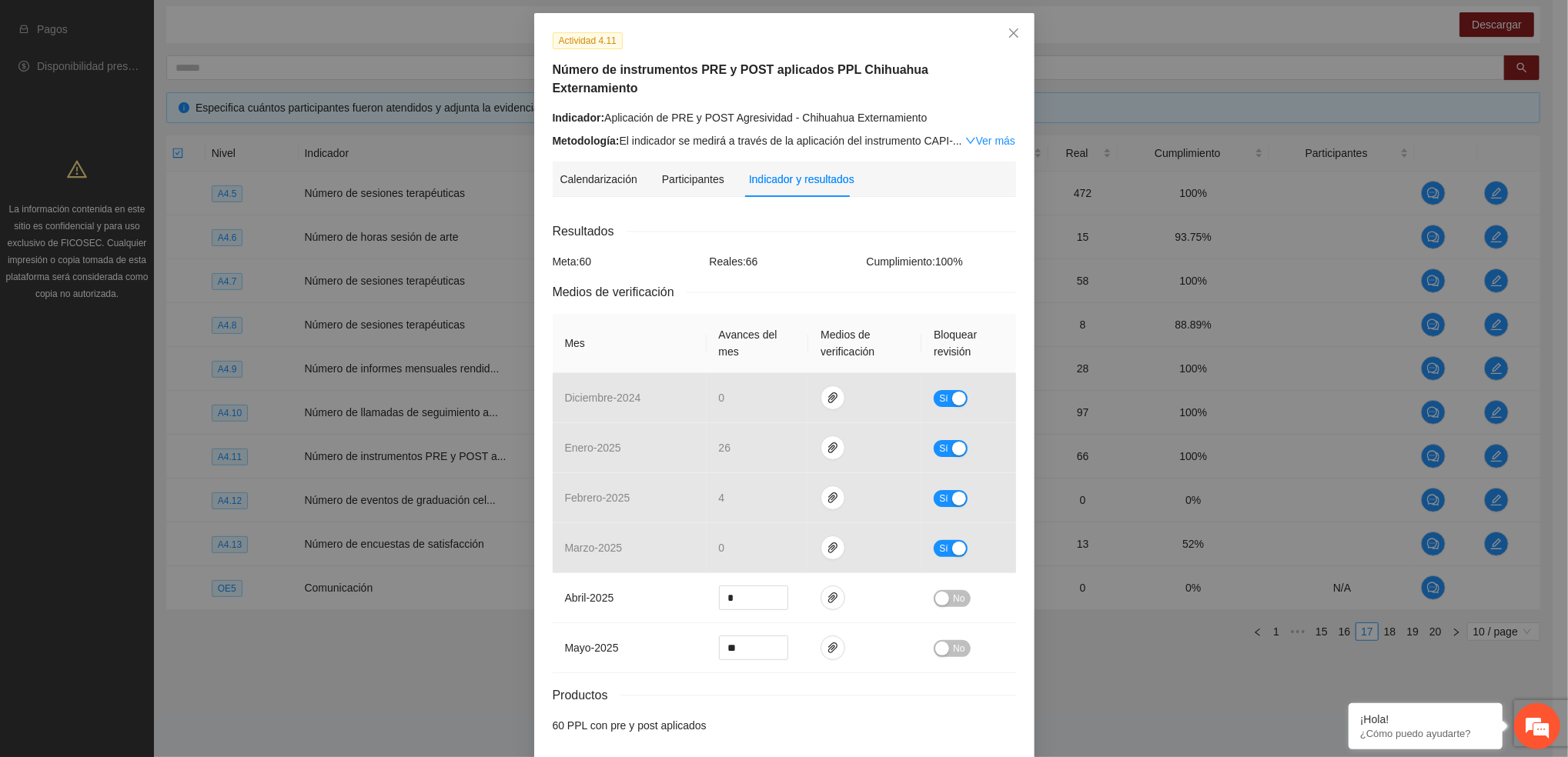
scroll to position [112, 0]
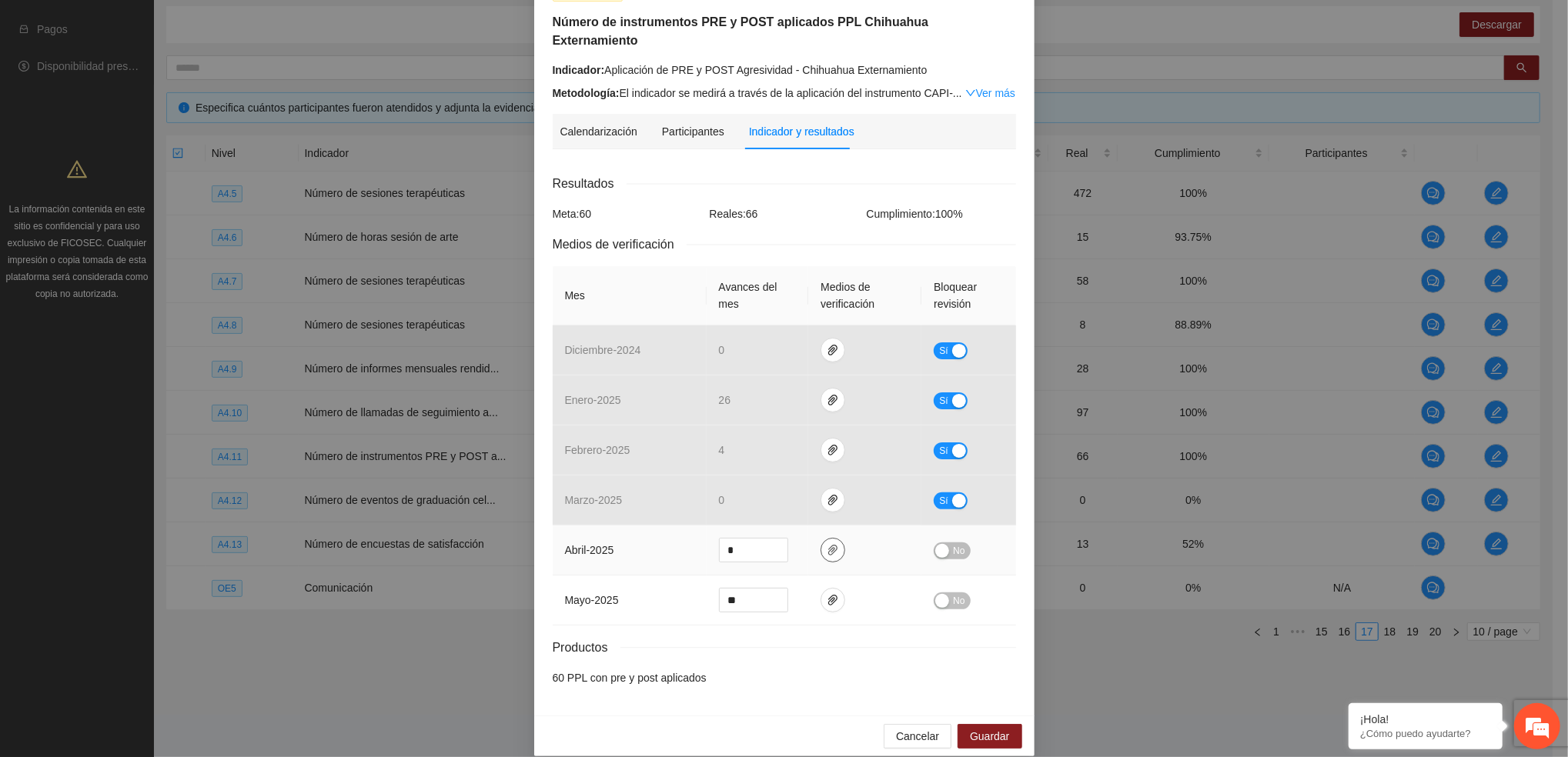
click at [829, 544] on icon "paper-clip" at bounding box center [832, 550] width 12 height 12
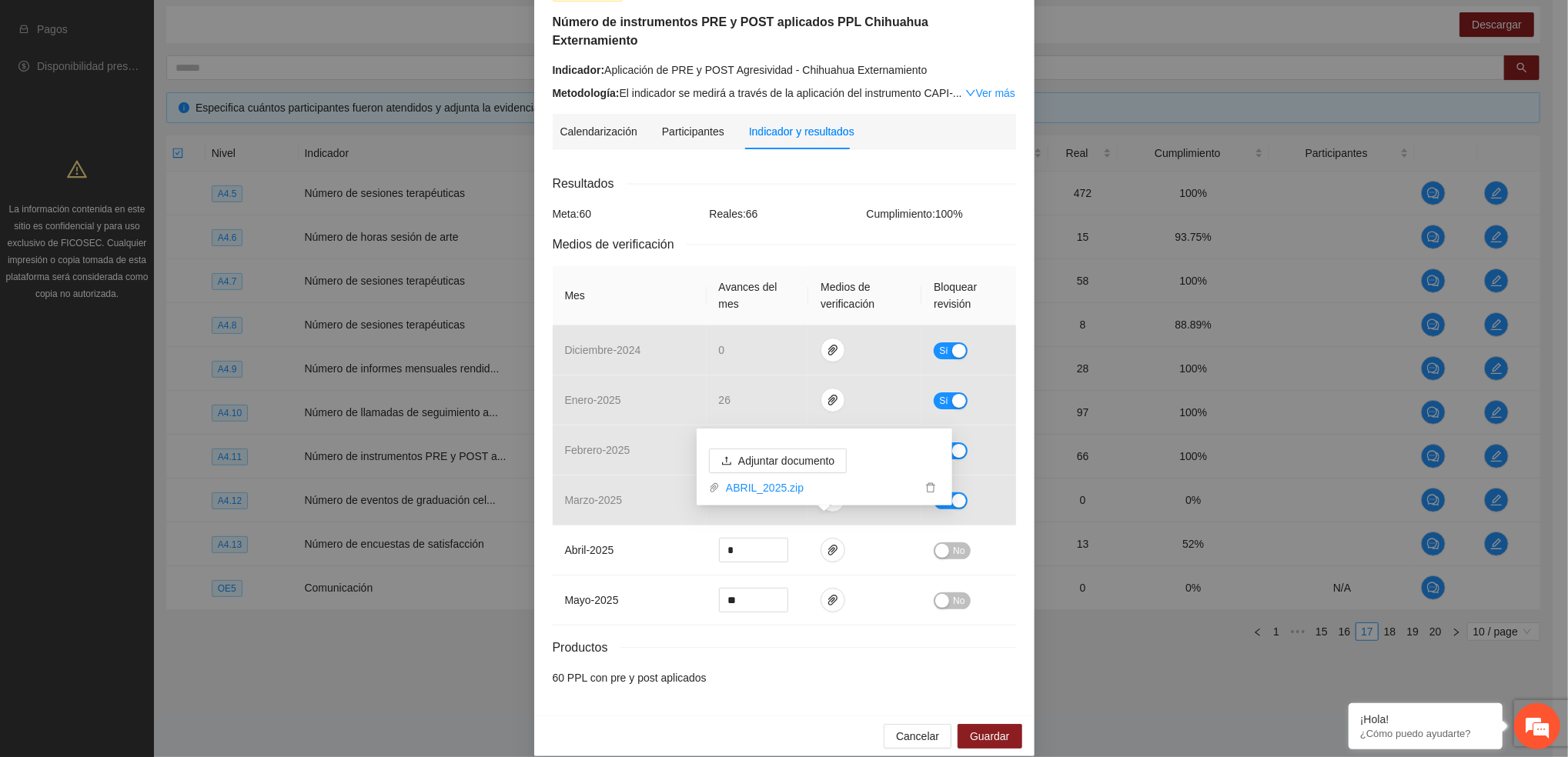
click at [833, 183] on div "Resultados Meta: 60 Reales: 66 Cumplimiento: 100 % Medios de verificación Mes A…" at bounding box center [784, 430] width 463 height 512
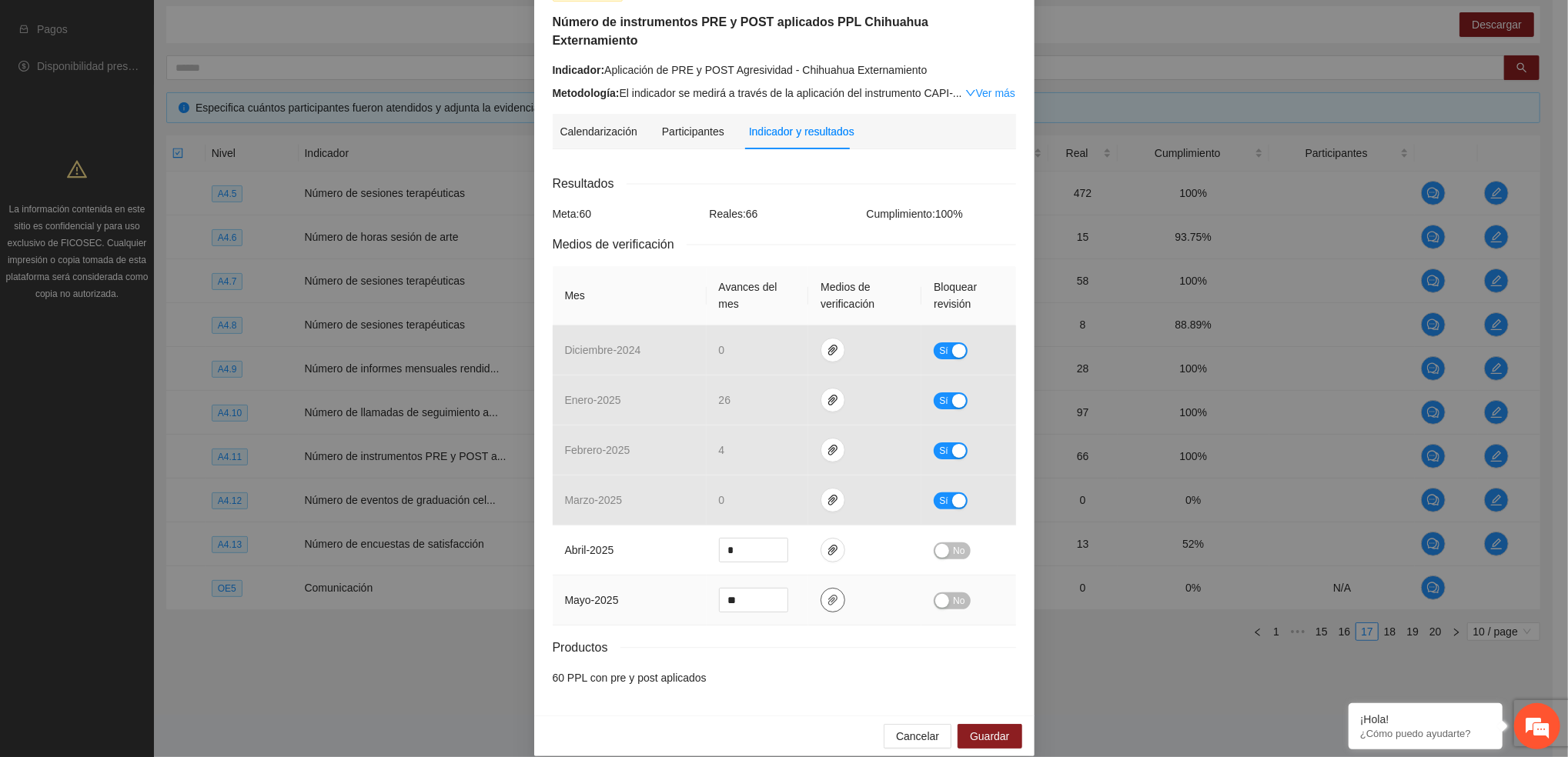
click at [821, 594] on span "paper-clip" at bounding box center [832, 600] width 23 height 12
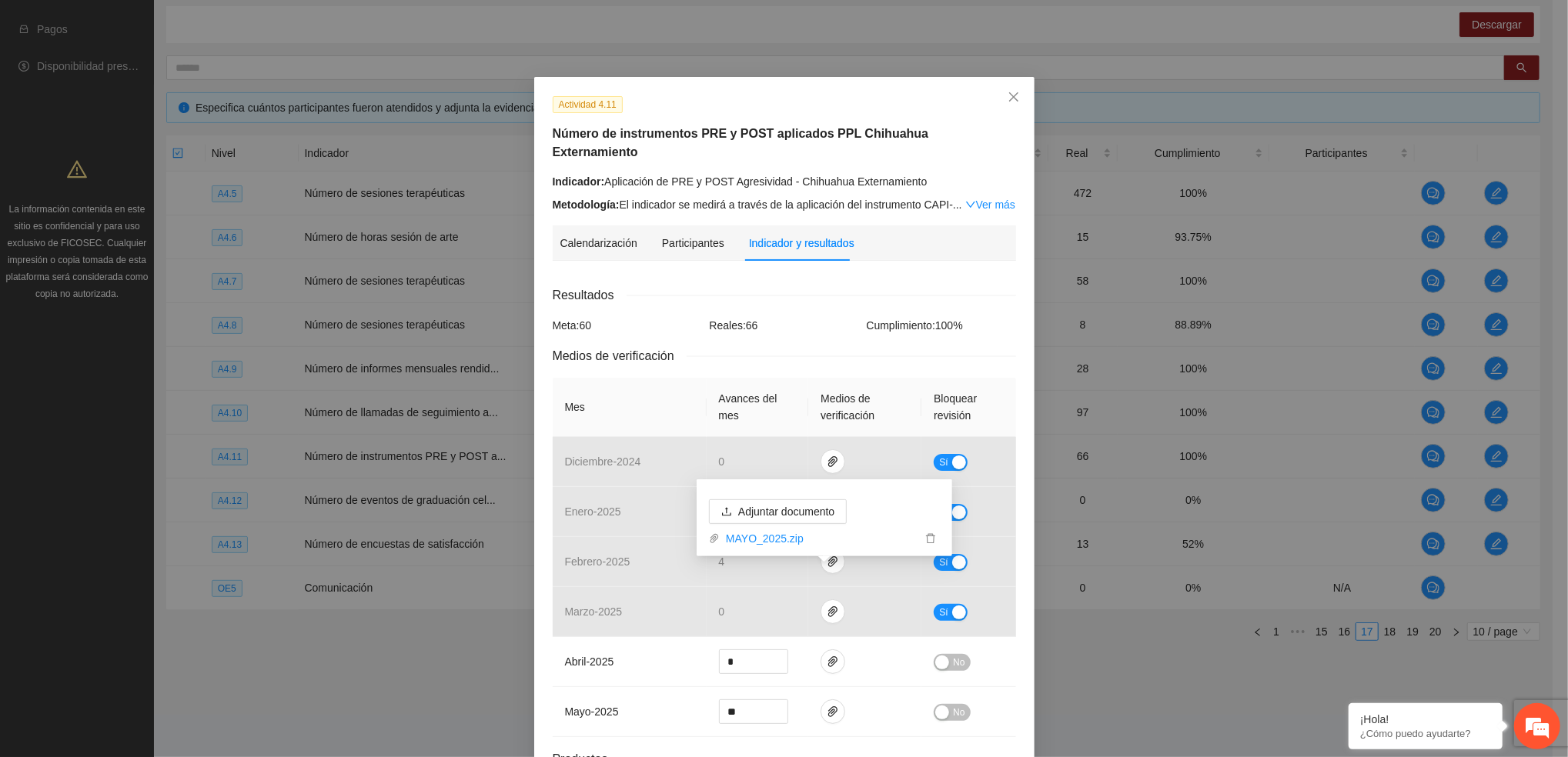
click at [883, 225] on div "Calendarización Participantes Indicador y resultados" at bounding box center [784, 242] width 448 height 35
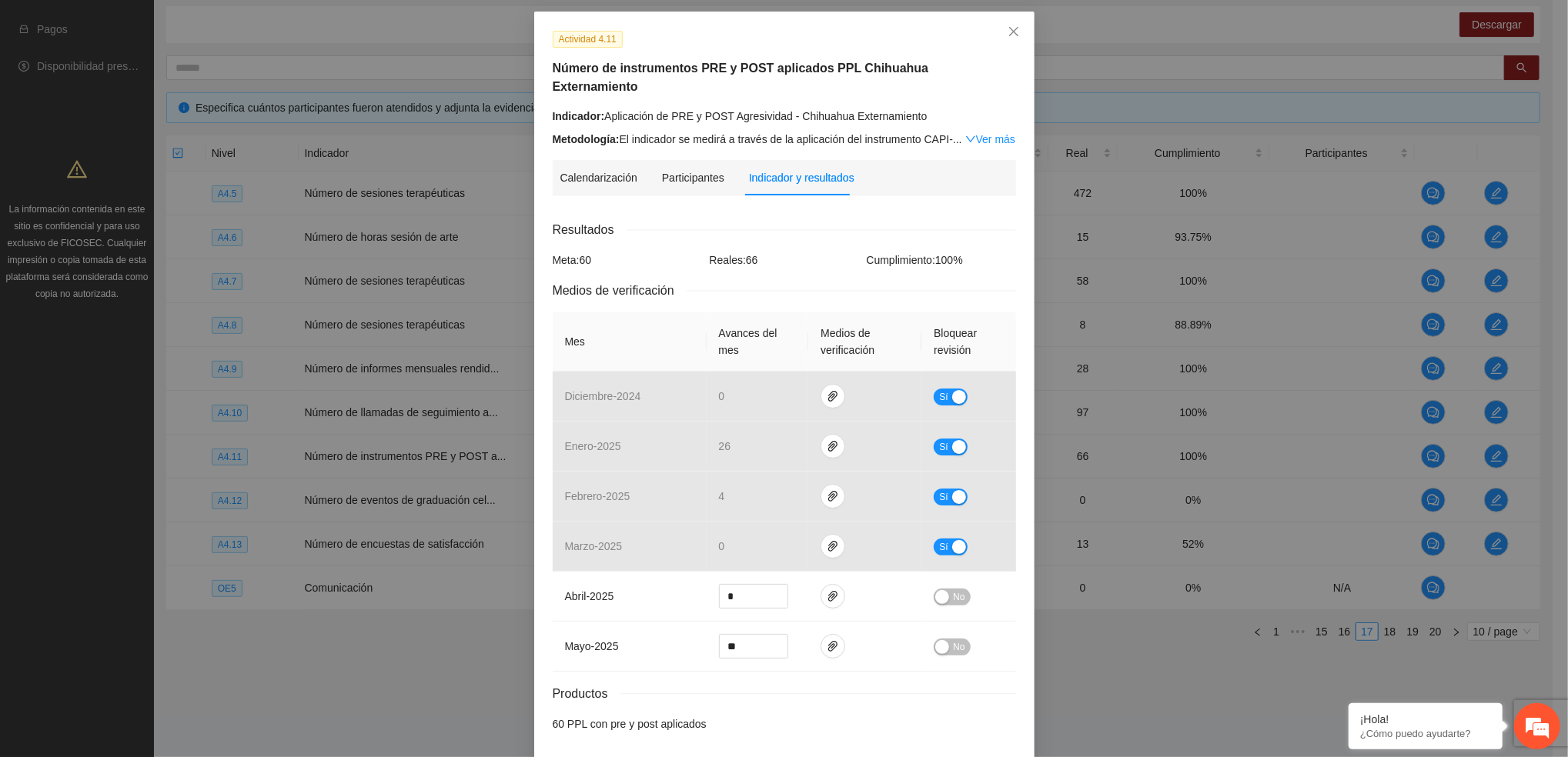
scroll to position [112, 0]
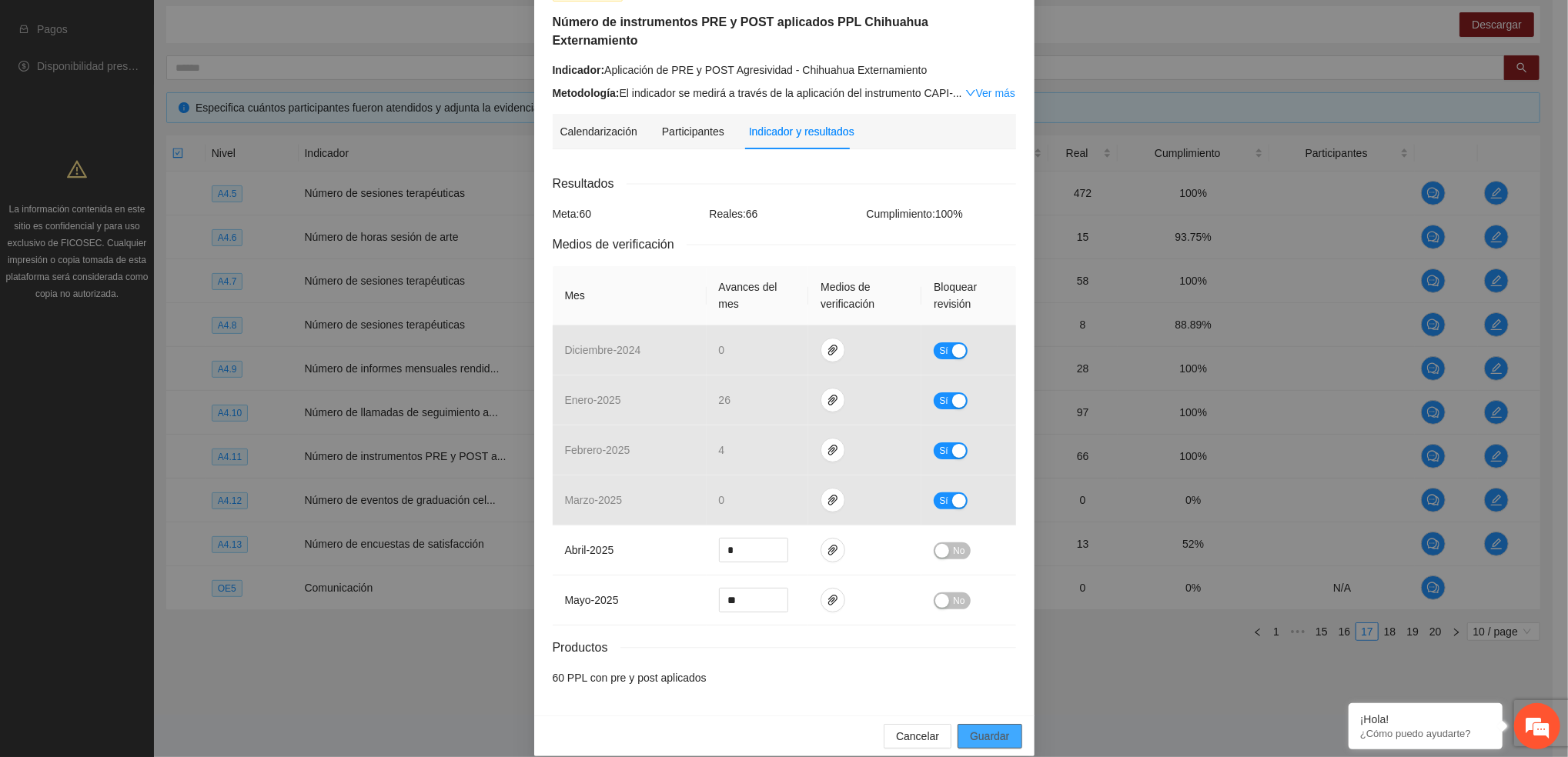
click at [998, 715] on div "Cancelar Guardar" at bounding box center [784, 736] width 500 height 41
